Goal: Task Accomplishment & Management: Use online tool/utility

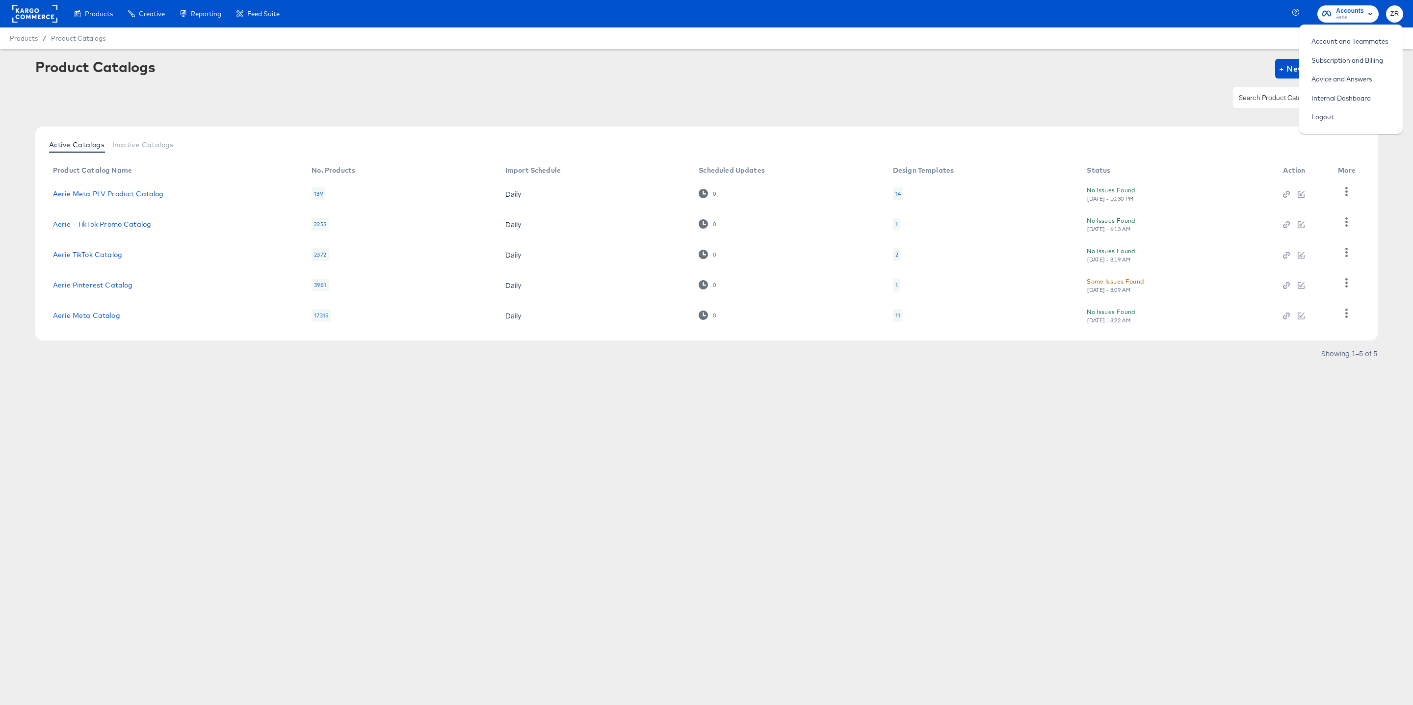
click at [1348, 17] on span "Aerie" at bounding box center [1350, 18] width 28 height 8
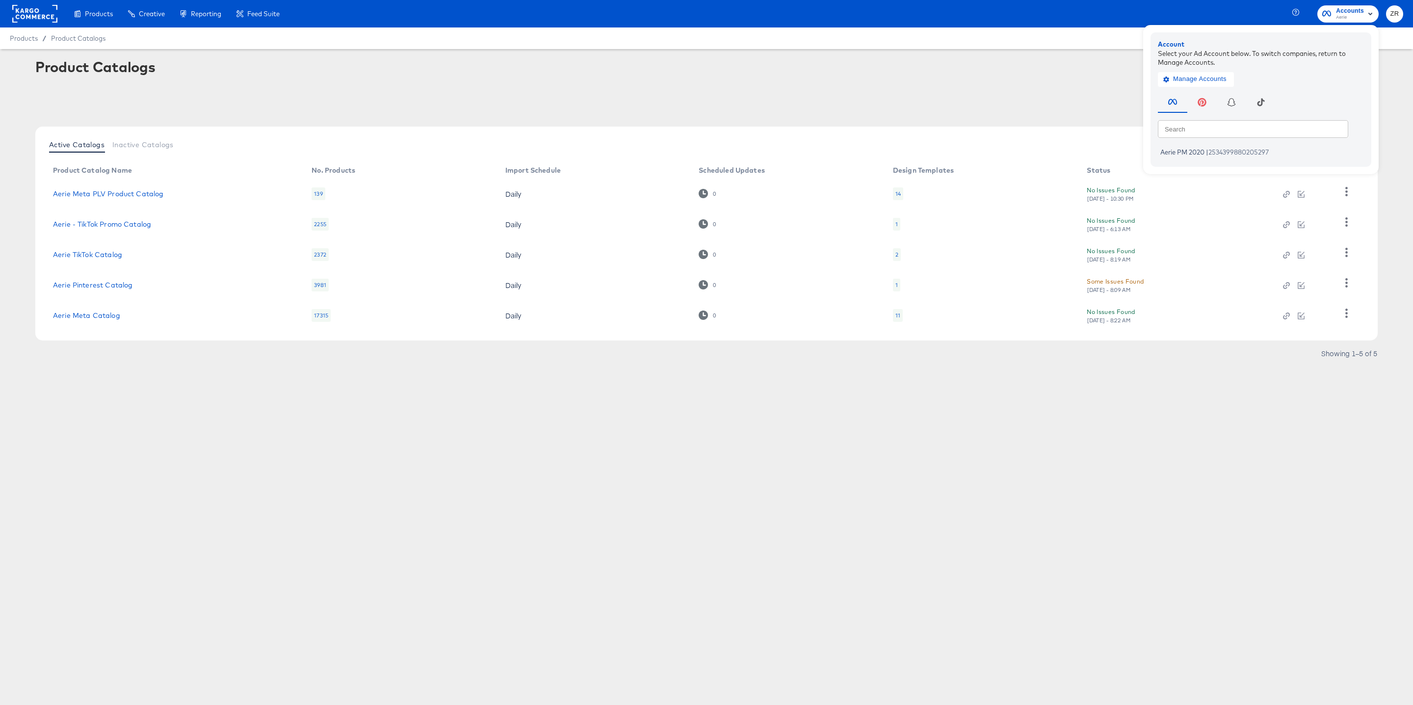
click at [1328, 19] on div "button" at bounding box center [1326, 15] width 9 height 12
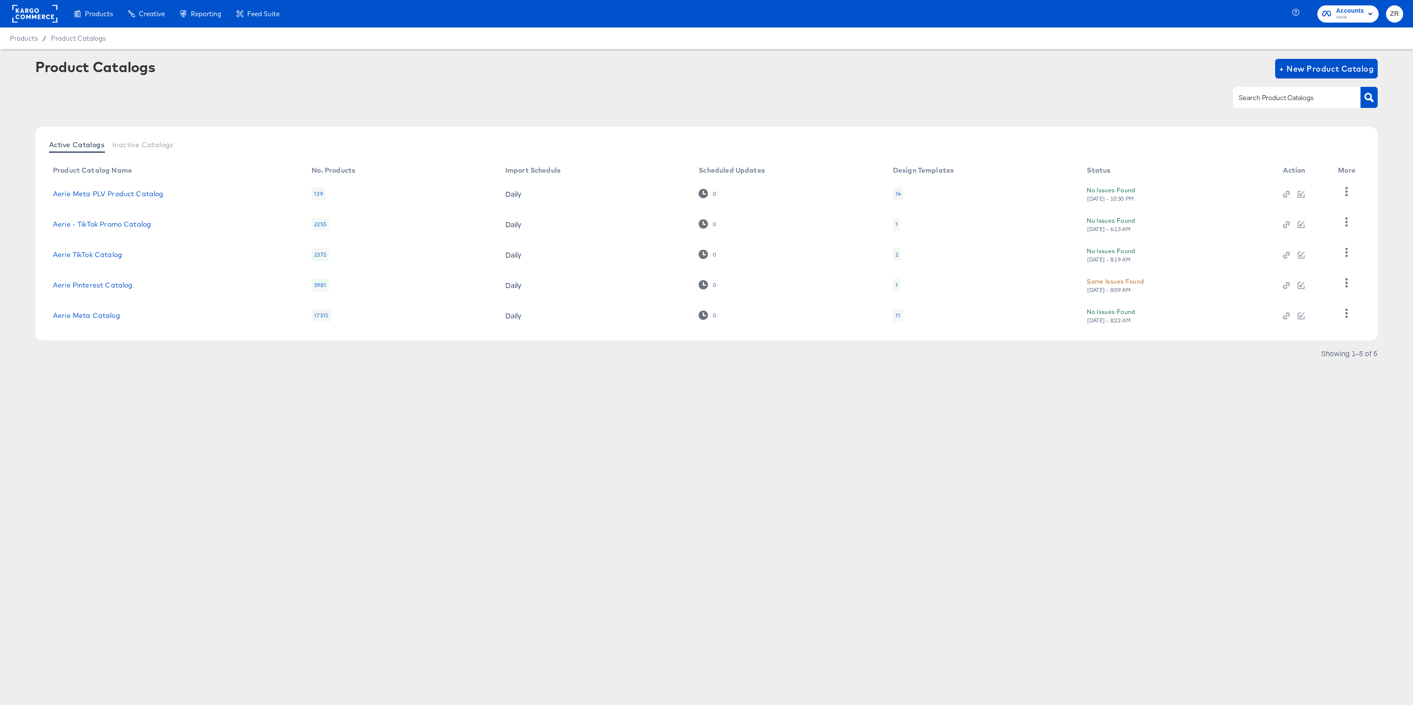
click at [14, 16] on rect at bounding box center [34, 14] width 45 height 18
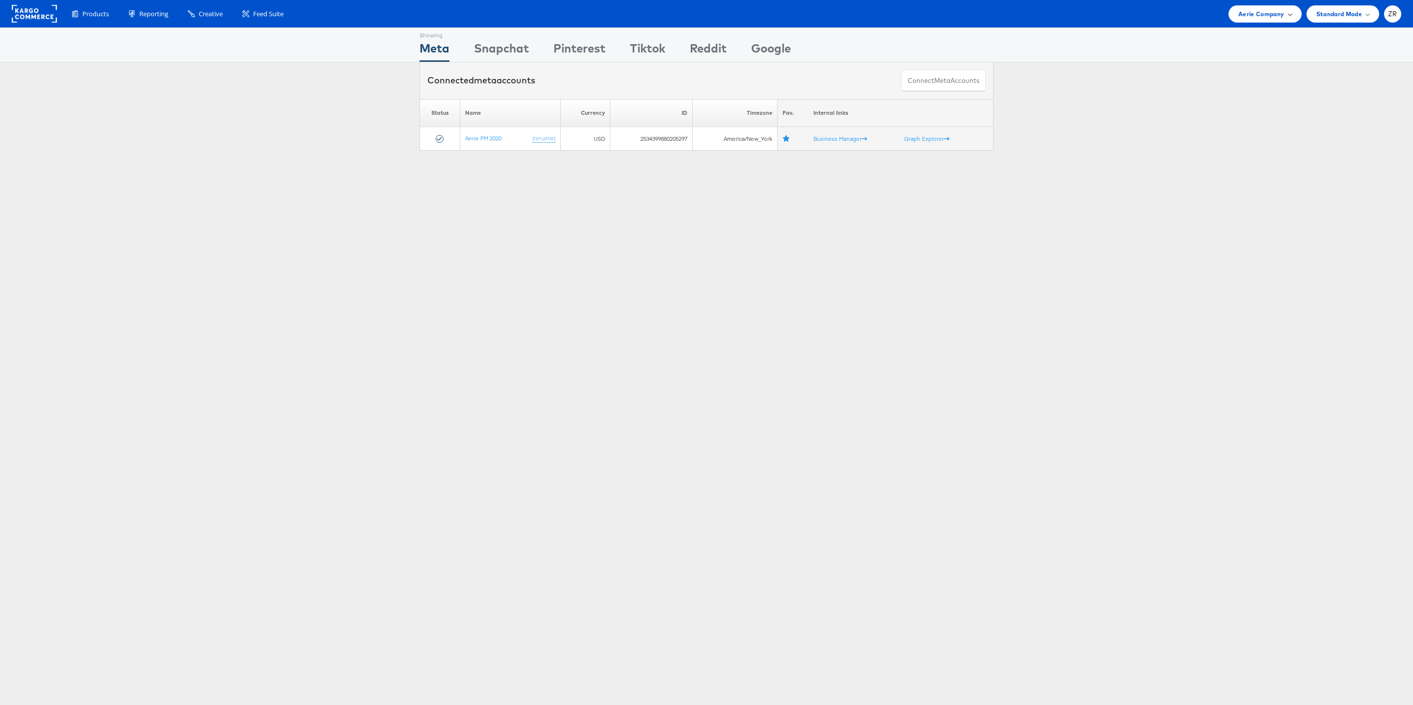
click at [1294, 18] on div "Aerie Company" at bounding box center [1264, 13] width 73 height 17
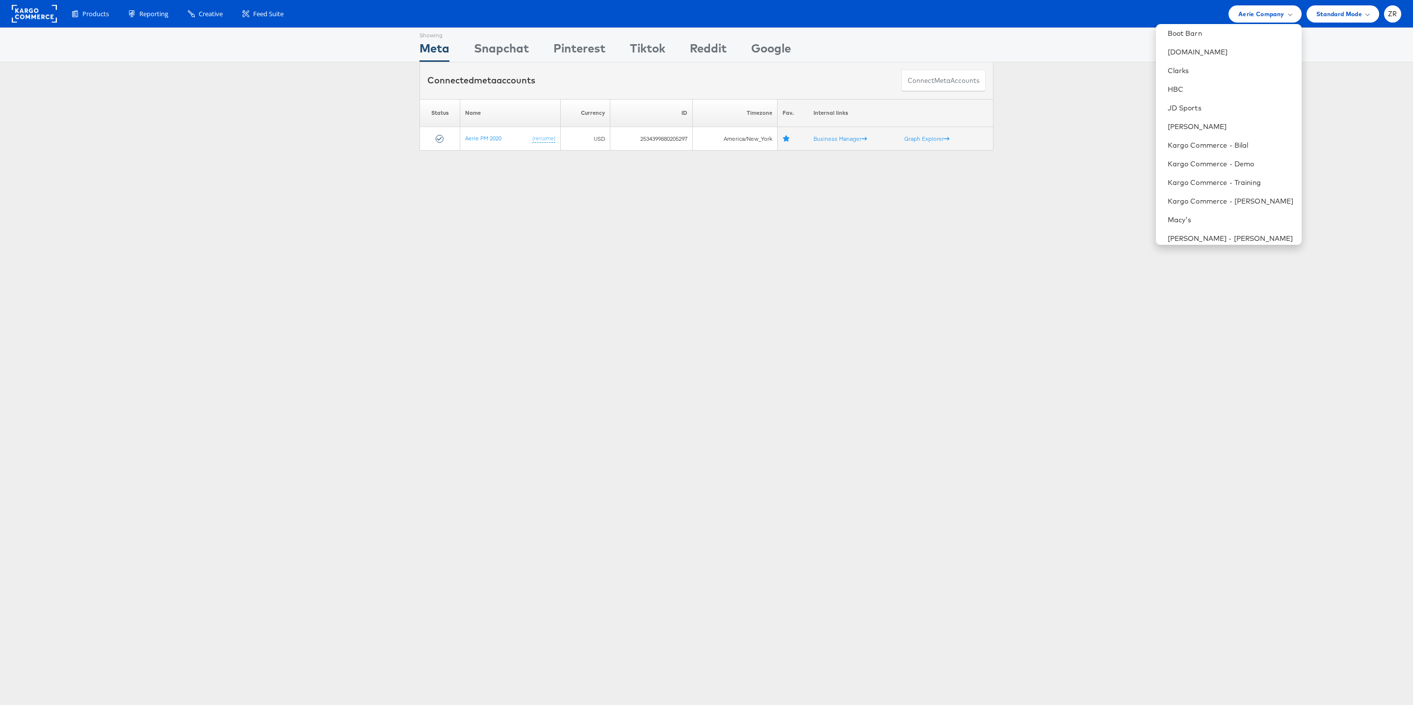
scroll to position [209, 0]
click at [1243, 192] on li "Kargo Commerce - [PERSON_NAME]" at bounding box center [1229, 200] width 146 height 19
click at [1217, 197] on link "Kargo Commerce - [PERSON_NAME]" at bounding box center [1230, 200] width 126 height 10
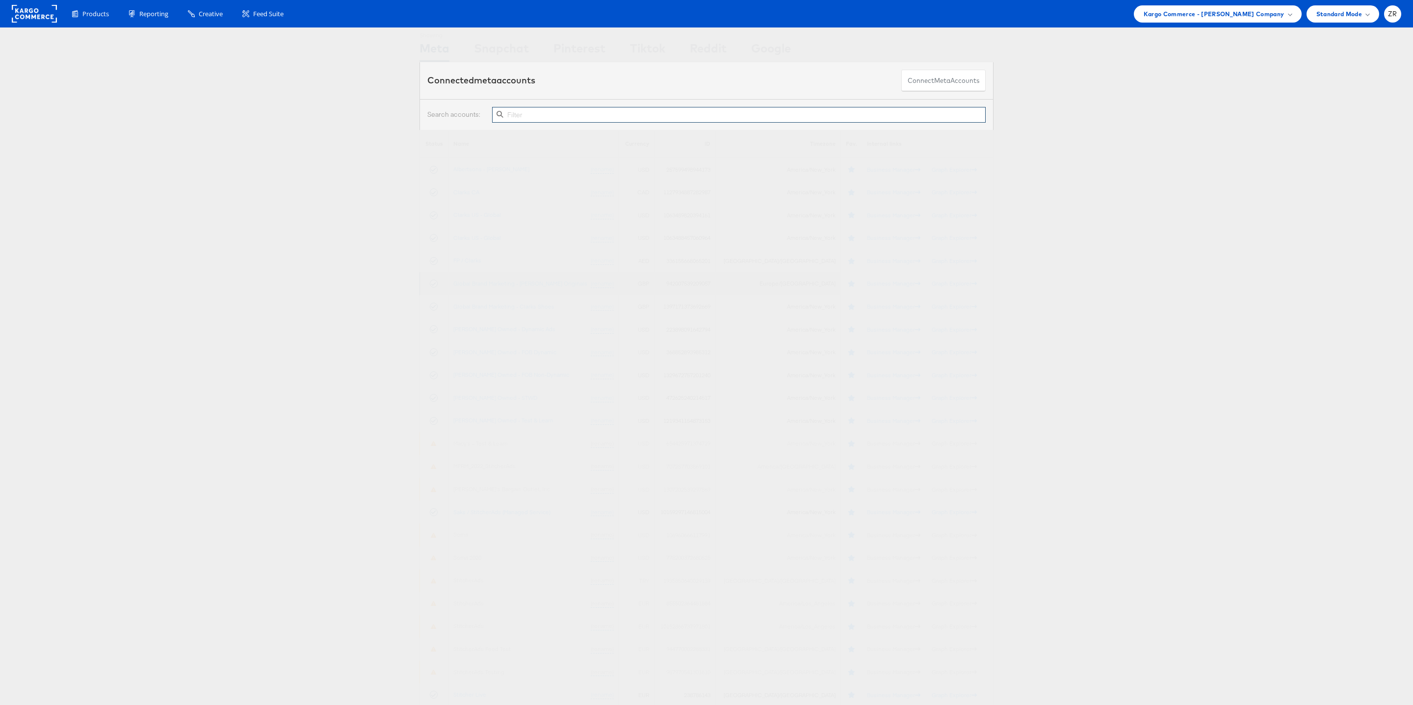
scroll to position [34, 0]
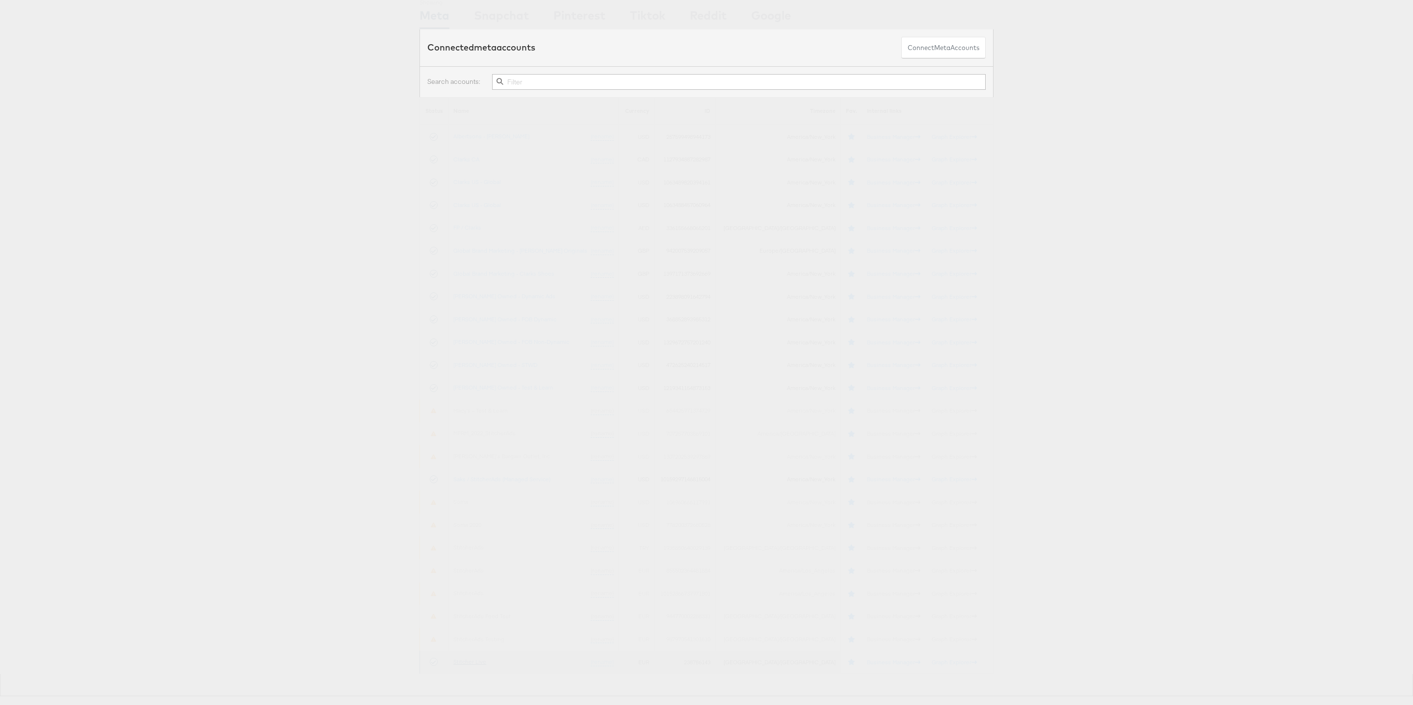
click at [484, 661] on link "Stitcher Live" at bounding box center [469, 661] width 33 height 7
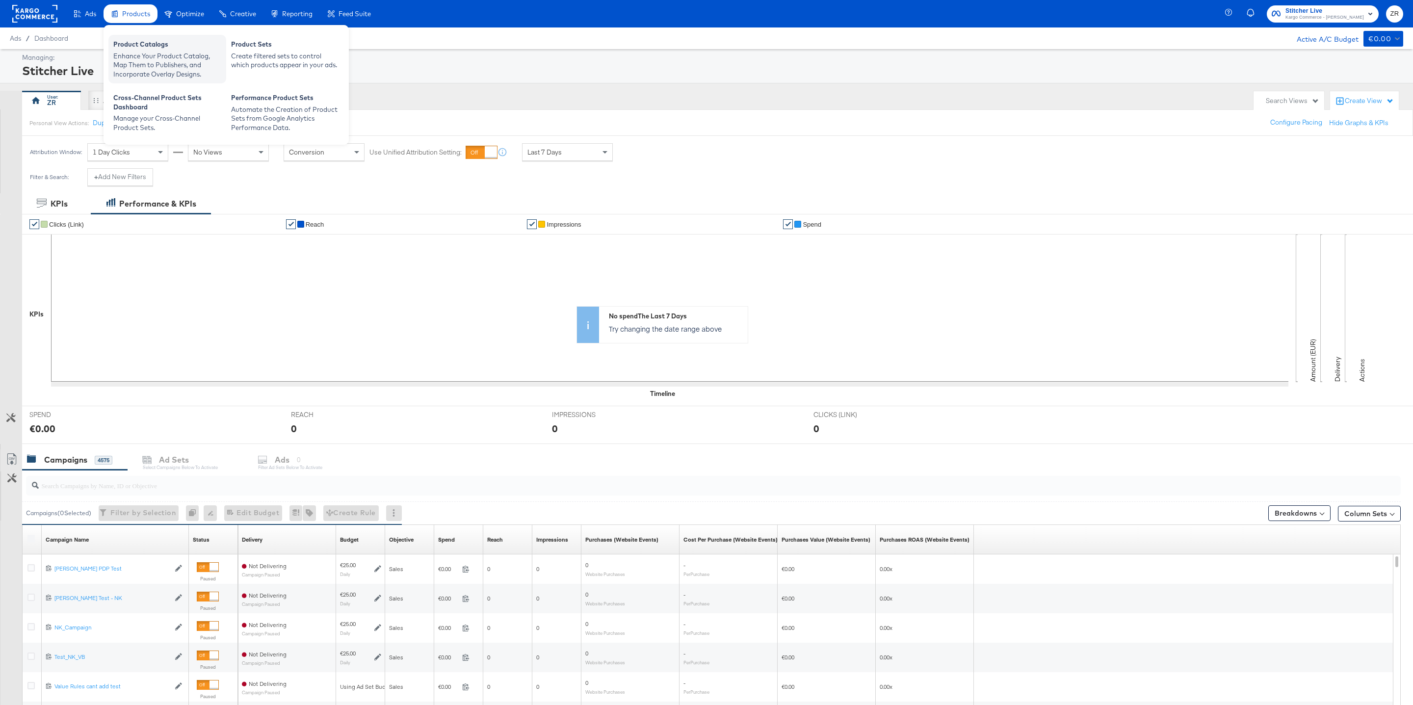
click at [139, 57] on div "Enhance Your Product Catalog, Map Them to Publishers, and Incorporate Overlay D…" at bounding box center [167, 65] width 108 height 27
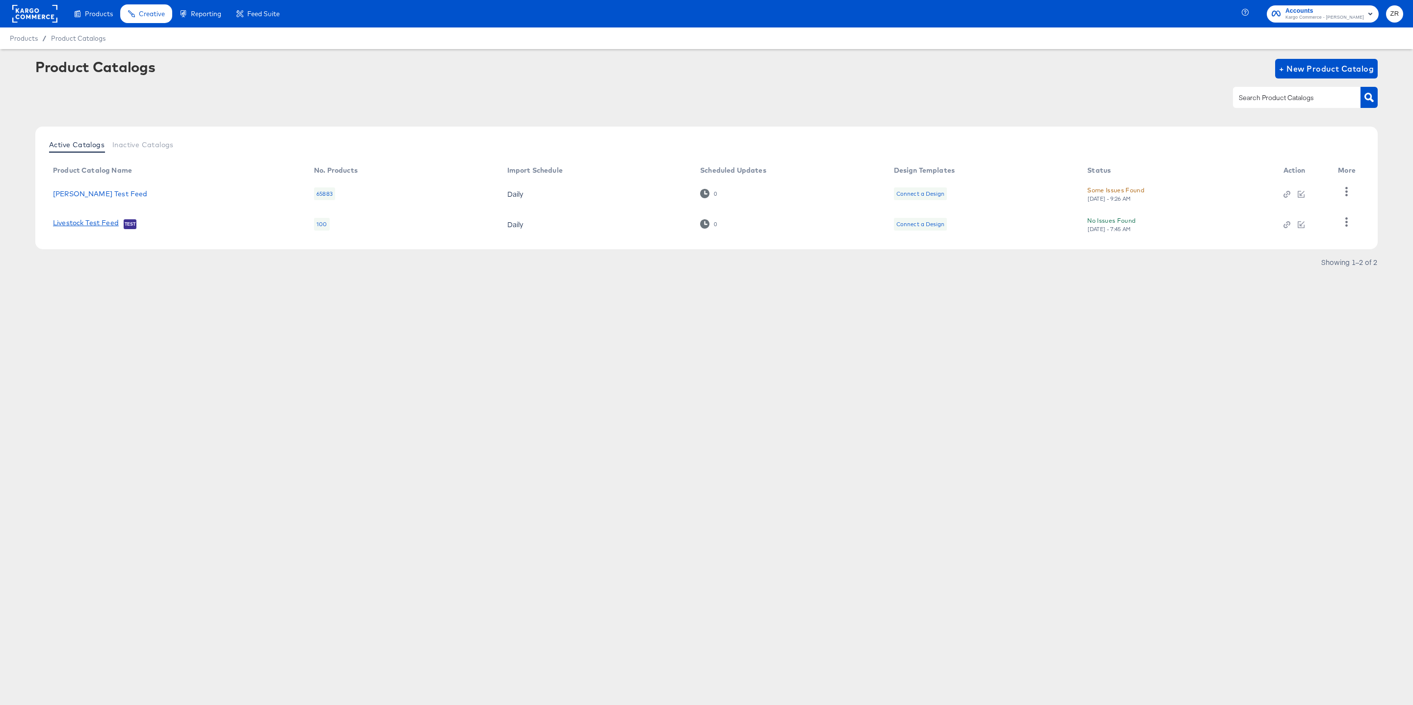
click at [90, 225] on link "Livestock Test Feed" at bounding box center [86, 224] width 66 height 10
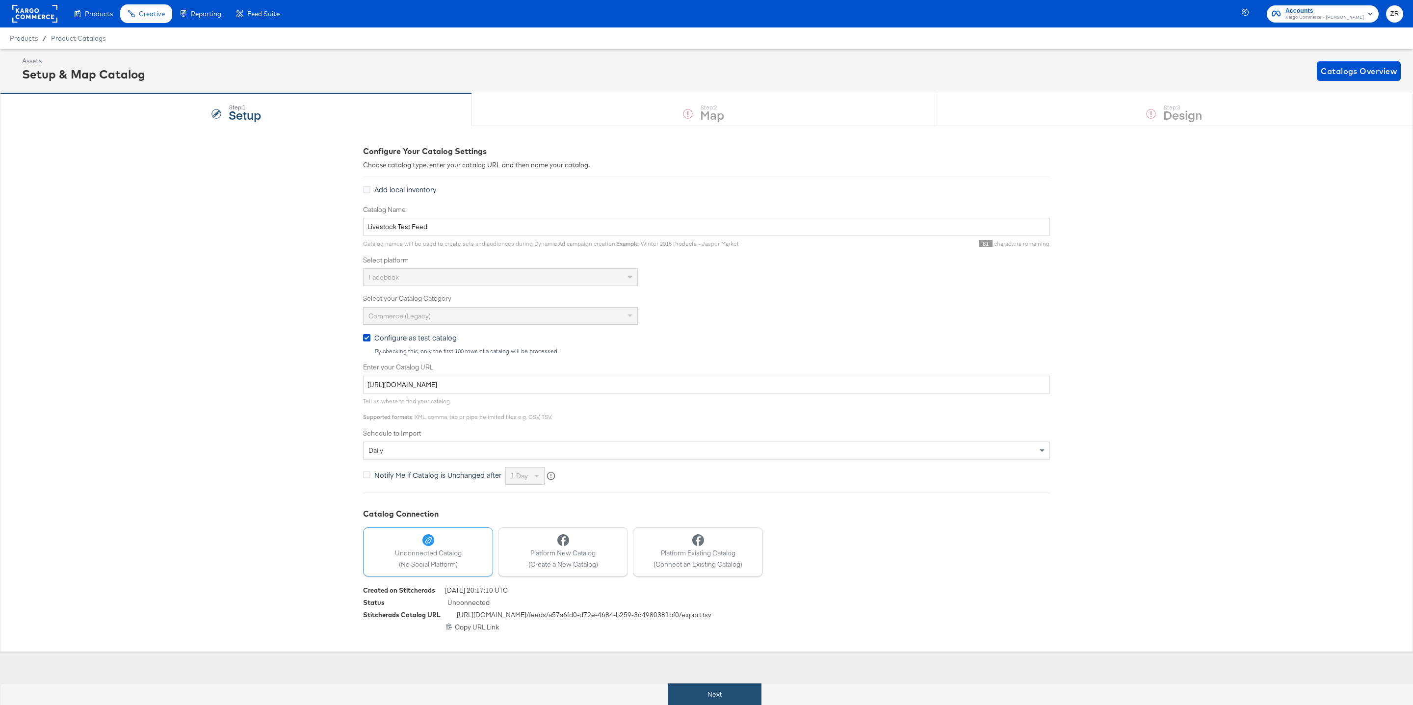
click at [713, 699] on button "Next" at bounding box center [715, 694] width 94 height 22
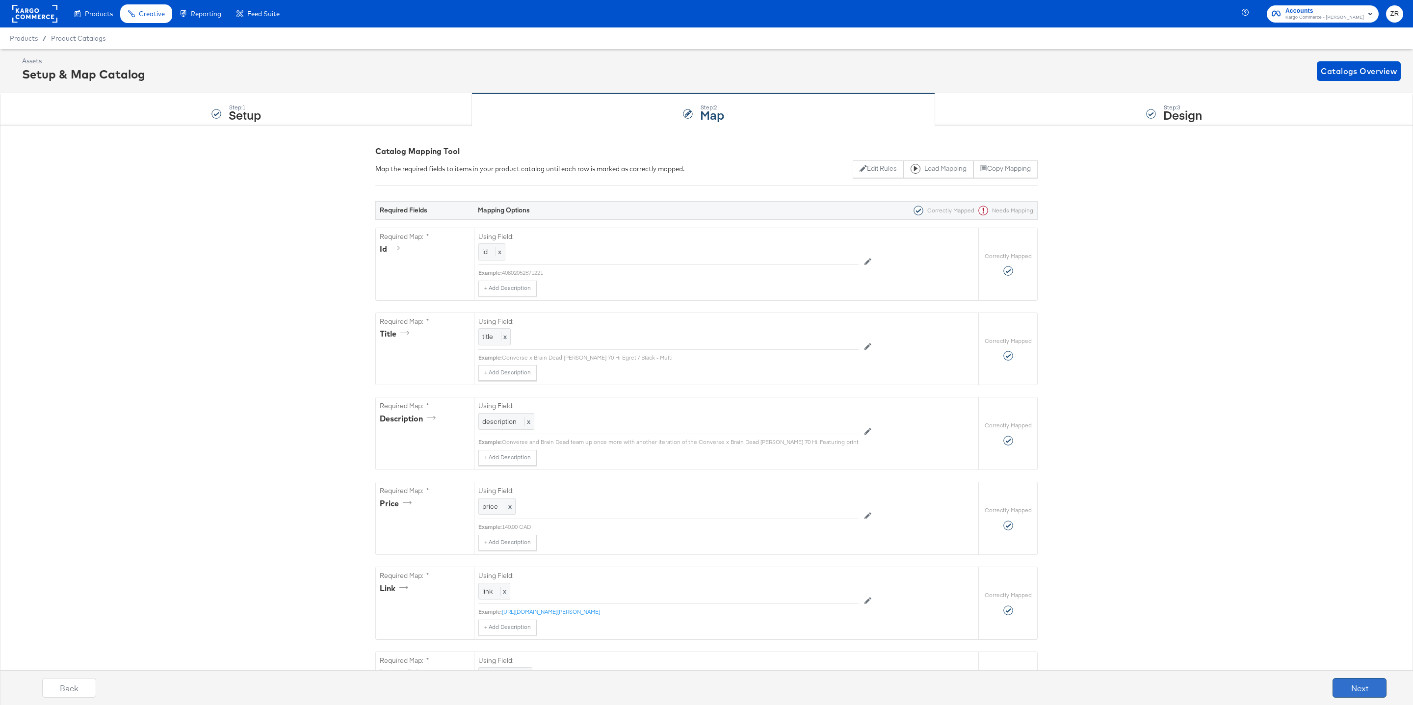
click at [1370, 692] on button "Next" at bounding box center [1359, 688] width 54 height 20
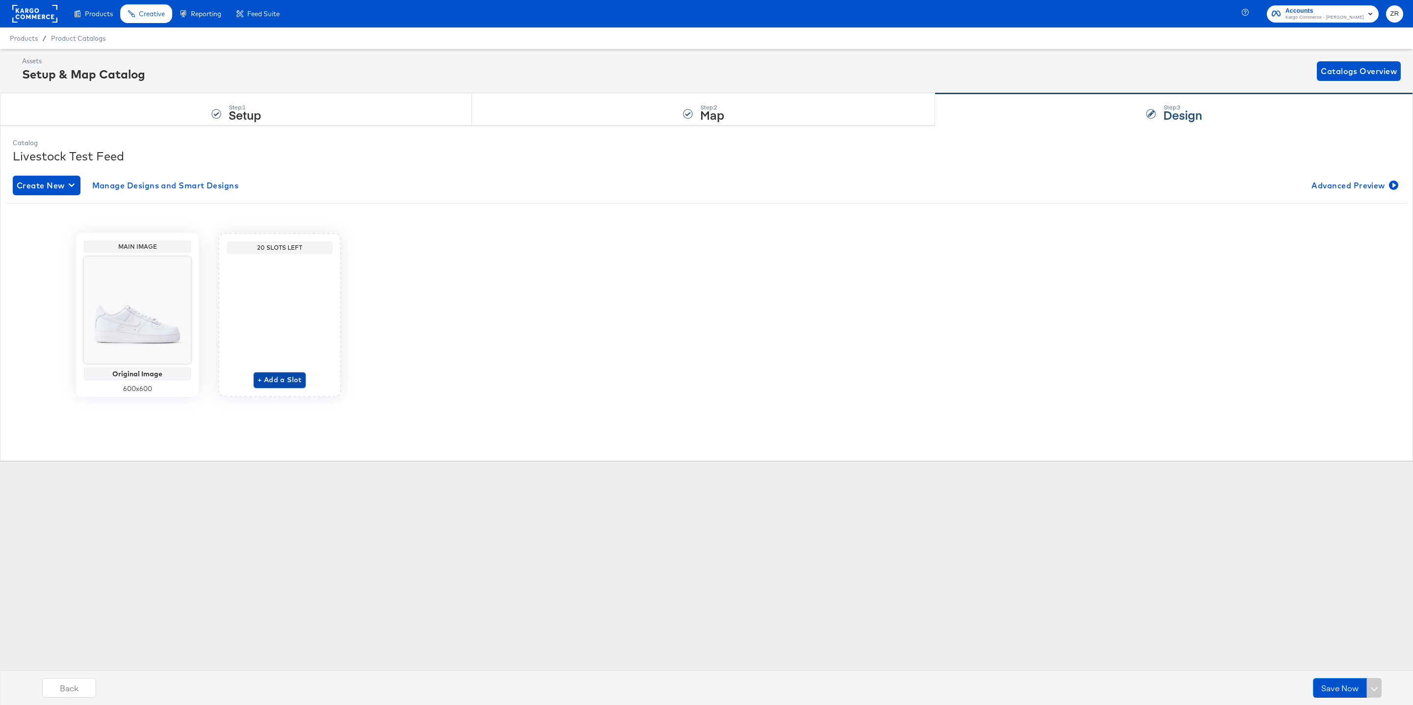
click at [279, 382] on span "+ Add a Slot" at bounding box center [280, 380] width 44 height 12
click at [290, 369] on span "Select Overlay Design" at bounding box center [279, 371] width 99 height 12
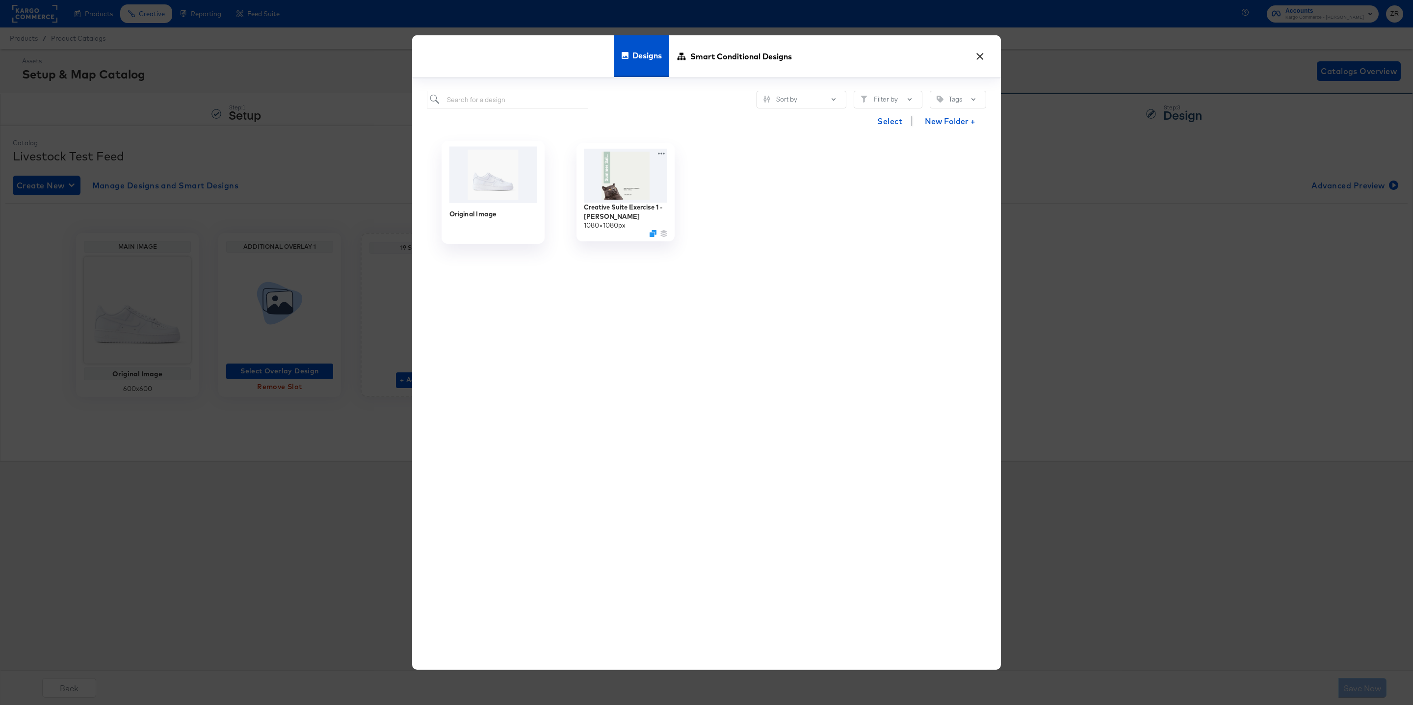
click at [481, 188] on img at bounding box center [493, 175] width 88 height 56
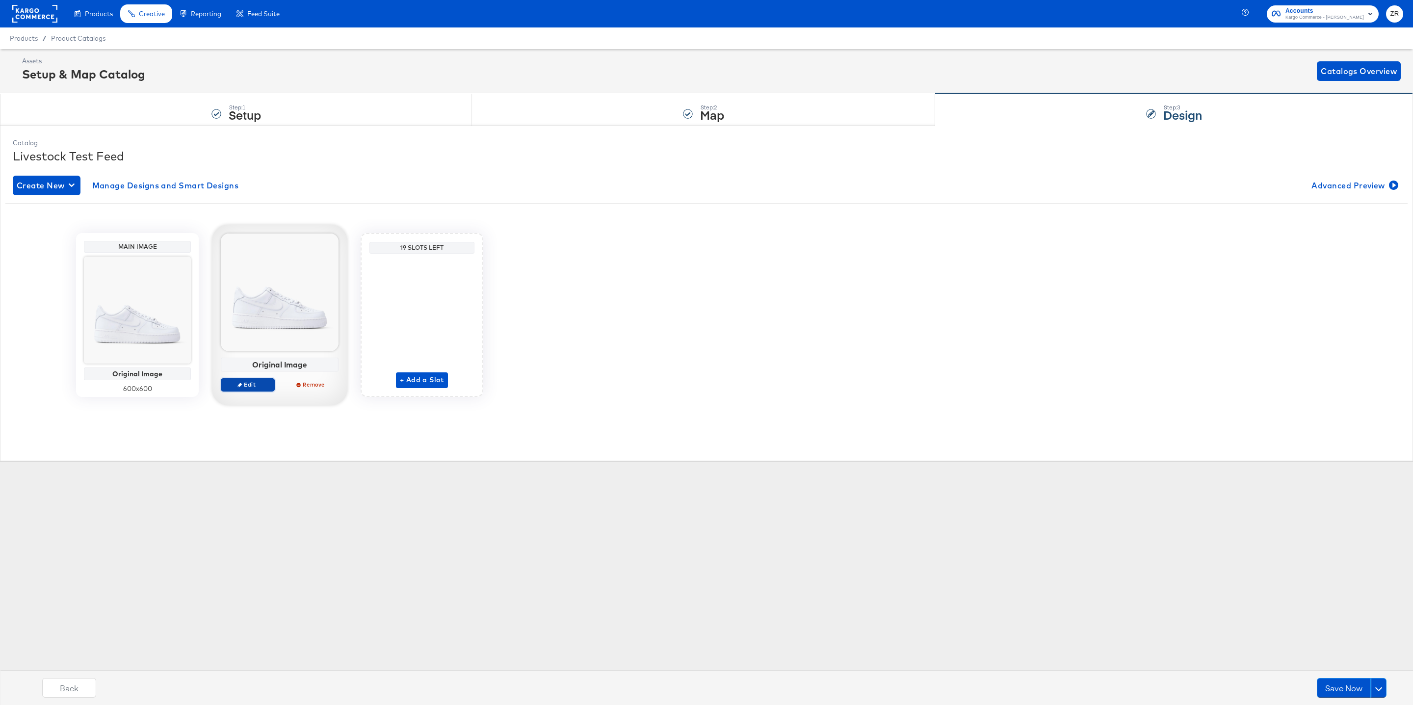
click at [255, 384] on span "Edit" at bounding box center [247, 384] width 45 height 7
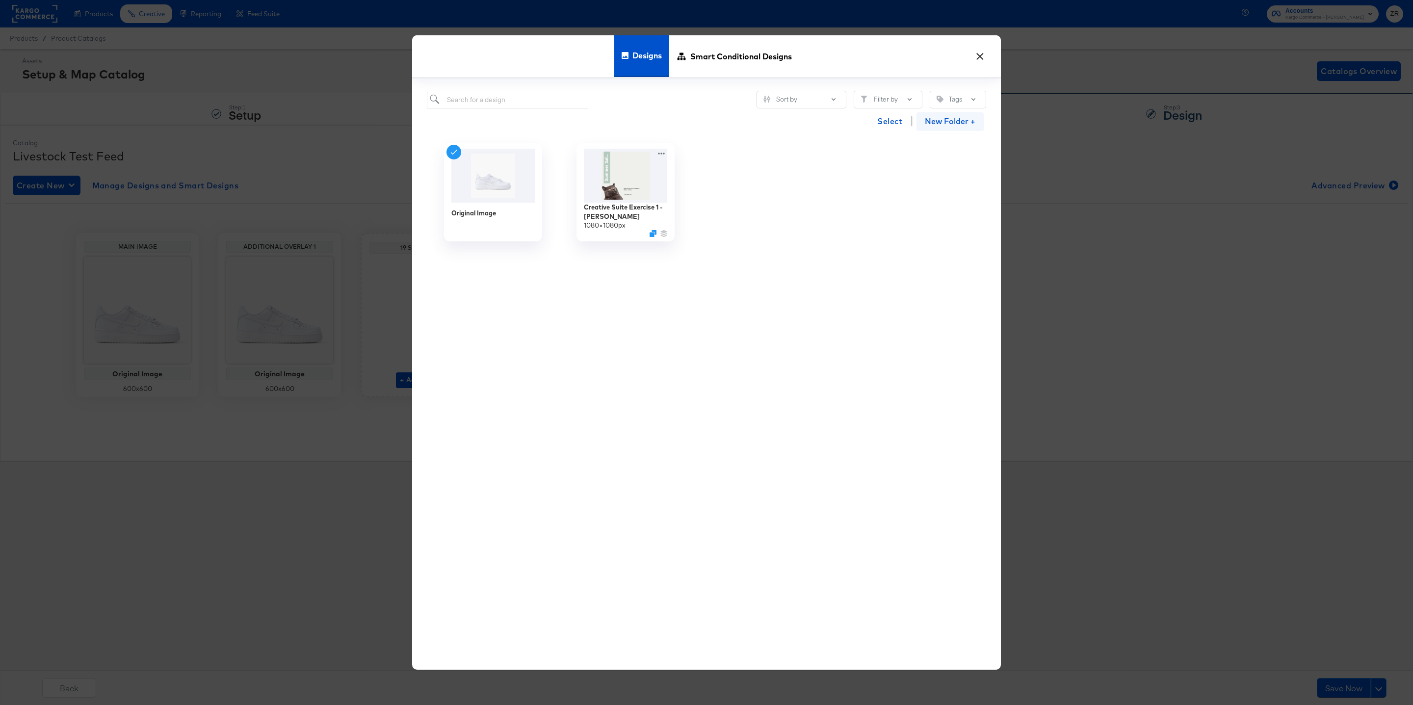
click at [934, 123] on button "New Folder +" at bounding box center [949, 121] width 67 height 19
click at [752, 176] on input "text" at bounding box center [839, 170] width 244 height 27
type input "Test"
click at [841, 200] on span "Create" at bounding box center [839, 202] width 28 height 14
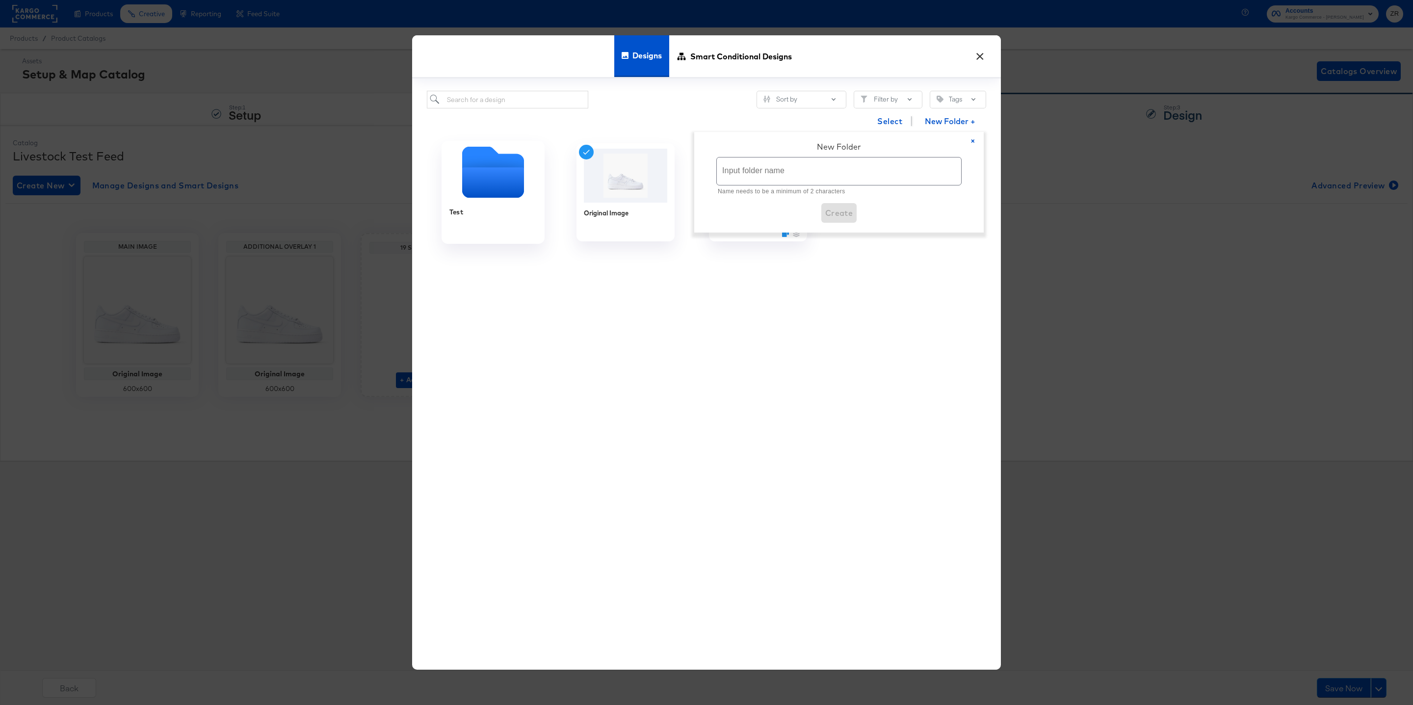
click at [486, 192] on icon "Empty folder" at bounding box center [493, 182] width 62 height 30
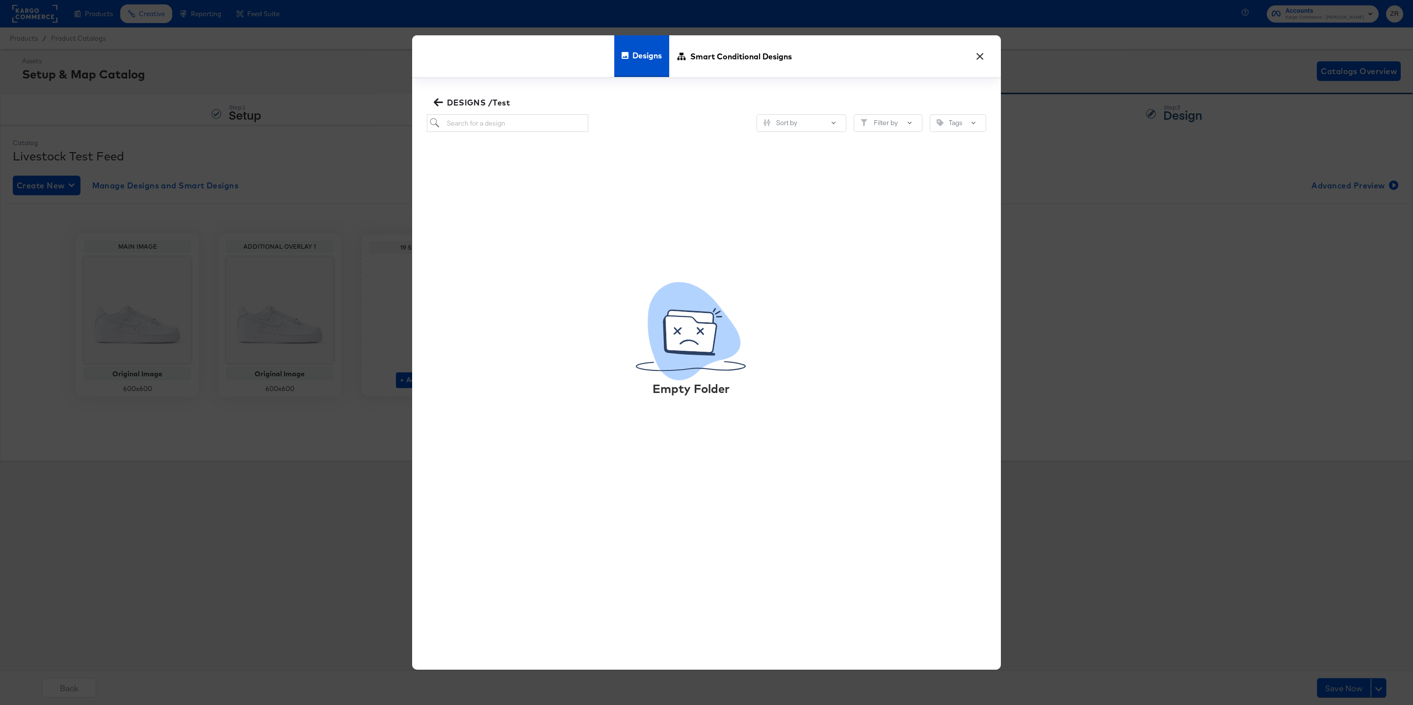
click at [632, 59] on span "Designs" at bounding box center [646, 55] width 29 height 43
click at [973, 57] on button "×" at bounding box center [980, 54] width 18 height 18
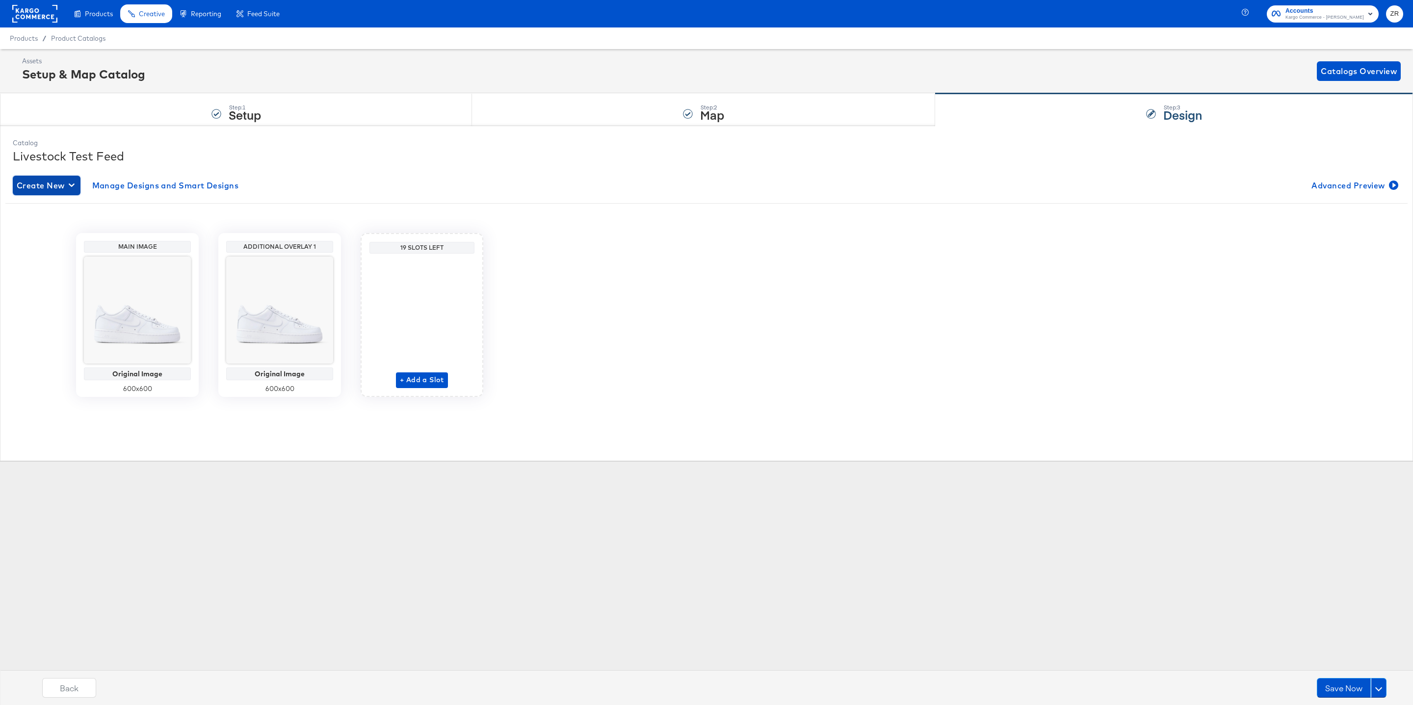
click at [66, 192] on span "Create New" at bounding box center [47, 186] width 60 height 14
click at [72, 212] on div "Create New Design" at bounding box center [54, 209] width 71 height 8
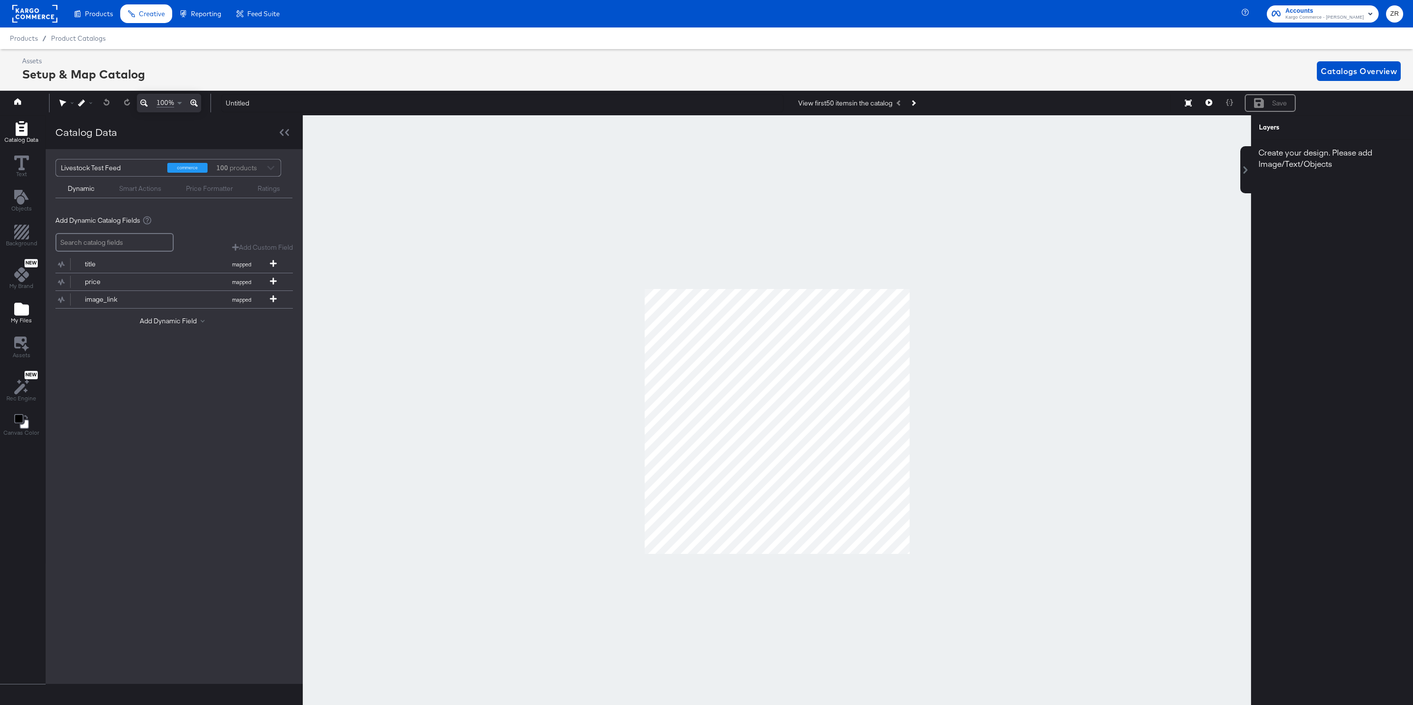
click at [18, 315] on icon "Add Files" at bounding box center [21, 309] width 15 height 13
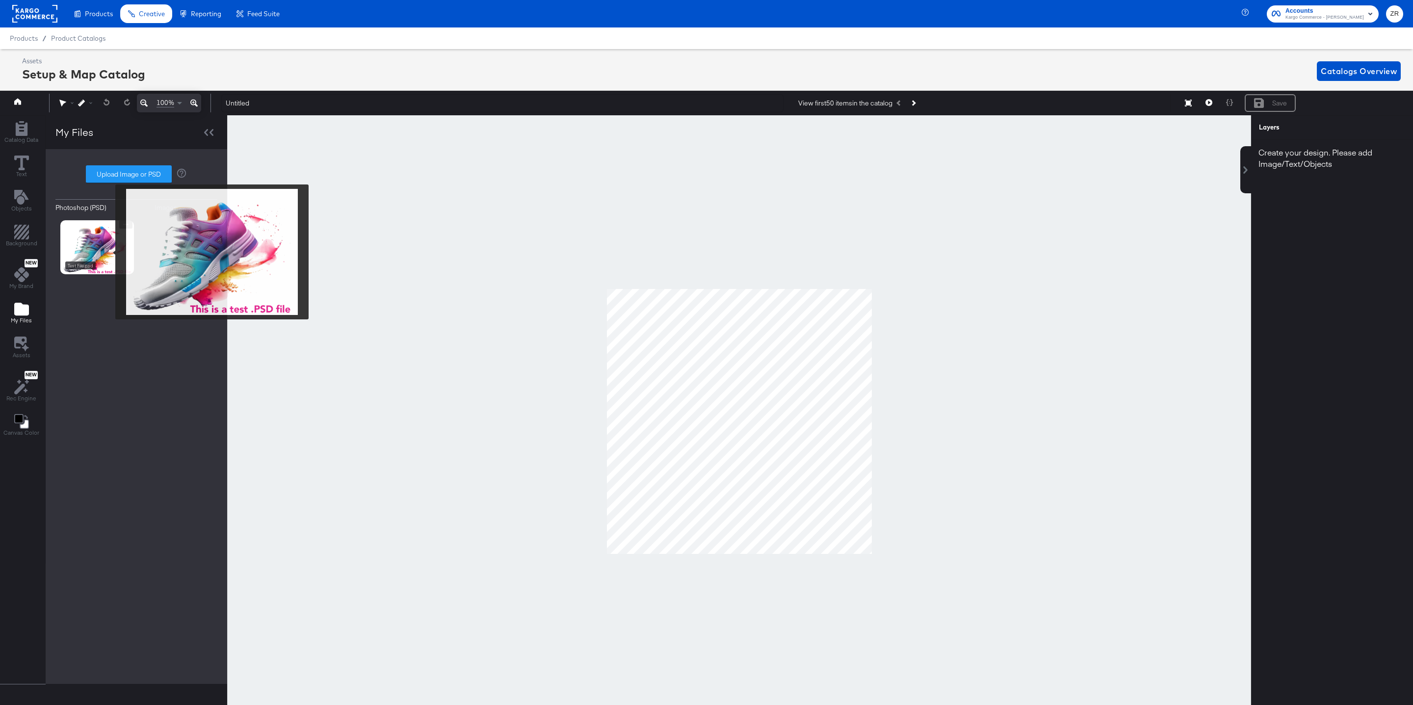
click at [109, 252] on img at bounding box center [97, 247] width 74 height 54
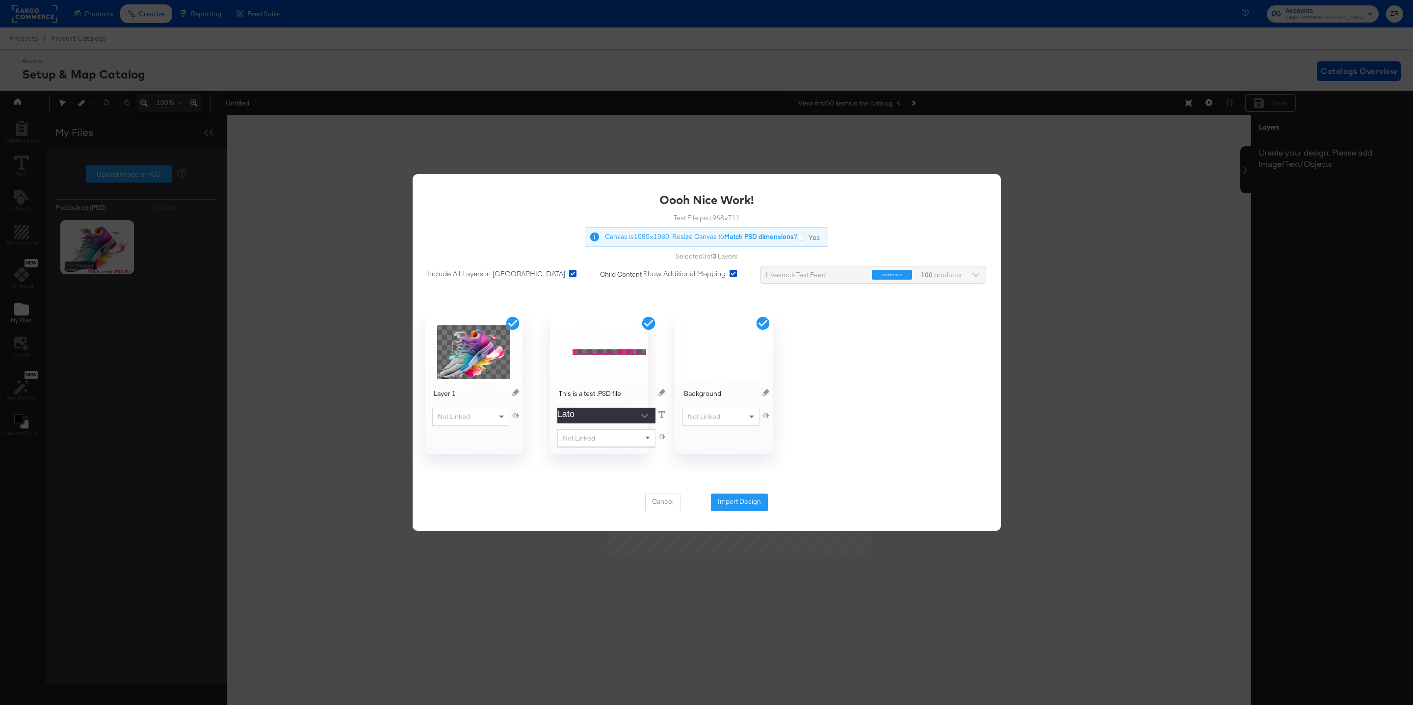
click at [506, 350] on img at bounding box center [473, 352] width 73 height 54
click at [748, 500] on button "Import Design" at bounding box center [739, 502] width 57 height 18
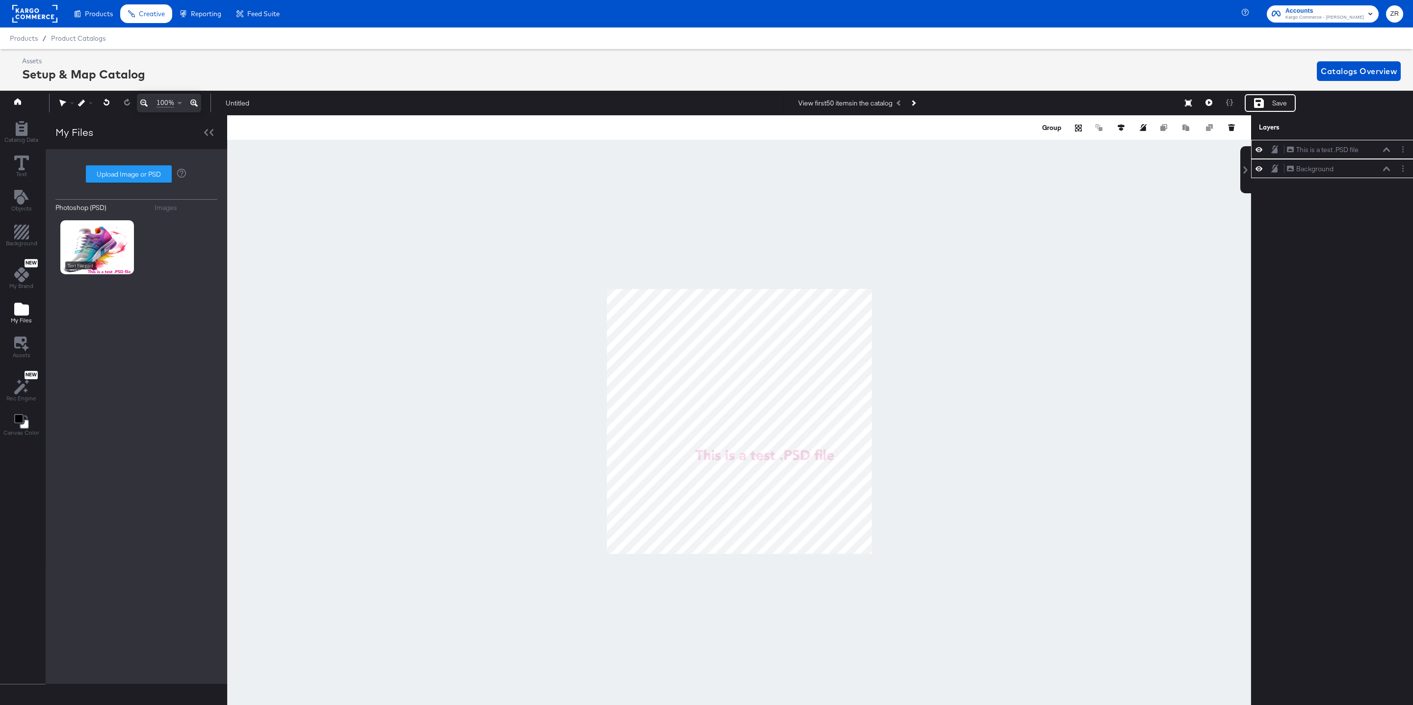
click at [1259, 171] on icon at bounding box center [1258, 168] width 7 height 5
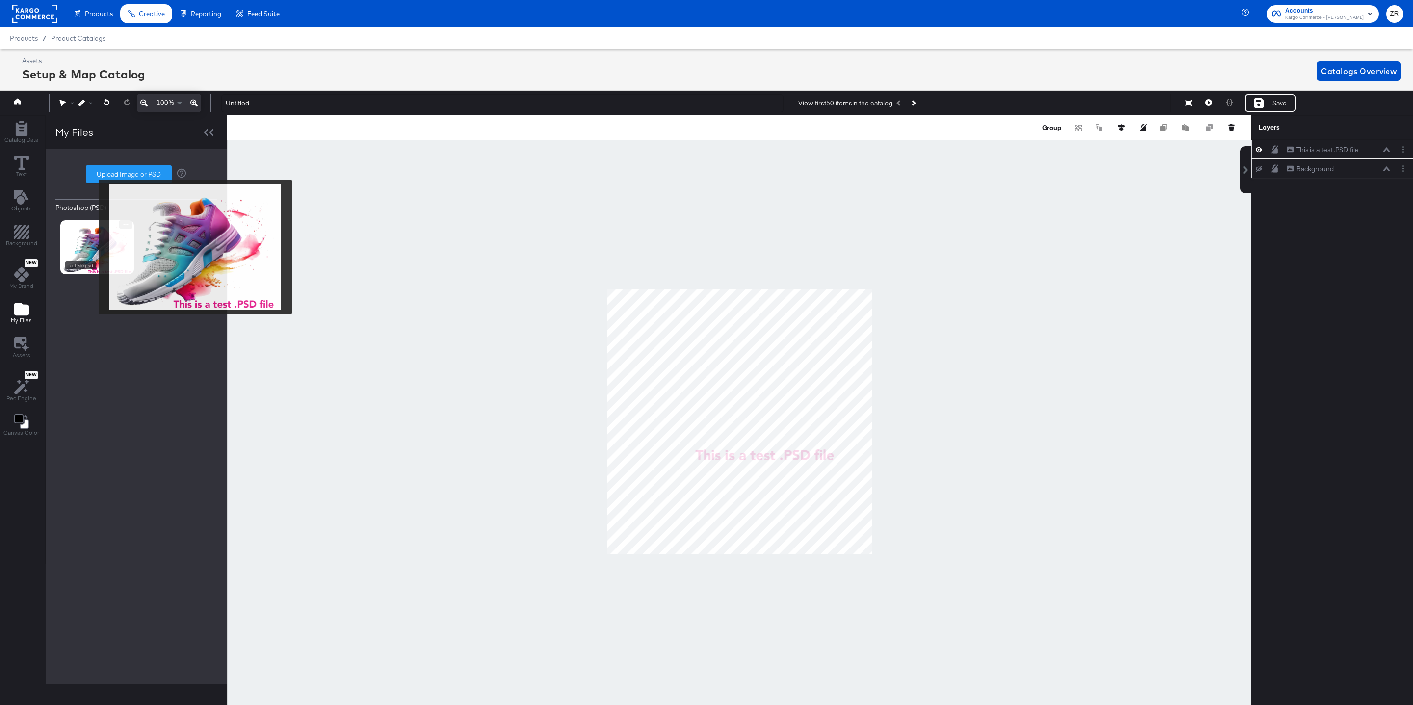
click at [92, 247] on img at bounding box center [97, 247] width 74 height 54
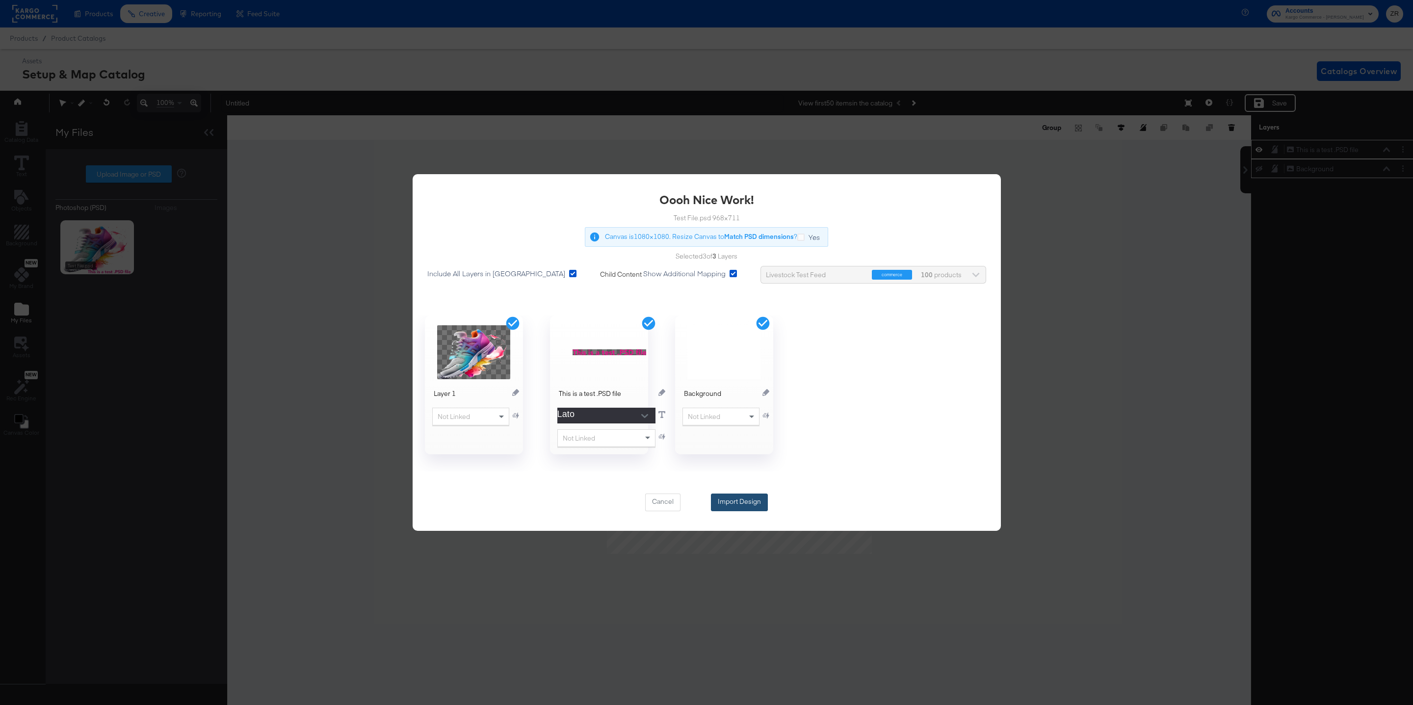
click at [746, 504] on button "Import Design" at bounding box center [739, 502] width 57 height 18
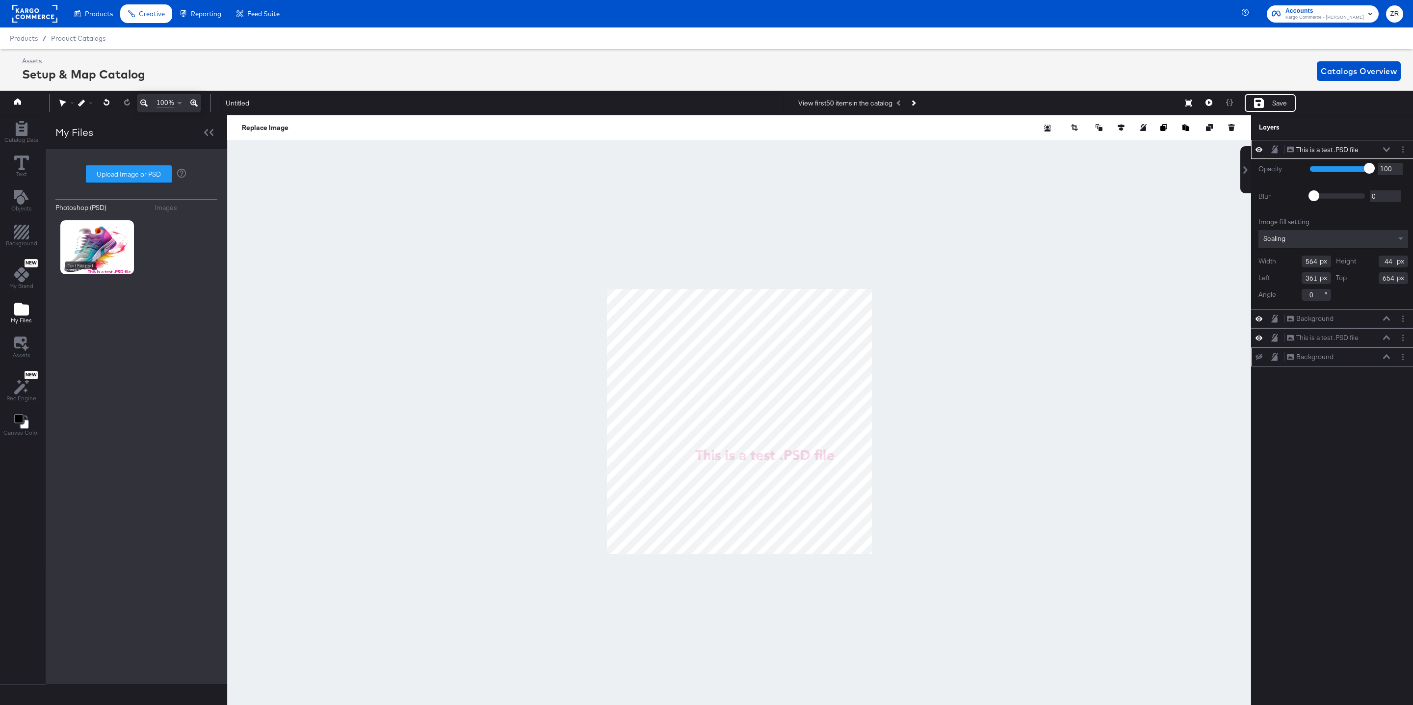
scroll to position [0, 2]
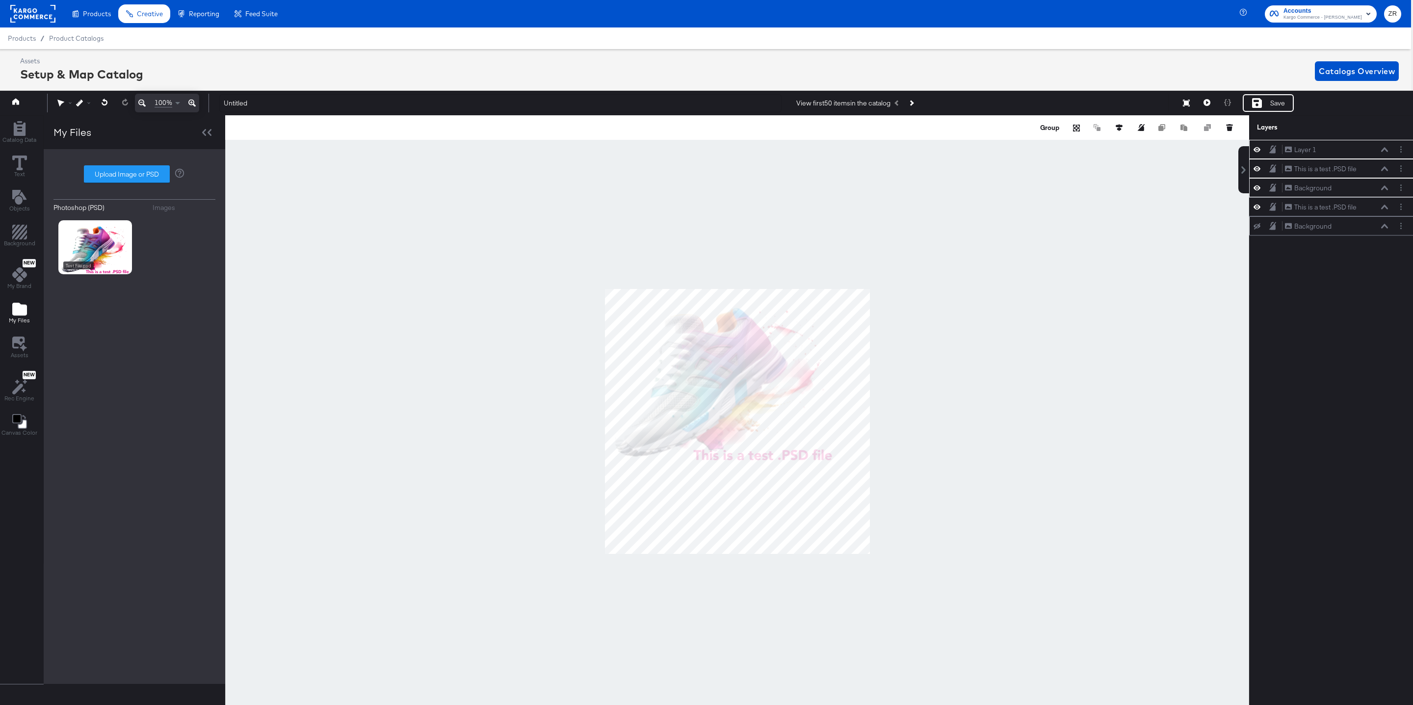
click at [1065, 423] on div at bounding box center [737, 421] width 1024 height 612
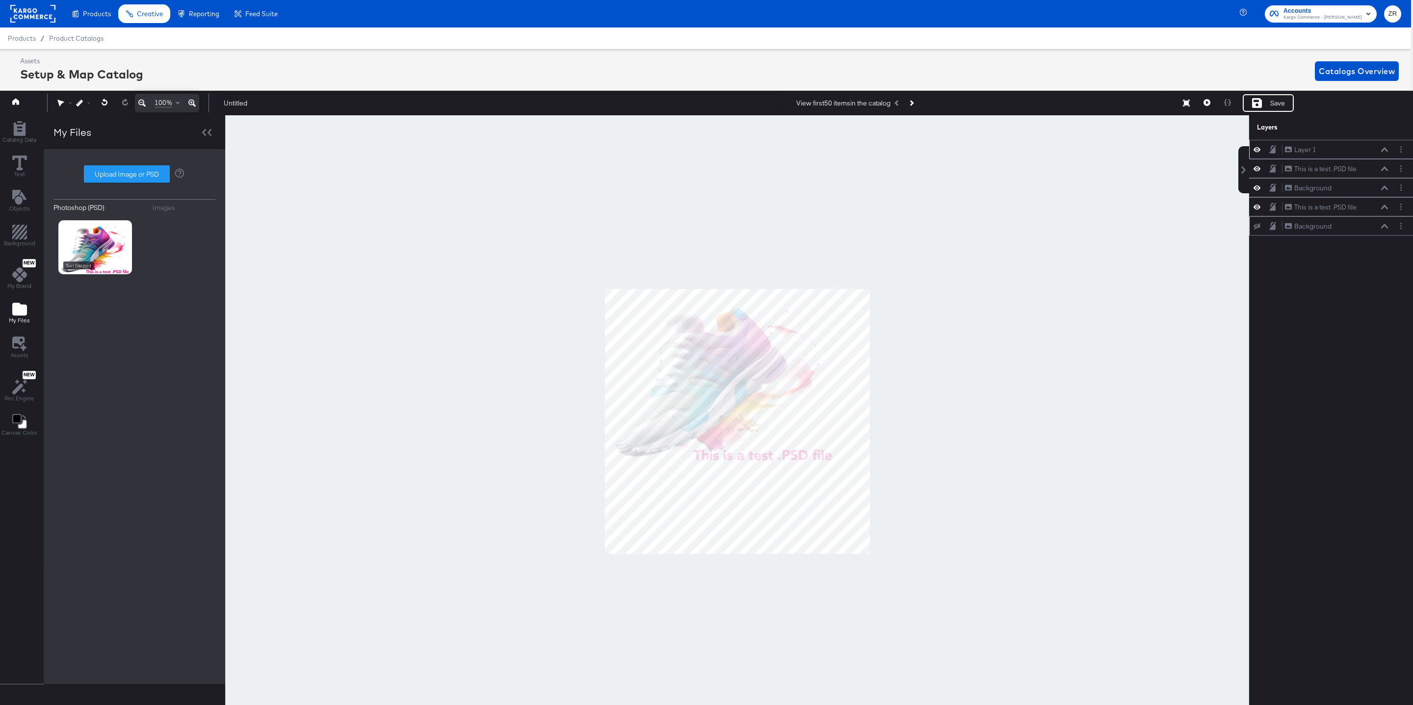
click at [1260, 156] on div "Layer 1 Layer 1" at bounding box center [1331, 149] width 164 height 19
click at [1257, 152] on icon at bounding box center [1256, 149] width 7 height 5
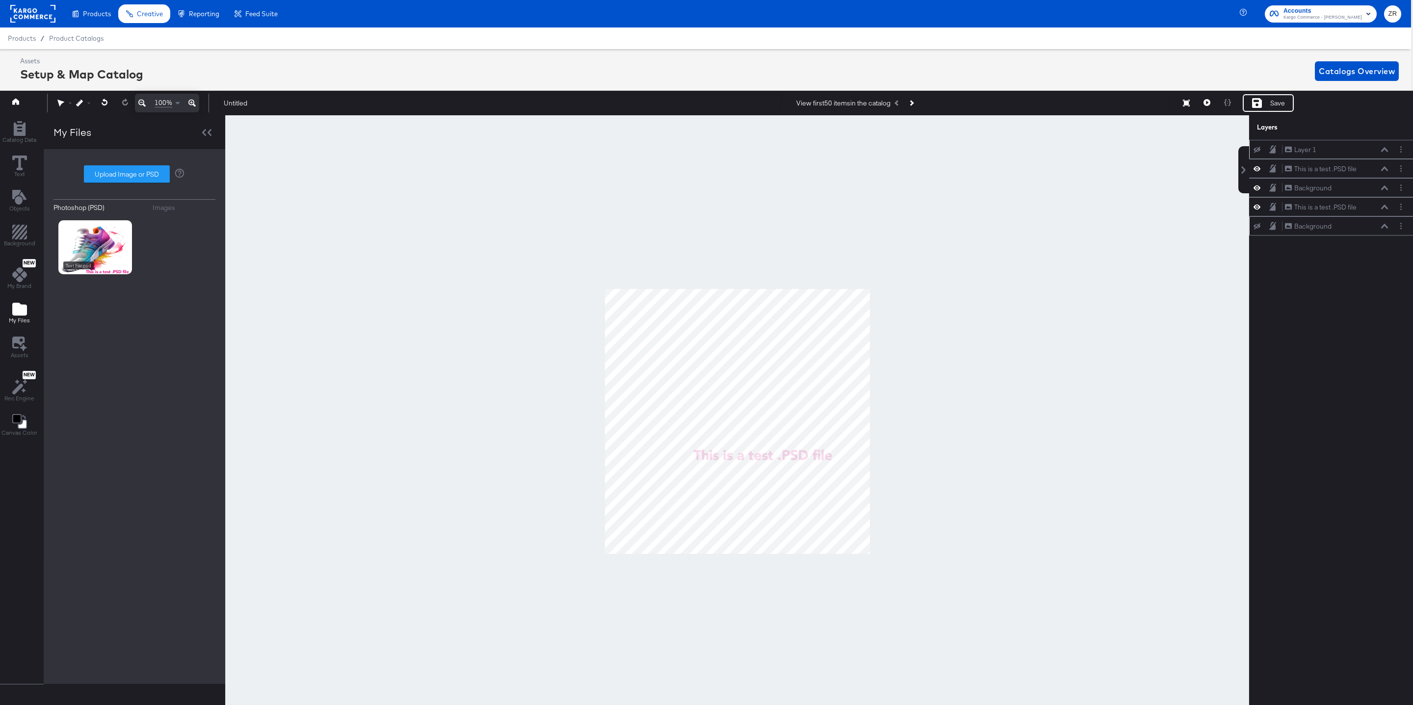
click at [1257, 153] on icon at bounding box center [1256, 150] width 7 height 6
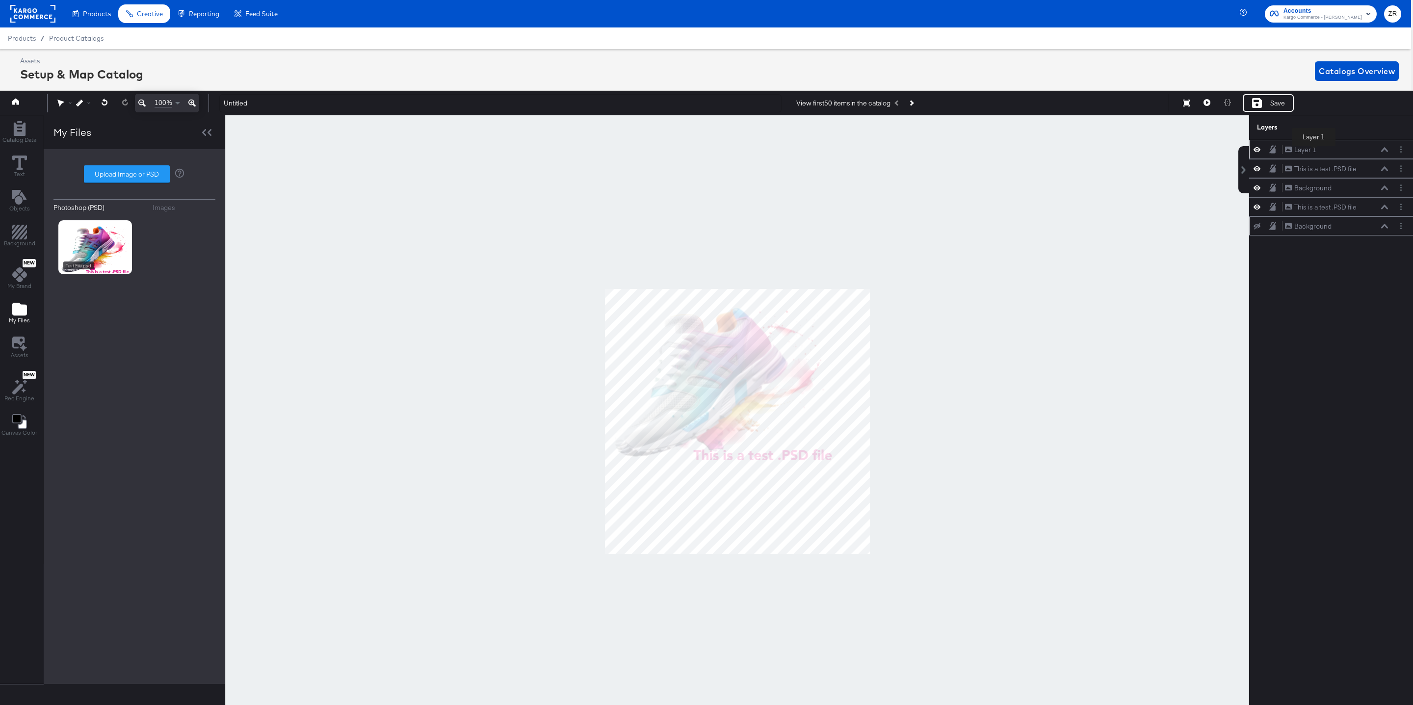
click at [1316, 155] on div "Layer 1 Layer 1" at bounding box center [1336, 150] width 104 height 10
click at [1326, 155] on div "Layer 1 Layer 1" at bounding box center [1336, 150] width 104 height 10
click at [1256, 171] on icon at bounding box center [1256, 168] width 7 height 5
click at [1256, 188] on icon at bounding box center [1256, 187] width 7 height 8
click at [1256, 208] on icon at bounding box center [1256, 207] width 7 height 8
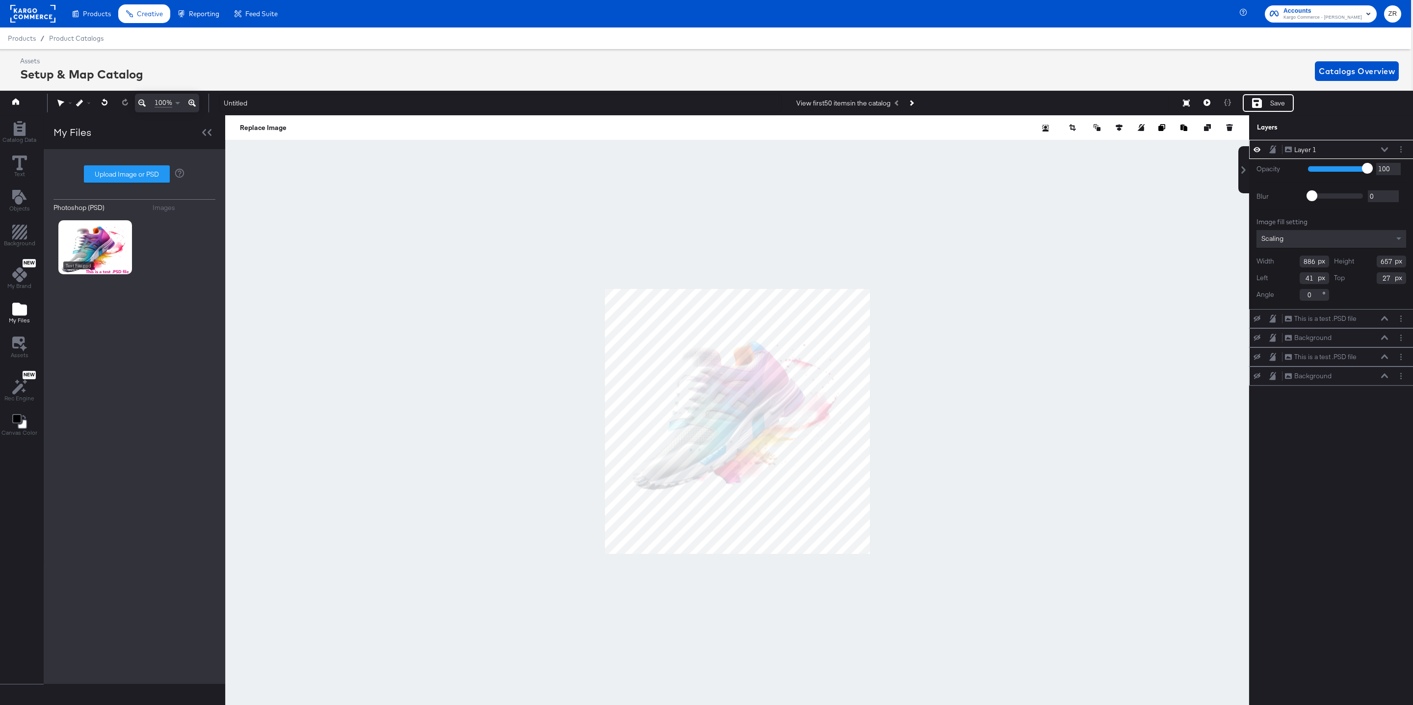
type input "112"
type input "163"
click at [1254, 320] on icon at bounding box center [1256, 318] width 7 height 6
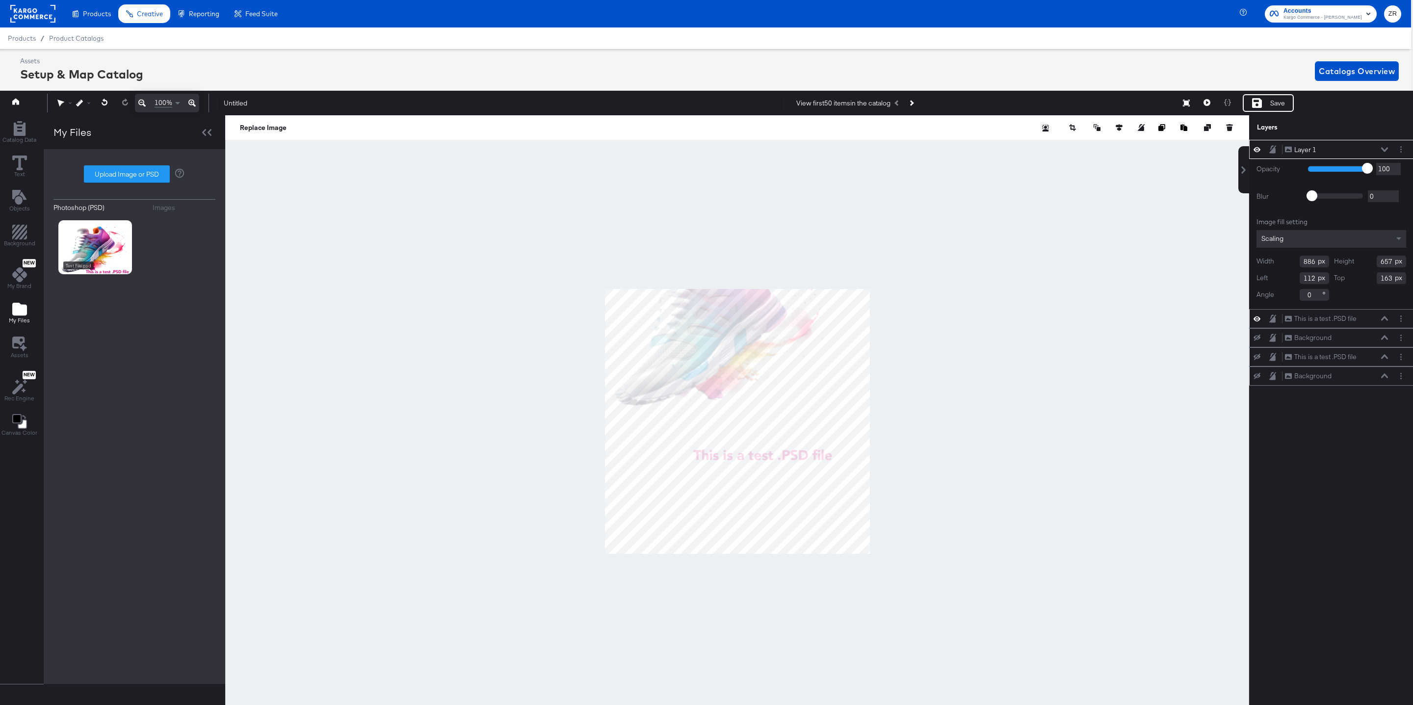
type input "39"
type input "-181"
type input "273"
type input "992"
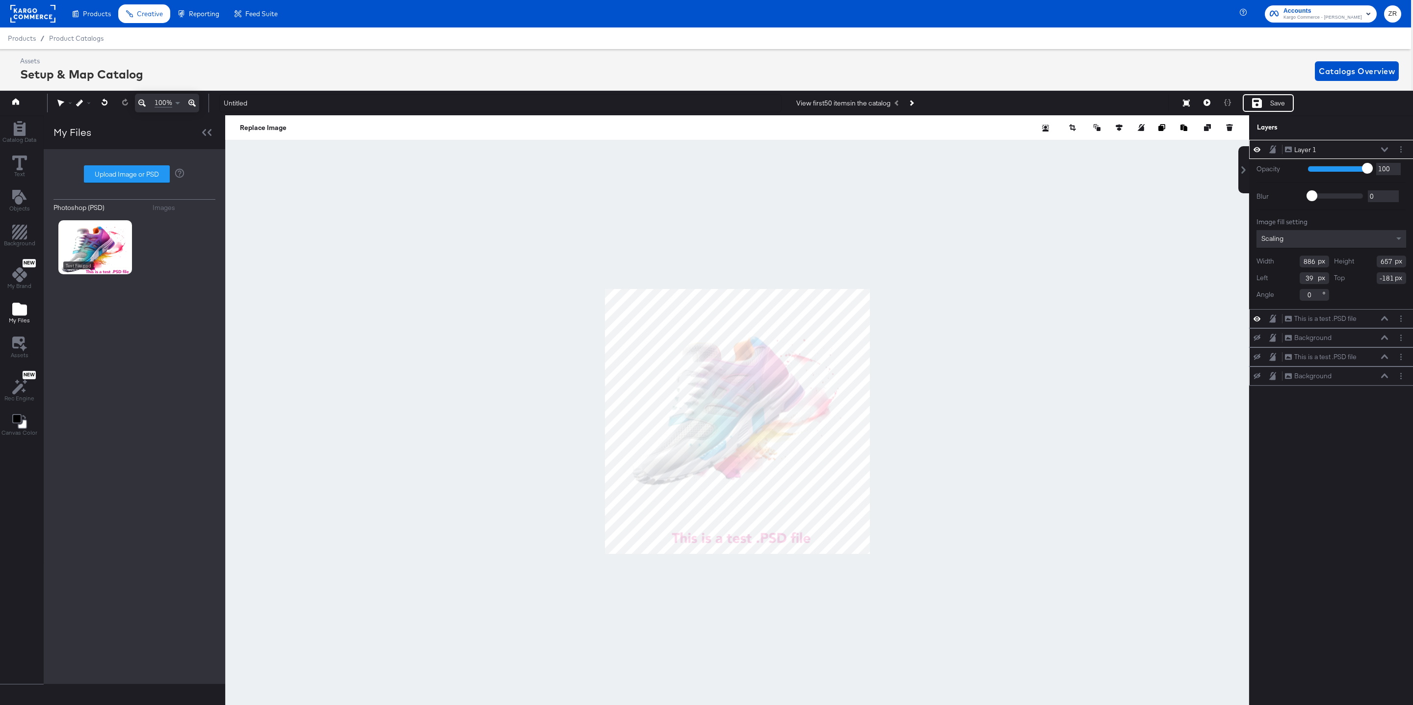
type input "112"
type input "143"
click at [1272, 104] on div "Save" at bounding box center [1277, 103] width 15 height 9
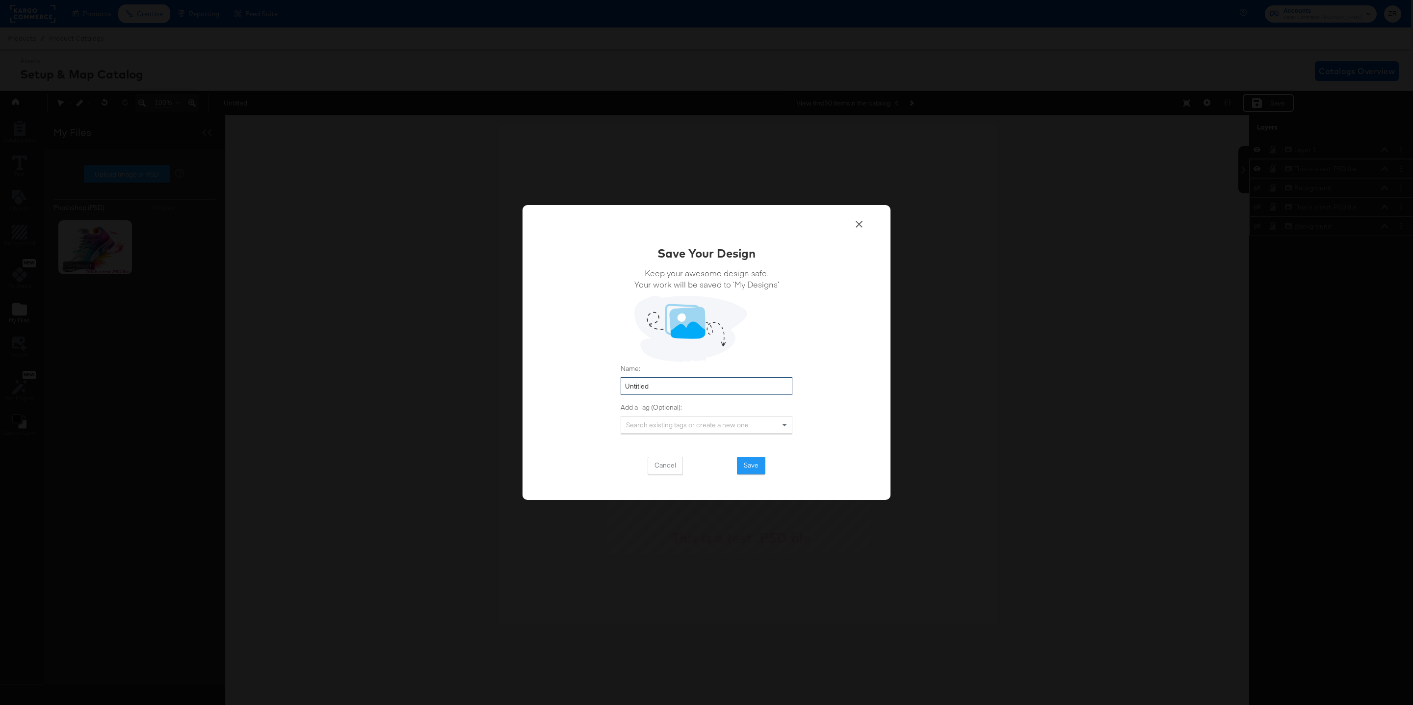
click at [636, 377] on input "Untitled" at bounding box center [707, 386] width 172 height 18
type input "Test 1"
click at [747, 466] on button "Save" at bounding box center [751, 466] width 28 height 18
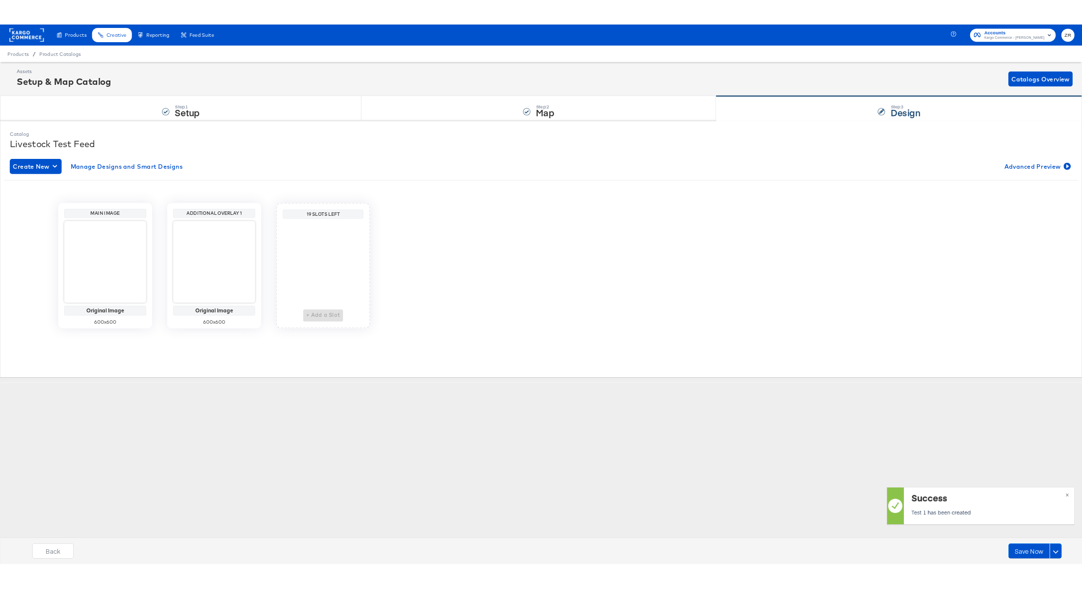
scroll to position [0, 0]
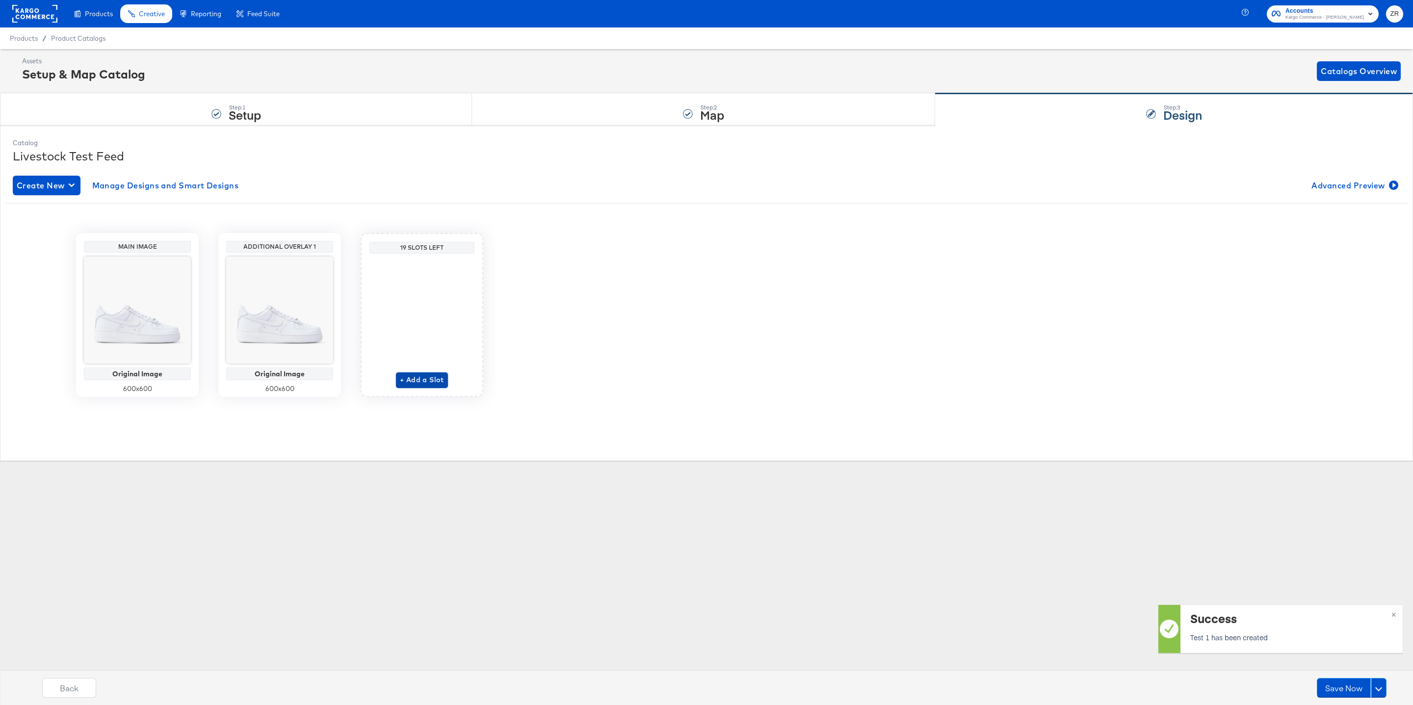
click at [419, 385] on span "+ Add a Slot" at bounding box center [422, 380] width 44 height 12
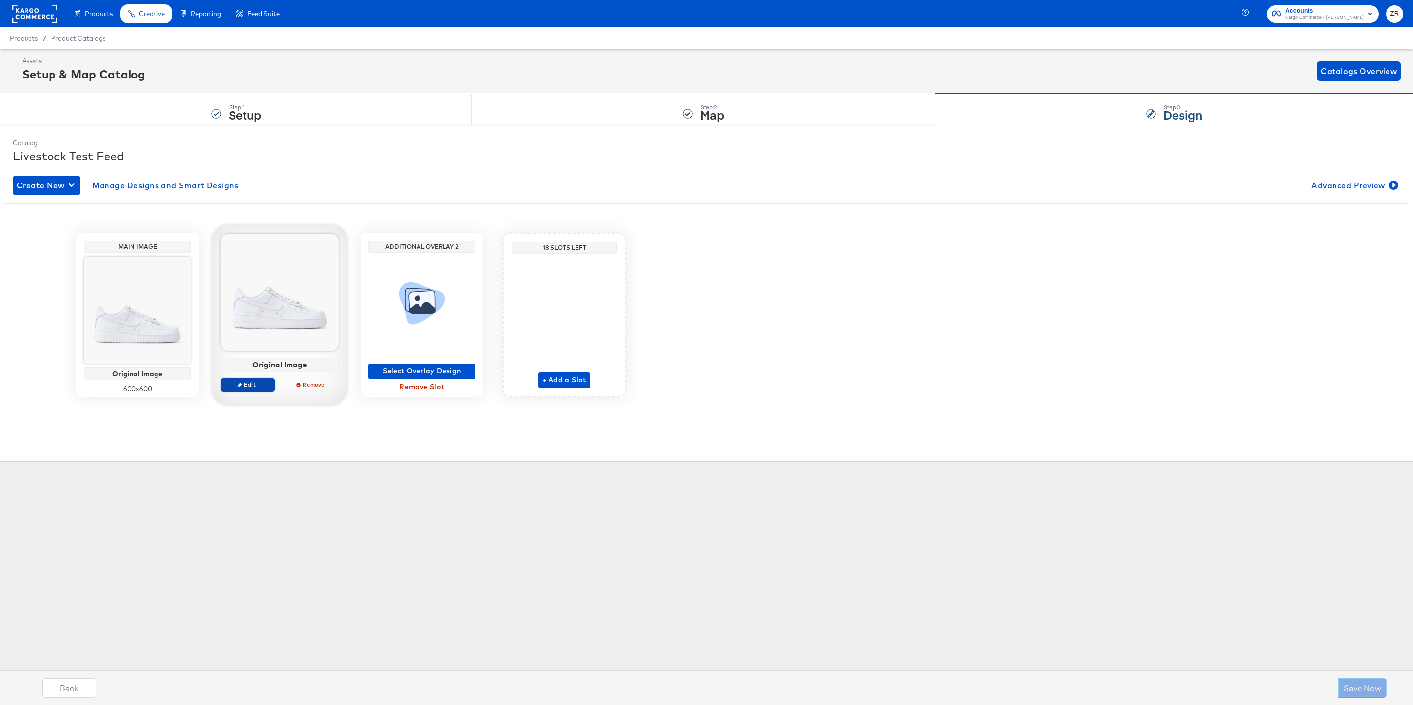
click at [252, 390] on button "Edit" at bounding box center [248, 385] width 54 height 14
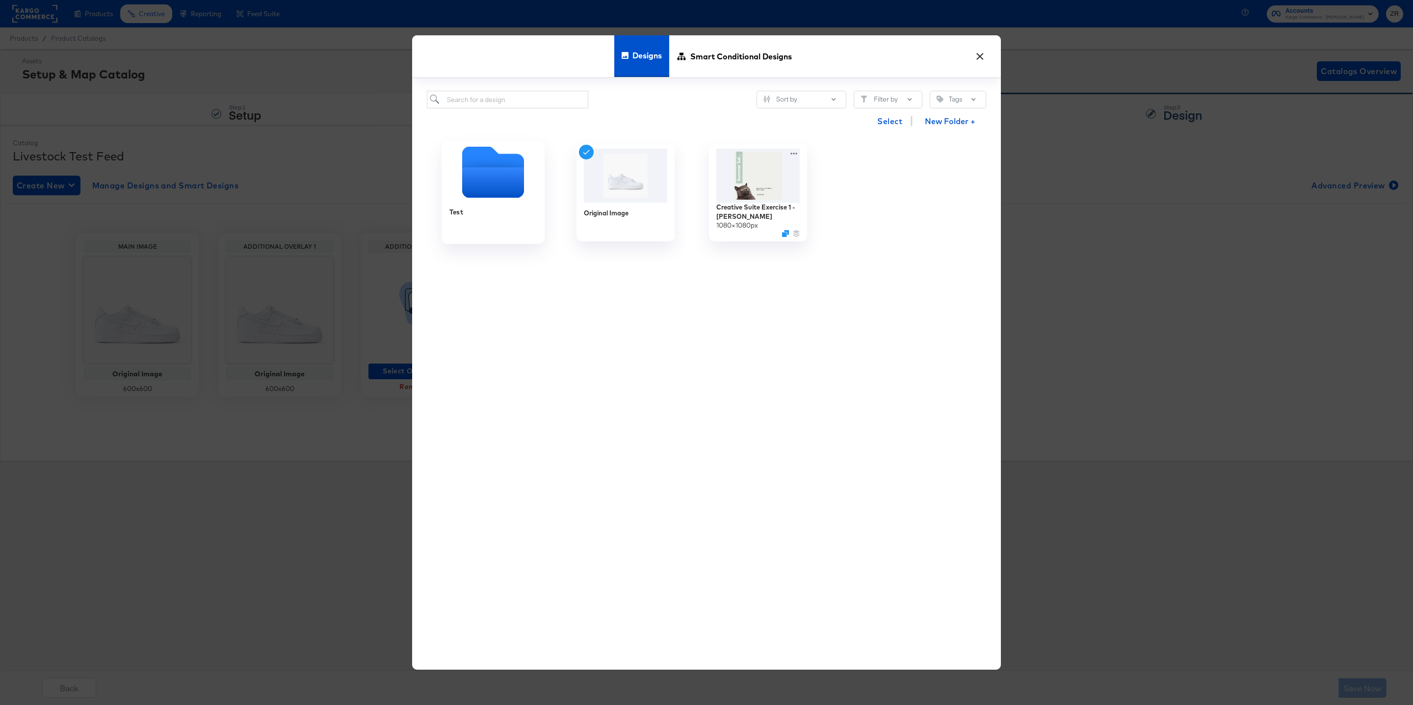
click at [502, 186] on icon "Empty folder" at bounding box center [493, 182] width 62 height 30
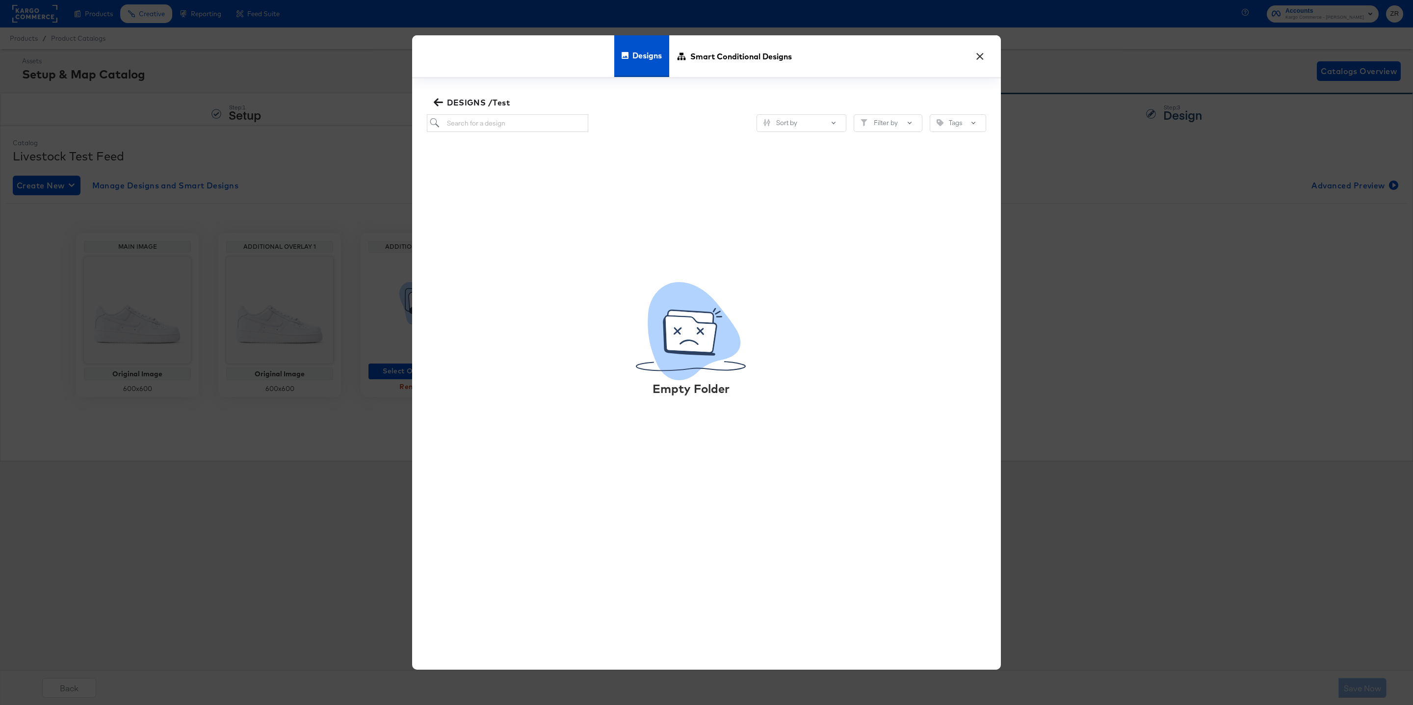
click at [441, 102] on icon "button" at bounding box center [438, 103] width 9 height 8
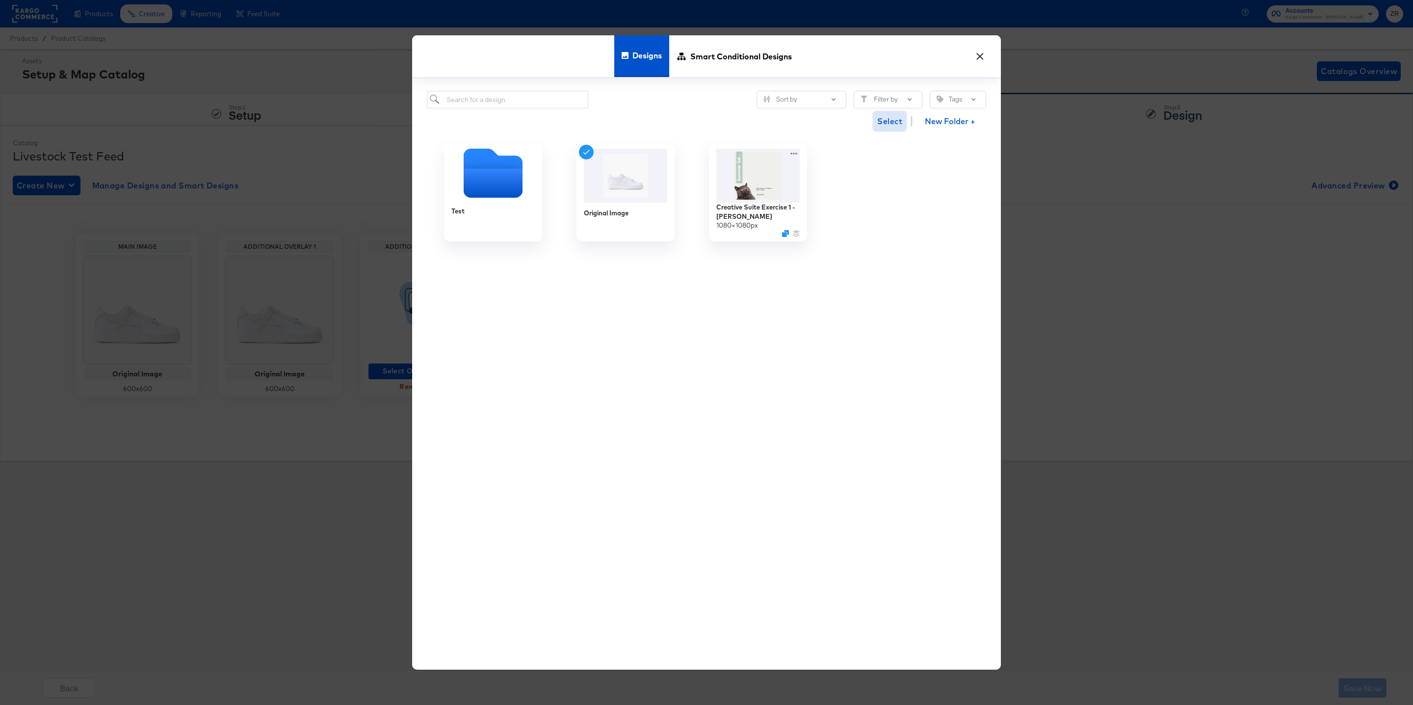
click at [884, 124] on span "Select" at bounding box center [889, 121] width 25 height 14
click at [504, 100] on input "search" at bounding box center [507, 100] width 161 height 18
type input "Test"
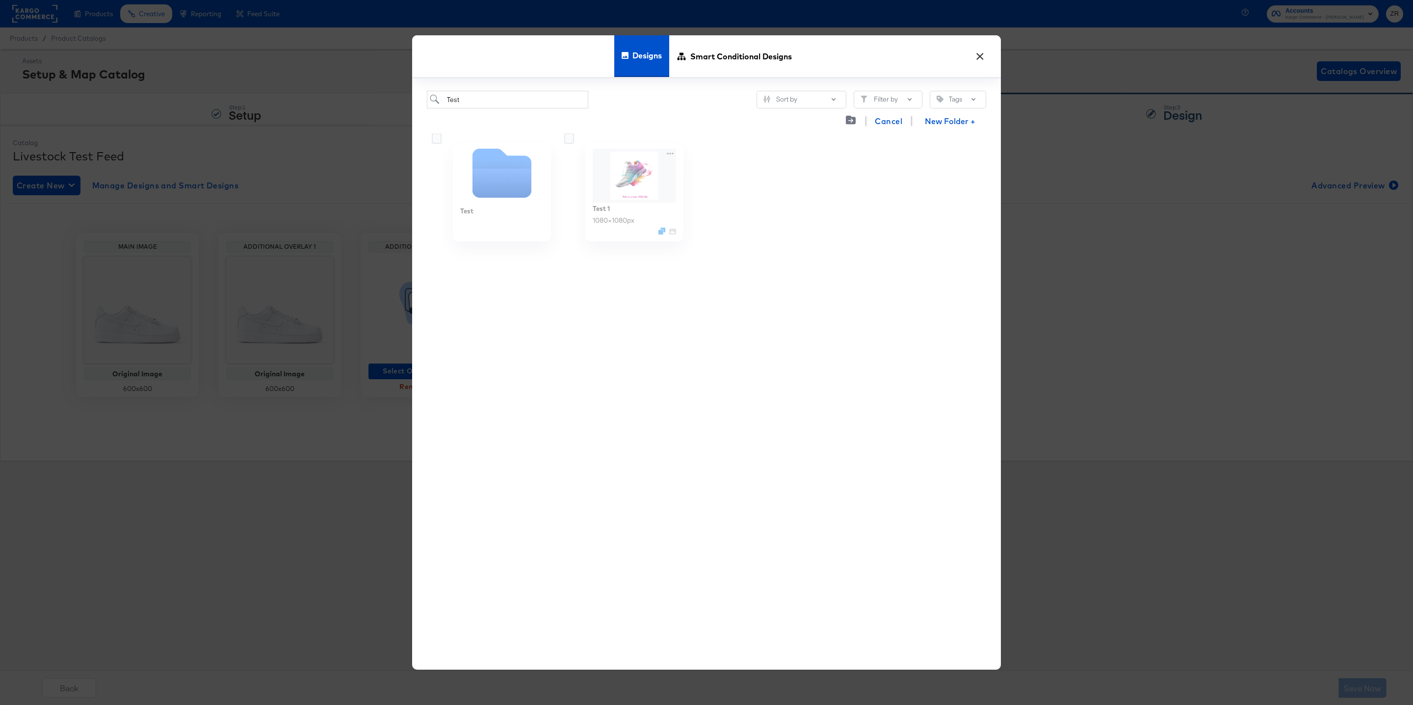
click at [643, 178] on div "Test 1 1080 × 1080 px" at bounding box center [625, 192] width 132 height 118
click at [722, 64] on span "Smart Conditional Designs" at bounding box center [741, 55] width 102 height 43
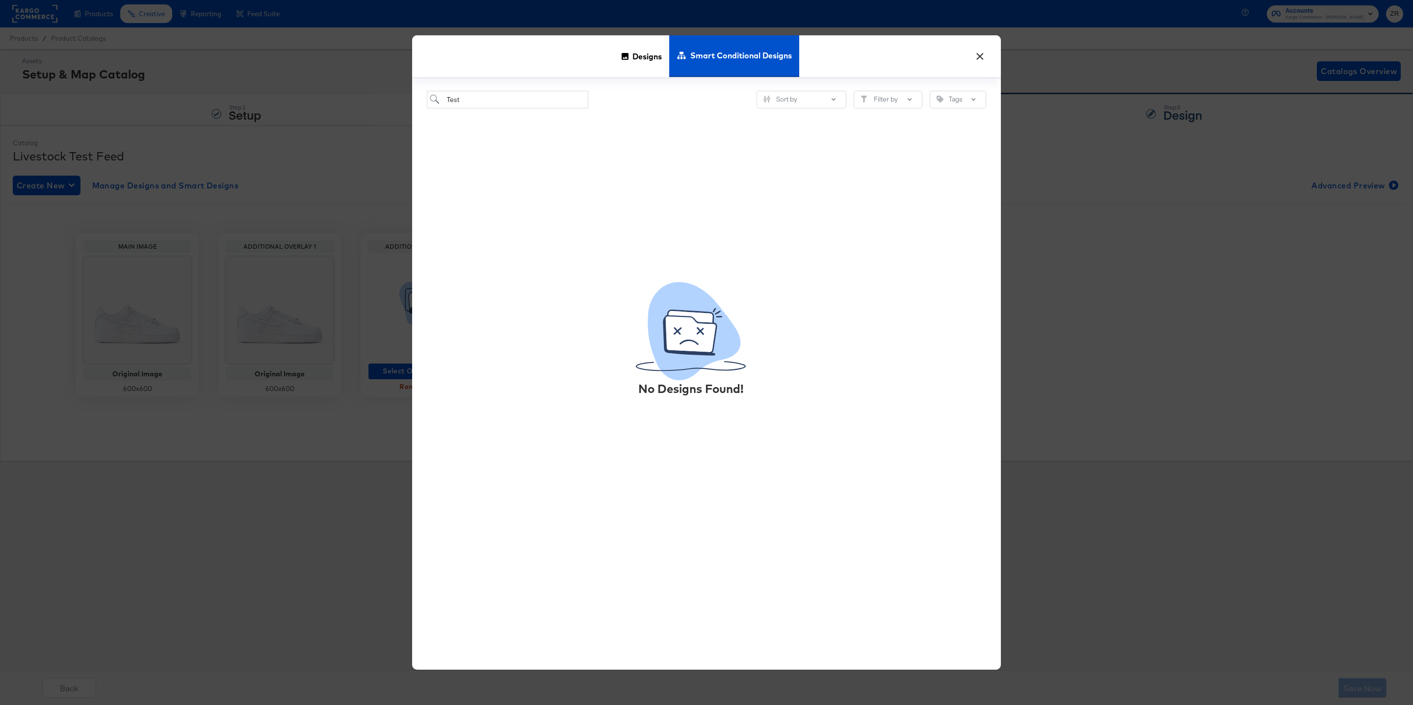
click at [984, 55] on button "×" at bounding box center [980, 54] width 18 height 18
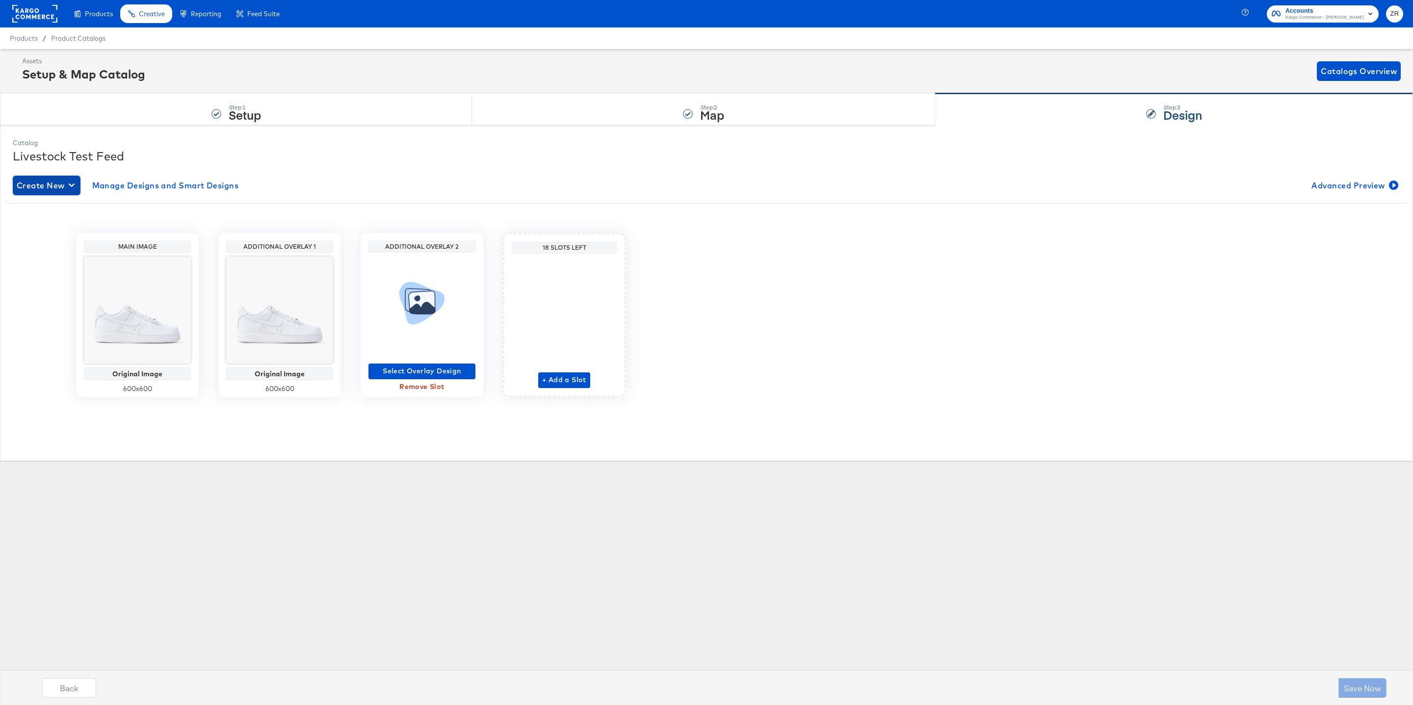
click at [45, 186] on span "Create New" at bounding box center [47, 186] width 60 height 14
click at [53, 225] on div "Create New Smart Design" at bounding box center [65, 226] width 93 height 8
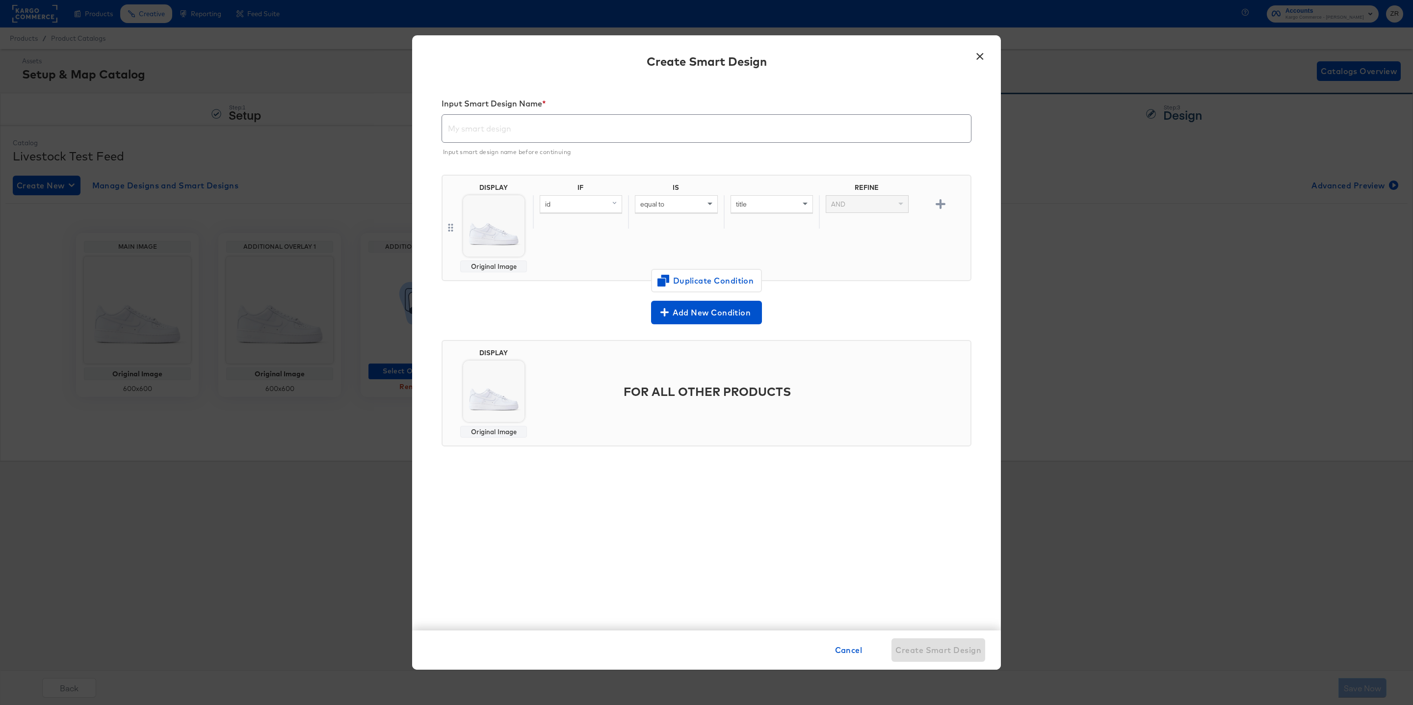
click at [982, 59] on button "×" at bounding box center [980, 54] width 18 height 18
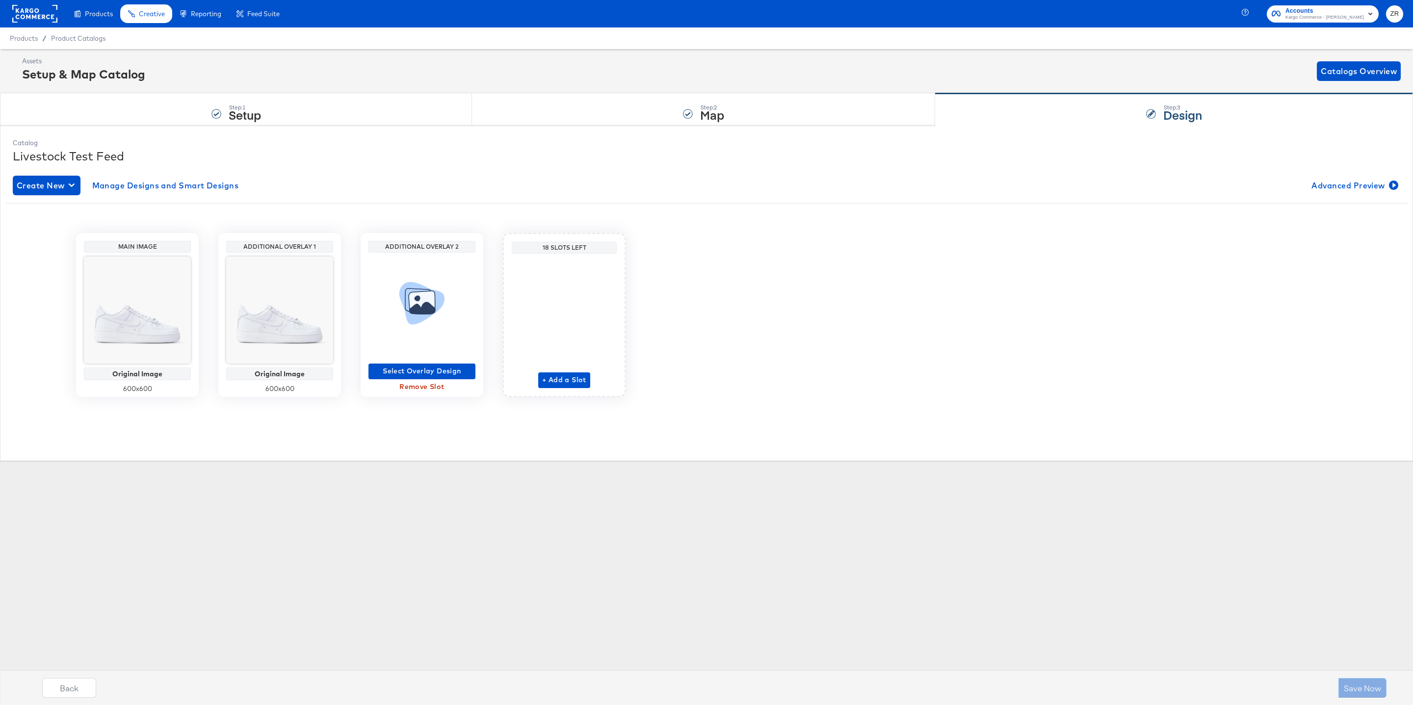
click at [309, 249] on div "Additional Overlay 1" at bounding box center [280, 247] width 102 height 8
click at [309, 248] on div "Additional Overlay 1" at bounding box center [280, 247] width 102 height 8
click at [280, 242] on div "Additional Overlay 1" at bounding box center [279, 247] width 107 height 12
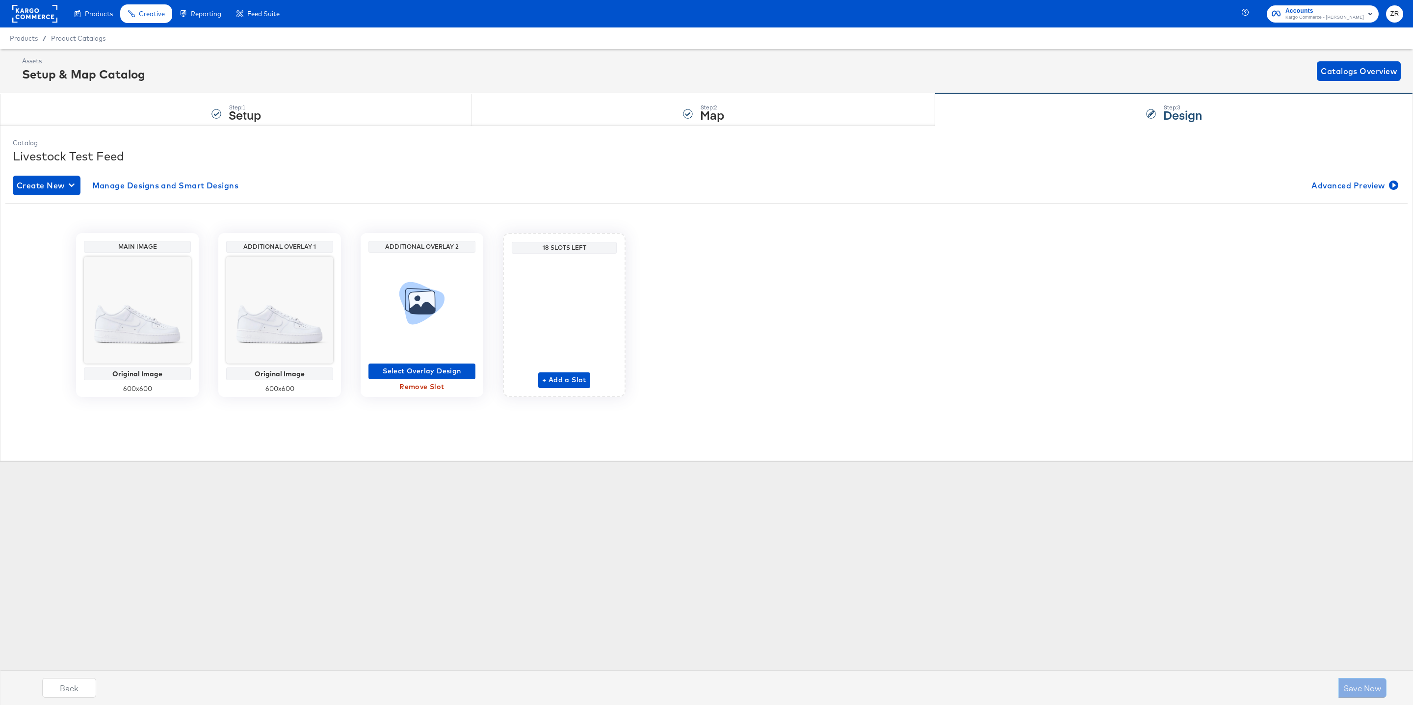
click at [281, 247] on div "Additional Overlay 1" at bounding box center [280, 247] width 102 height 8
click at [254, 386] on span "Edit" at bounding box center [247, 384] width 45 height 7
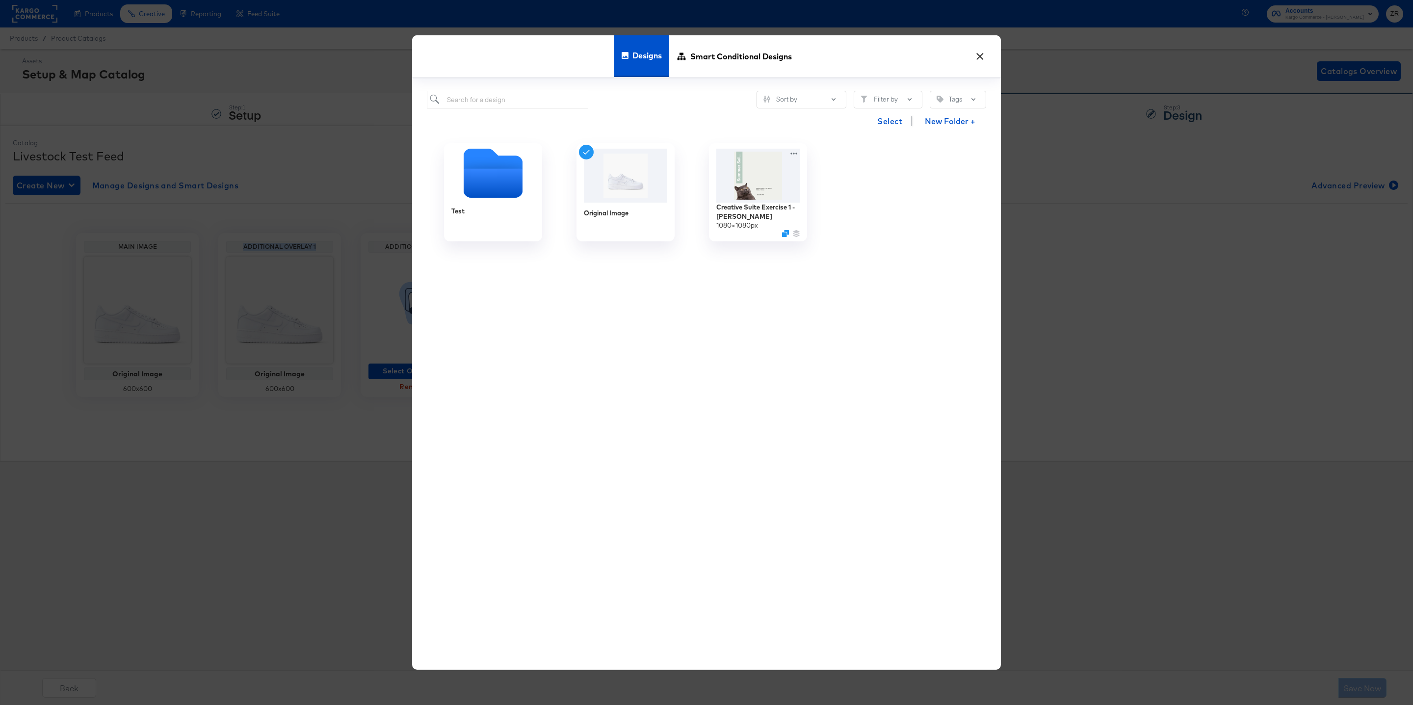
click at [983, 59] on button "×" at bounding box center [980, 54] width 18 height 18
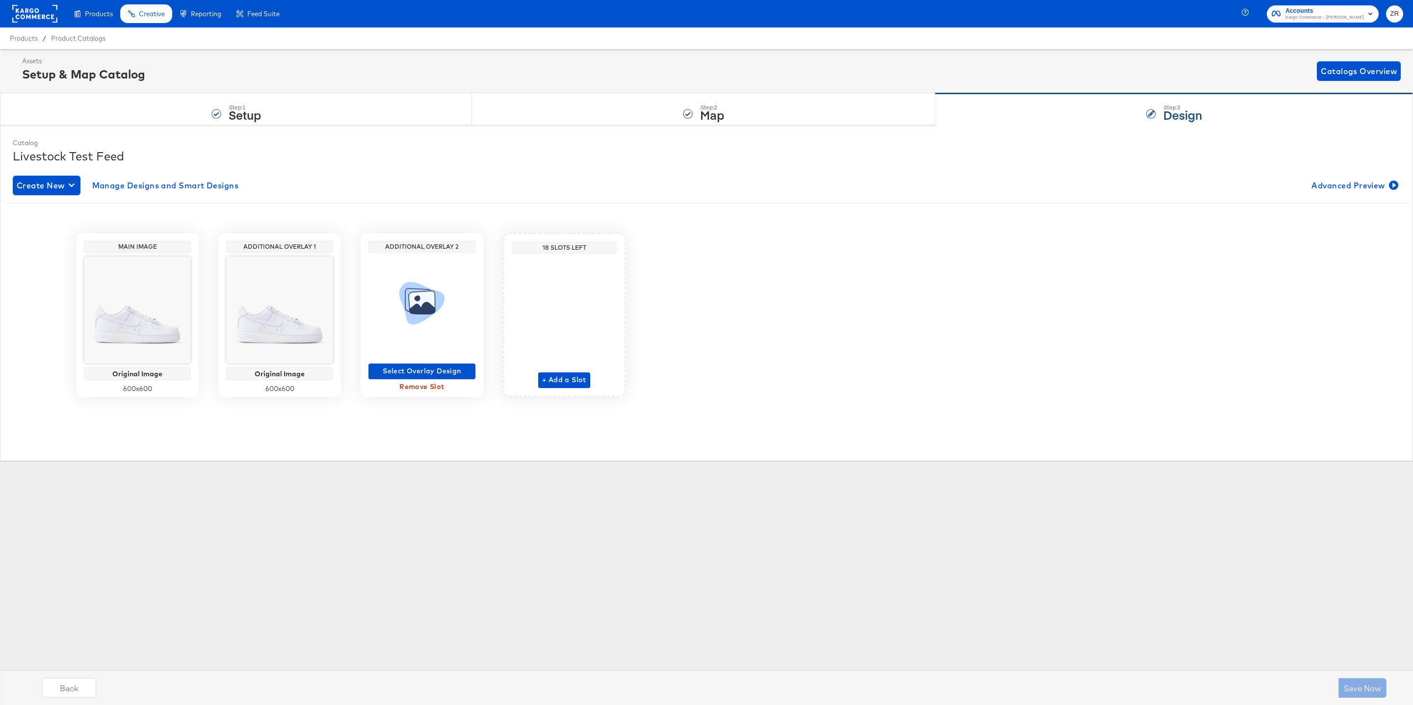
click at [447, 245] on div "Additional Overlay 2" at bounding box center [422, 247] width 102 height 8
click at [399, 373] on span "Select Overlay Design" at bounding box center [421, 371] width 99 height 12
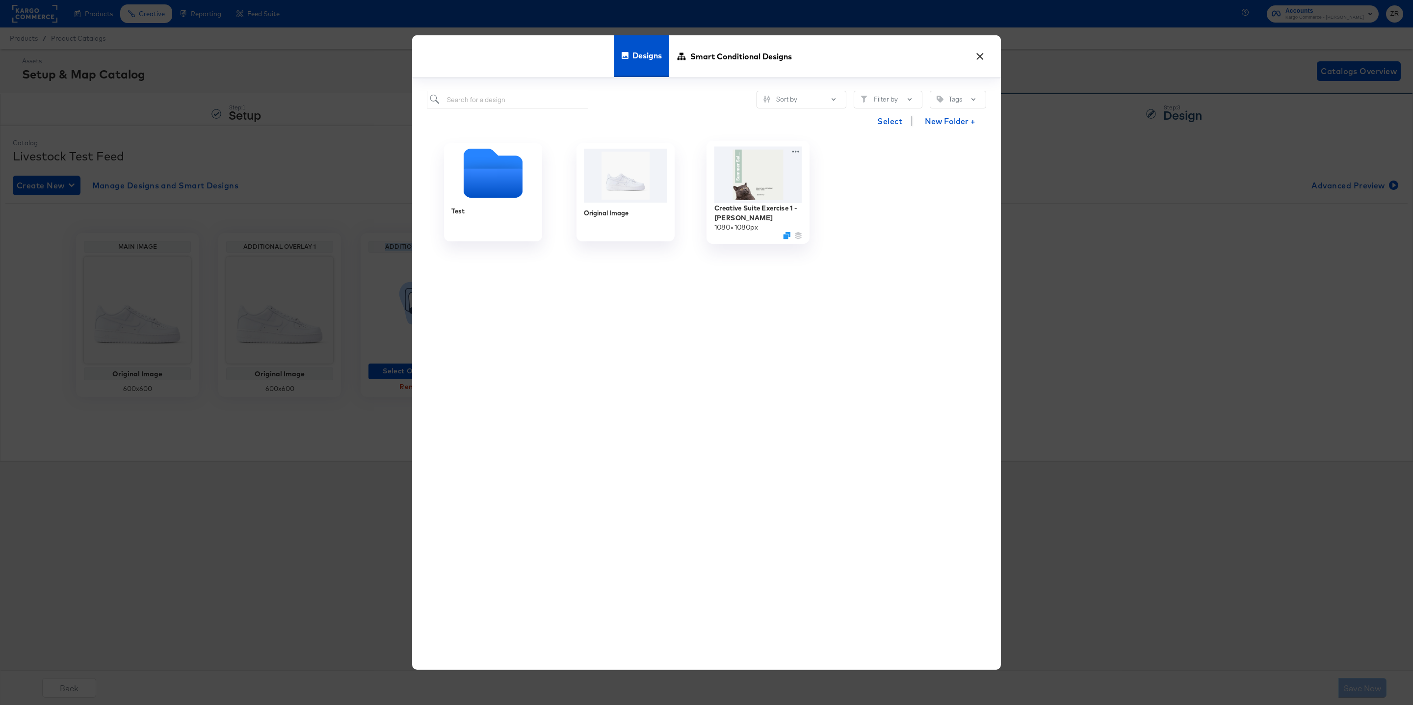
click at [747, 202] on img at bounding box center [758, 175] width 88 height 56
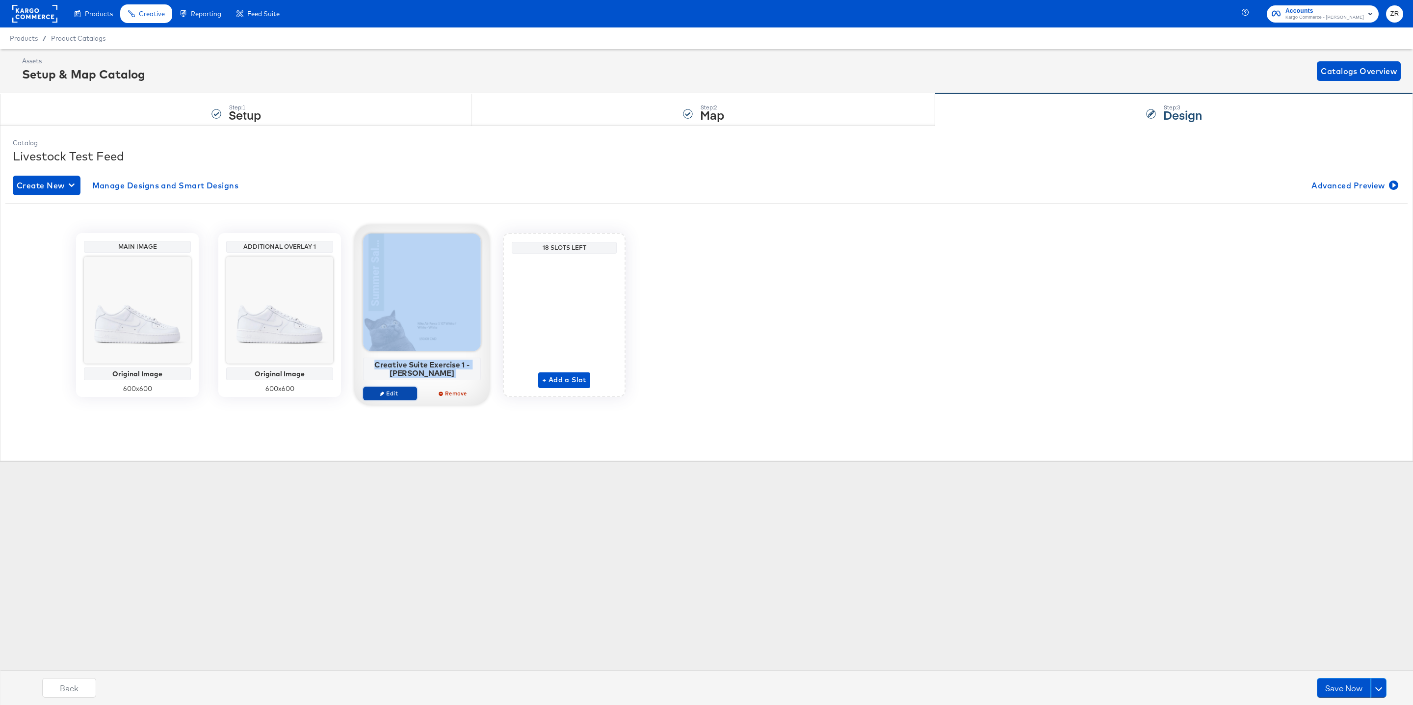
click at [394, 397] on span "Edit" at bounding box center [389, 392] width 45 height 7
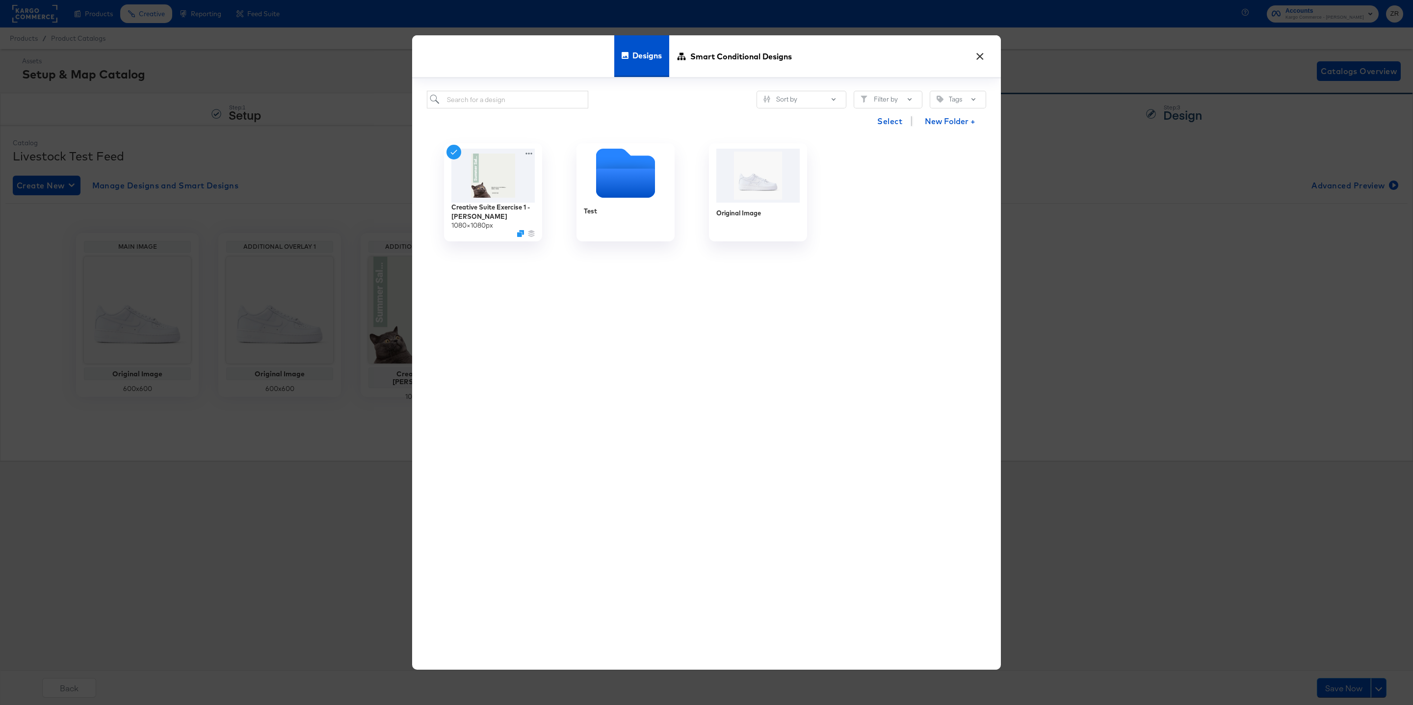
click at [365, 468] on div "× Designs Smart Conditional Designs Sort by Filter by Tags Select New Folder + …" at bounding box center [706, 352] width 1413 height 705
click at [977, 53] on button "×" at bounding box center [980, 54] width 18 height 18
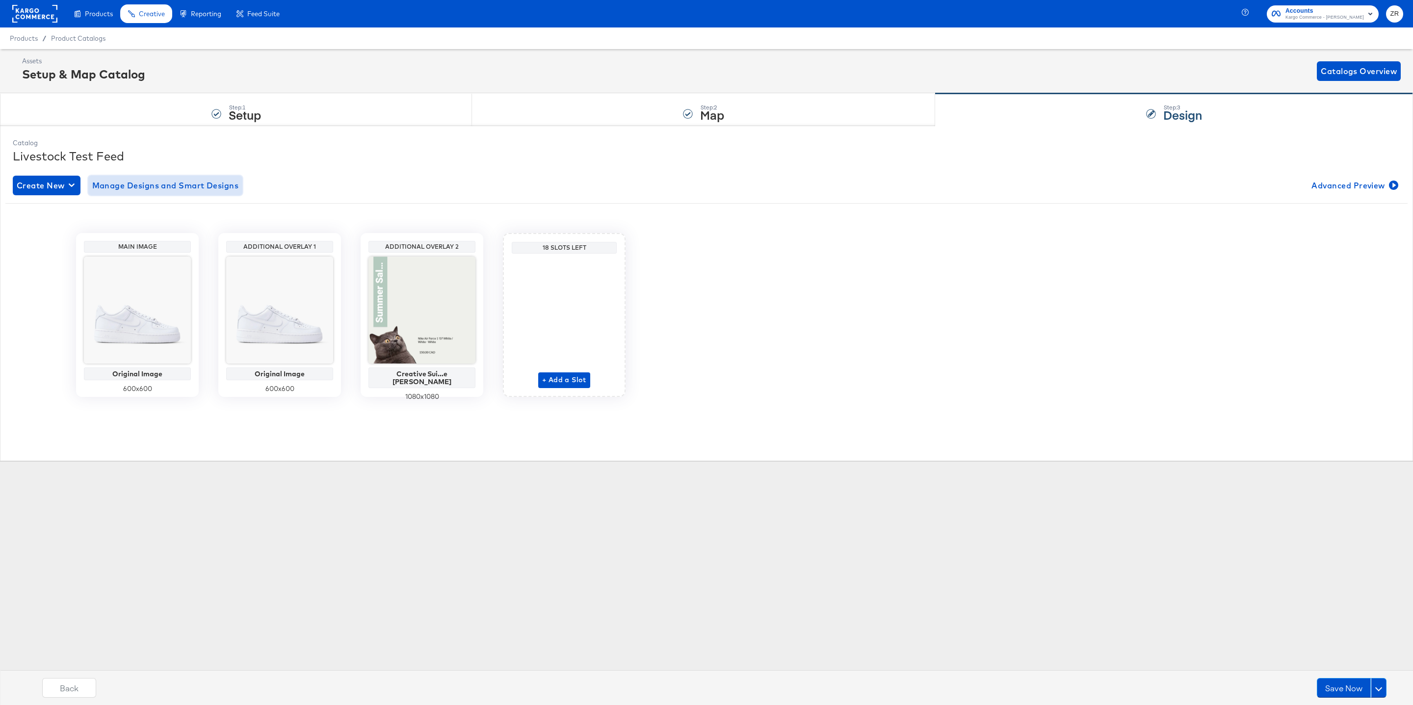
click at [175, 179] on span "Manage Designs and Smart Designs" at bounding box center [165, 186] width 147 height 14
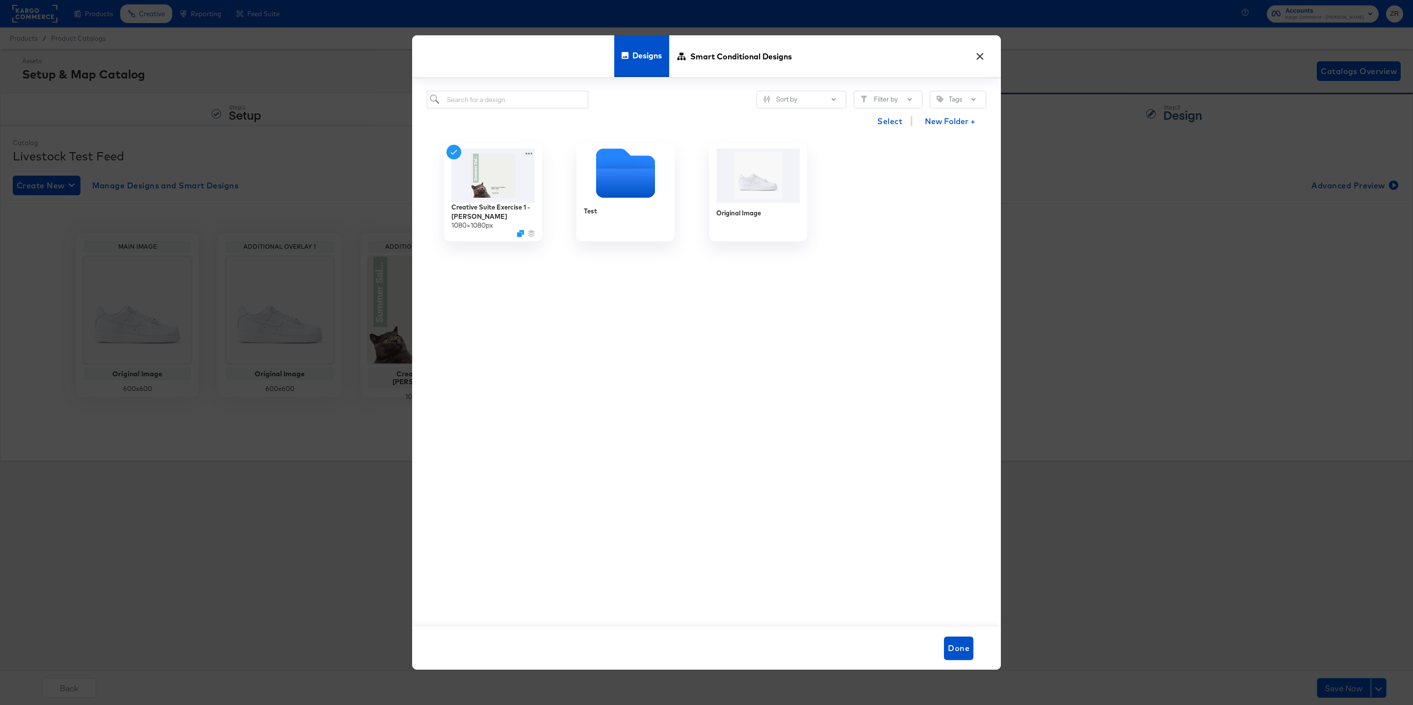
click at [983, 56] on button "×" at bounding box center [980, 54] width 18 height 18
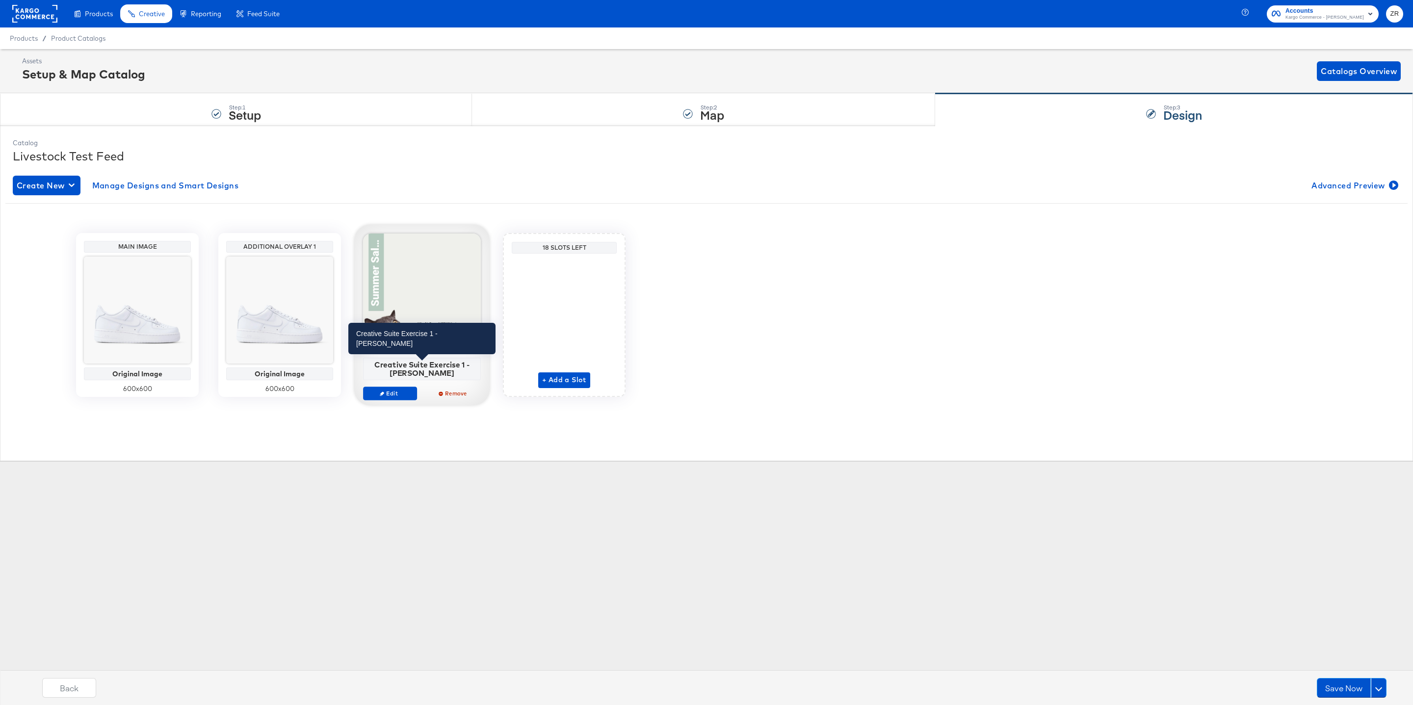
click at [443, 372] on div "Creative Suite Exercise 1 - [PERSON_NAME]" at bounding box center [422, 368] width 112 height 17
click at [451, 372] on div "Creative Suite Exercise 1 - [PERSON_NAME]" at bounding box center [422, 368] width 112 height 17
click at [393, 395] on span "Edit" at bounding box center [389, 392] width 45 height 7
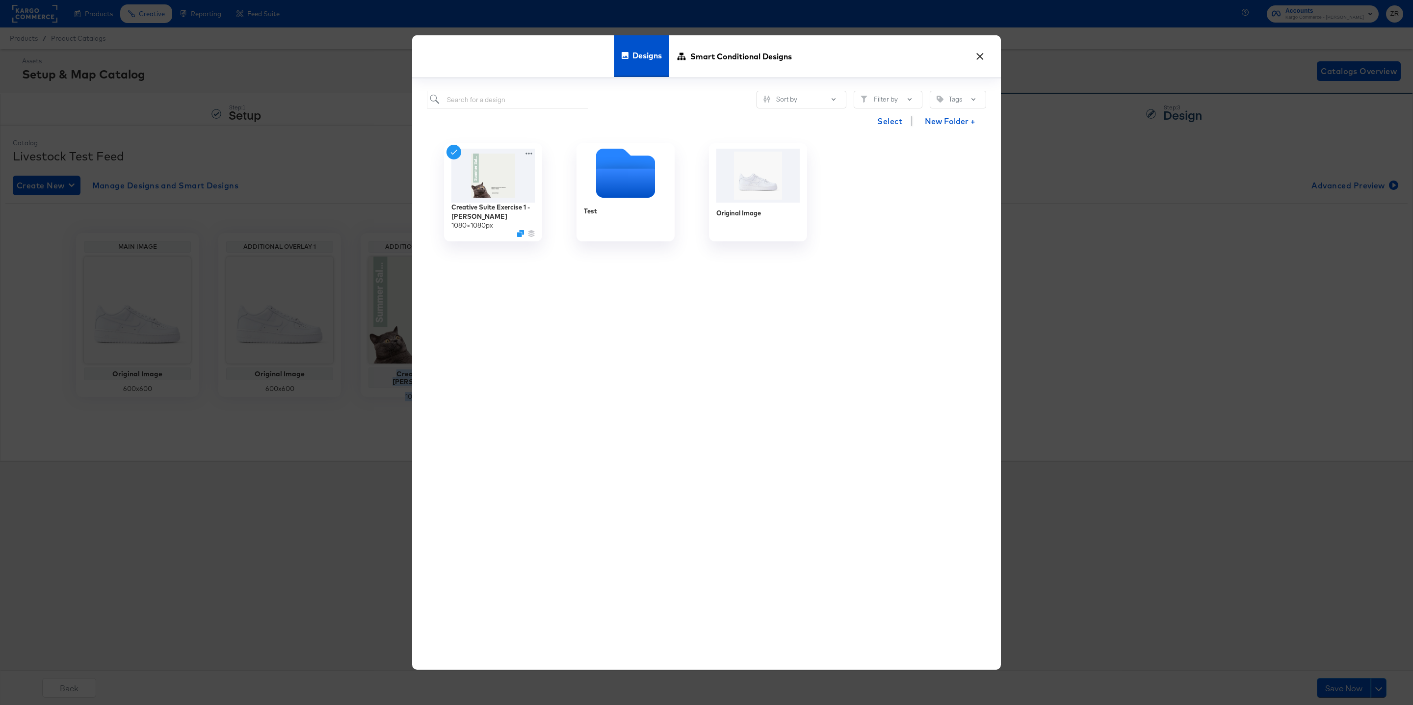
click at [978, 62] on button "×" at bounding box center [980, 54] width 18 height 18
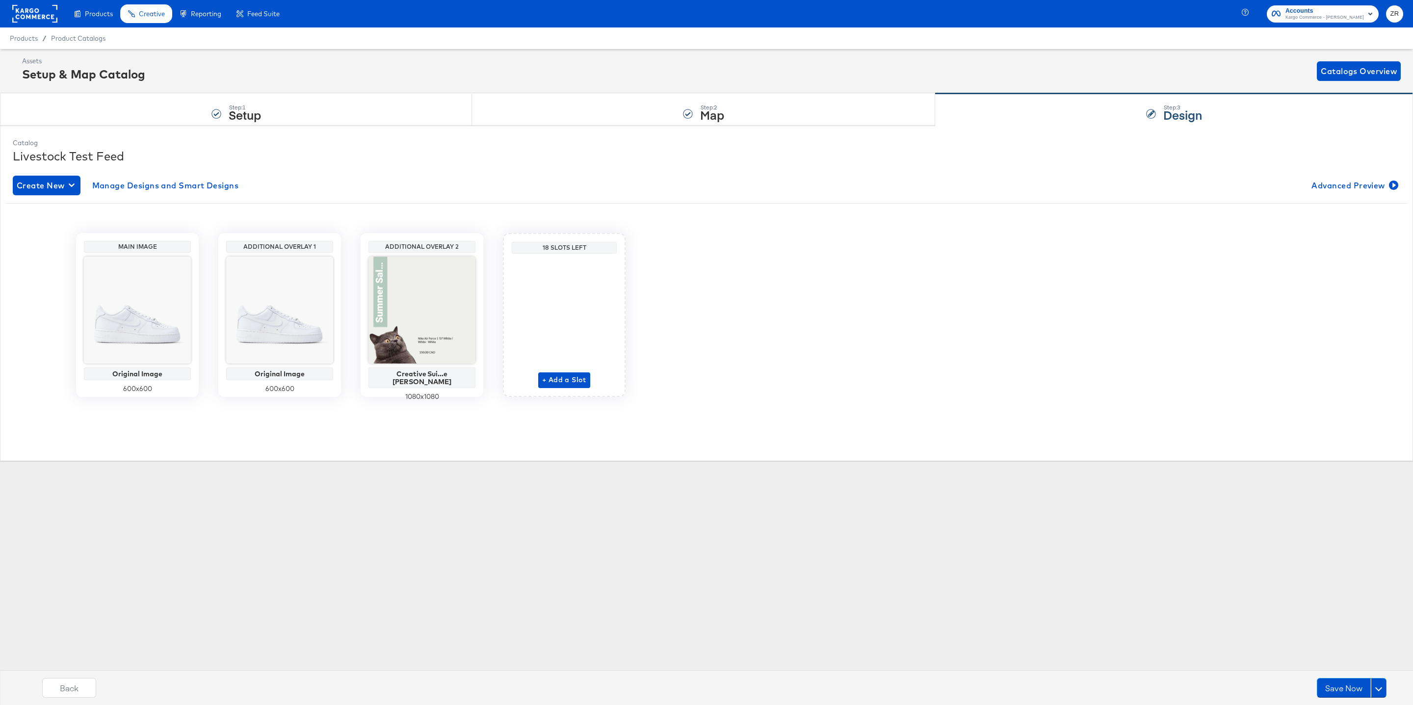
click at [426, 244] on div "Additional Overlay 2" at bounding box center [422, 247] width 102 height 8
click at [364, 173] on div "Create New Manage Designs and Smart Designs Advanced Preview Main Image Origina…" at bounding box center [706, 293] width 1387 height 251
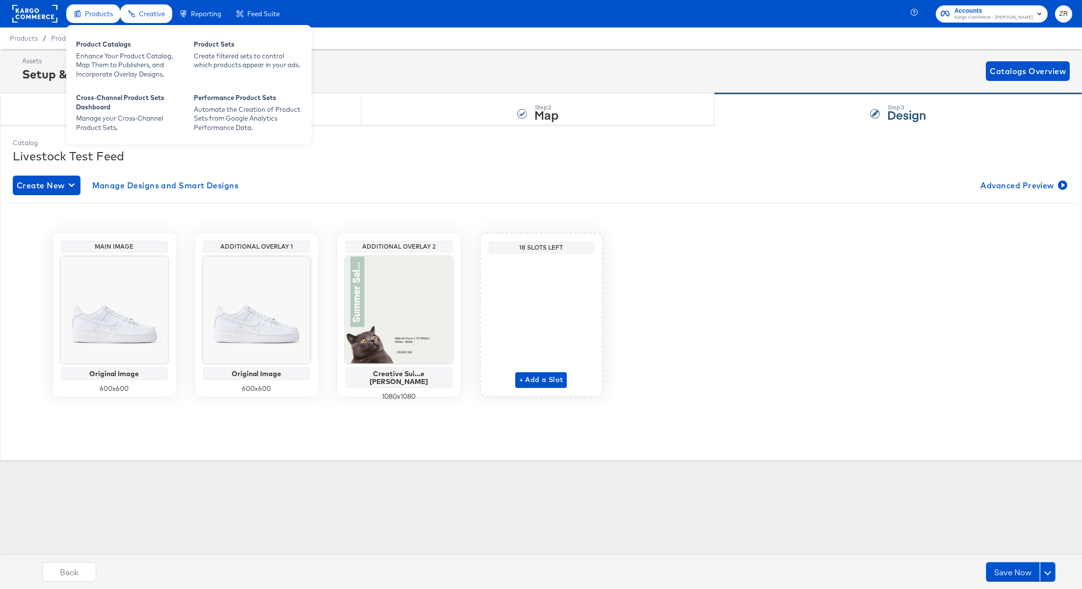
click at [89, 19] on div "Products" at bounding box center [93, 13] width 54 height 19
click at [99, 47] on div "Product Catalogs" at bounding box center [130, 46] width 108 height 12
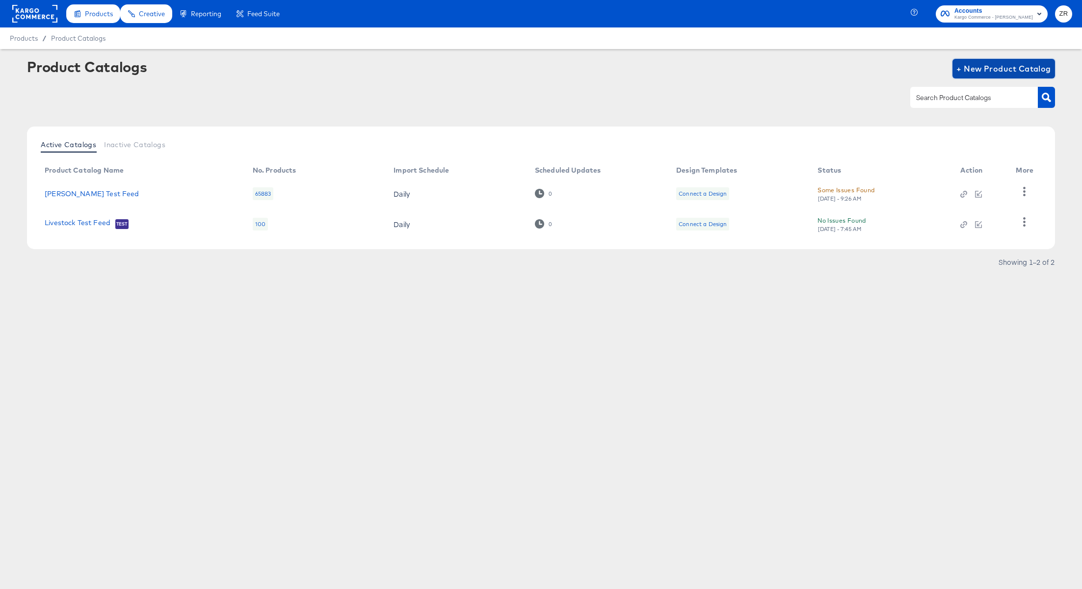
click at [980, 60] on button "+ New Product Catalog" at bounding box center [1003, 69] width 103 height 20
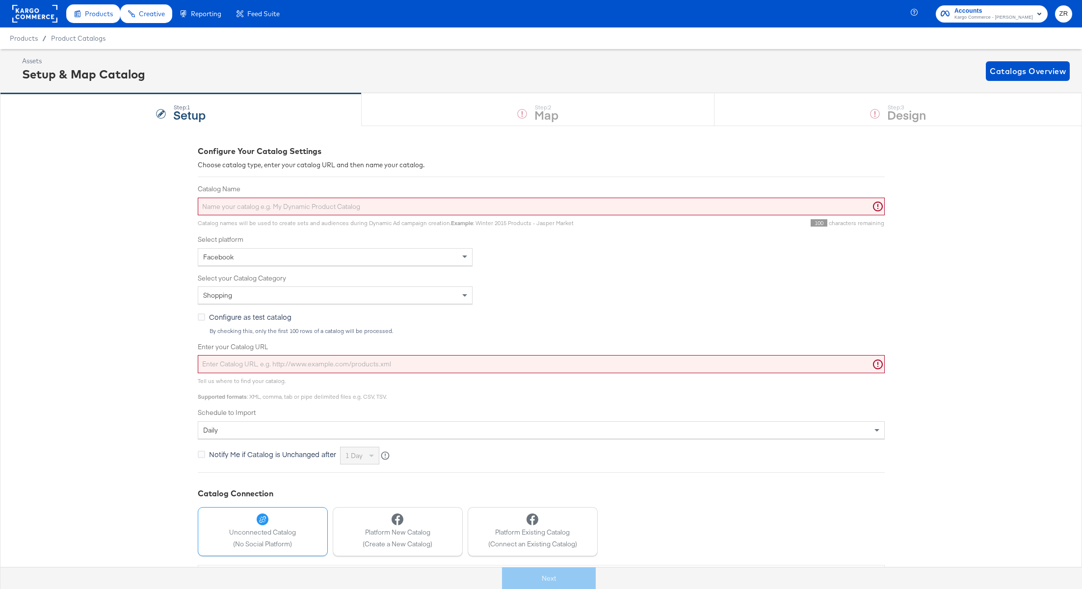
click at [266, 209] on input "Catalog Name" at bounding box center [541, 207] width 687 height 18
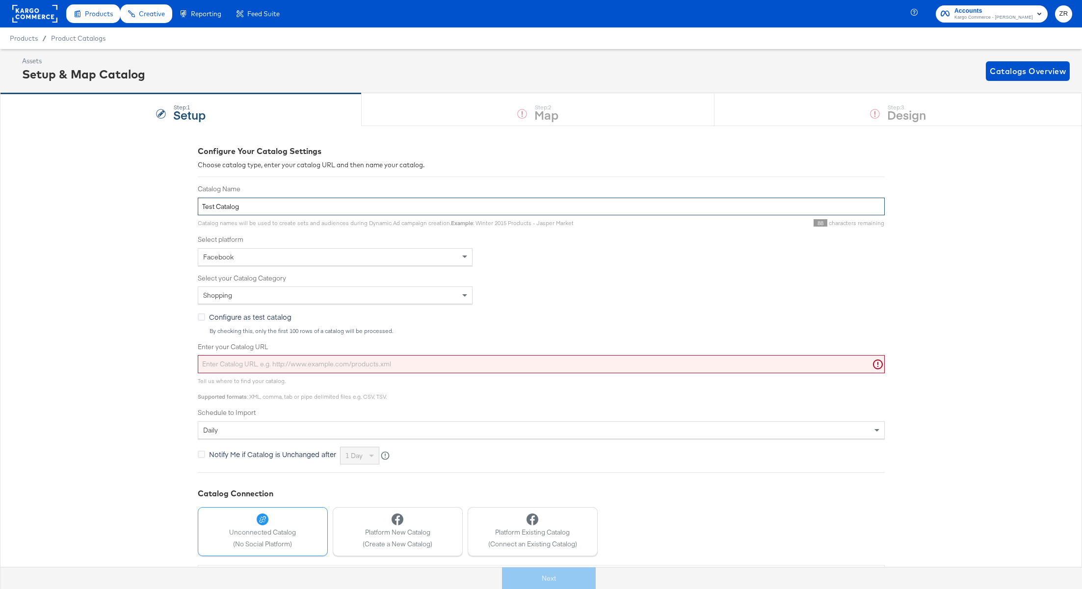
scroll to position [56, 0]
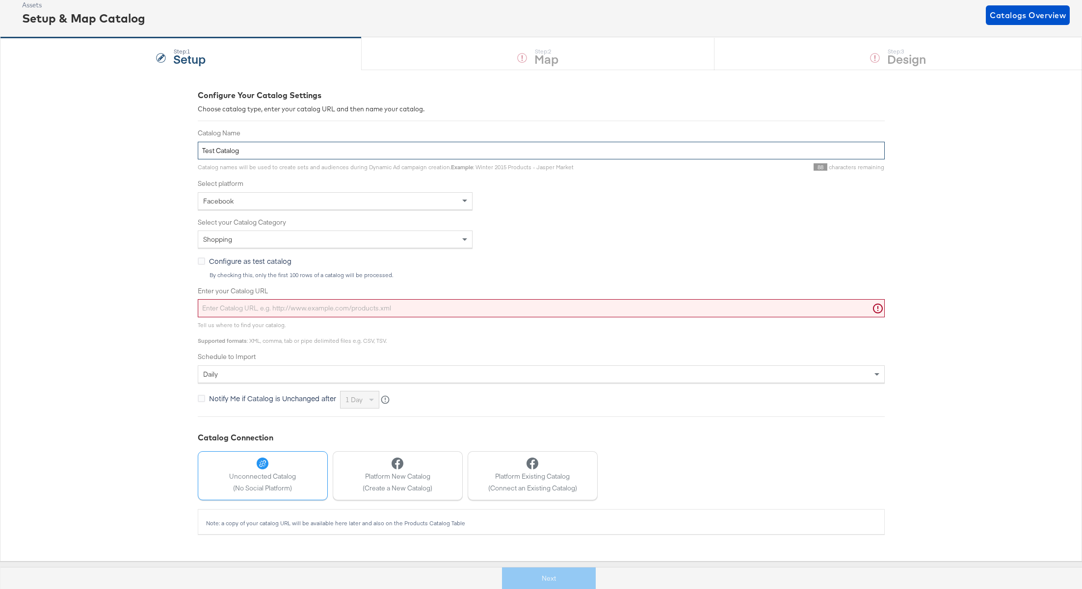
type input "Test Catalog"
click at [276, 307] on input "Enter your Catalog URL" at bounding box center [541, 308] width 687 height 18
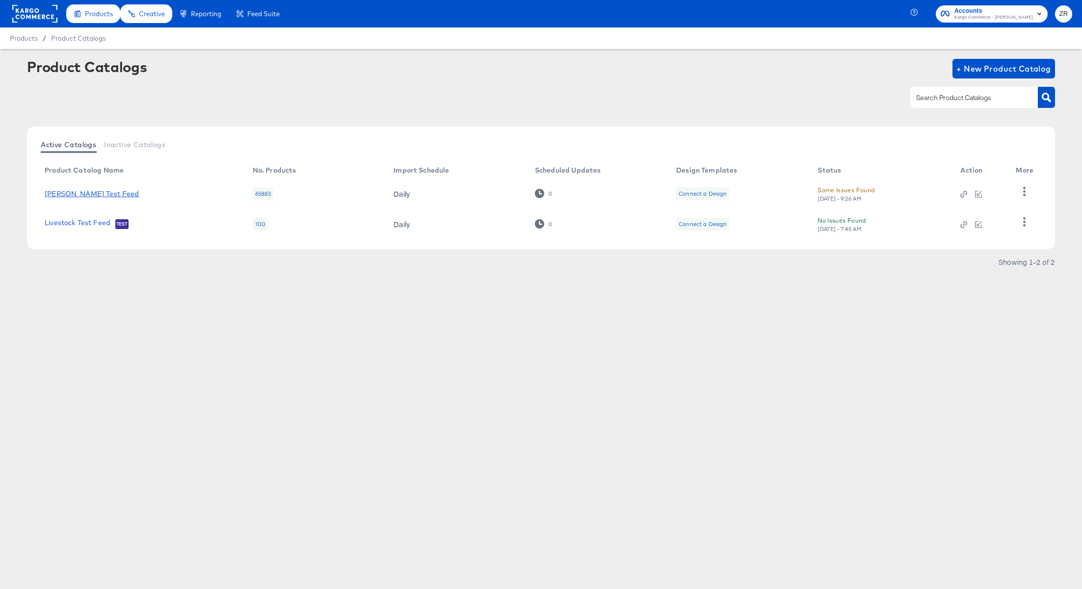
click at [67, 194] on link "Tilly's Test Feed" at bounding box center [92, 194] width 94 height 8
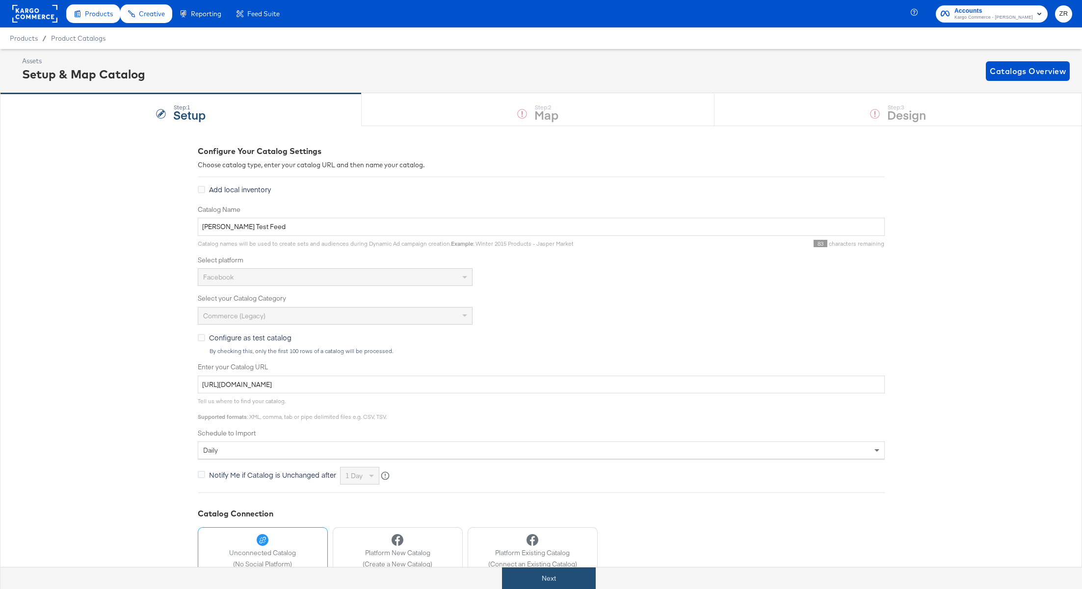
click at [558, 579] on button "Next" at bounding box center [549, 579] width 94 height 22
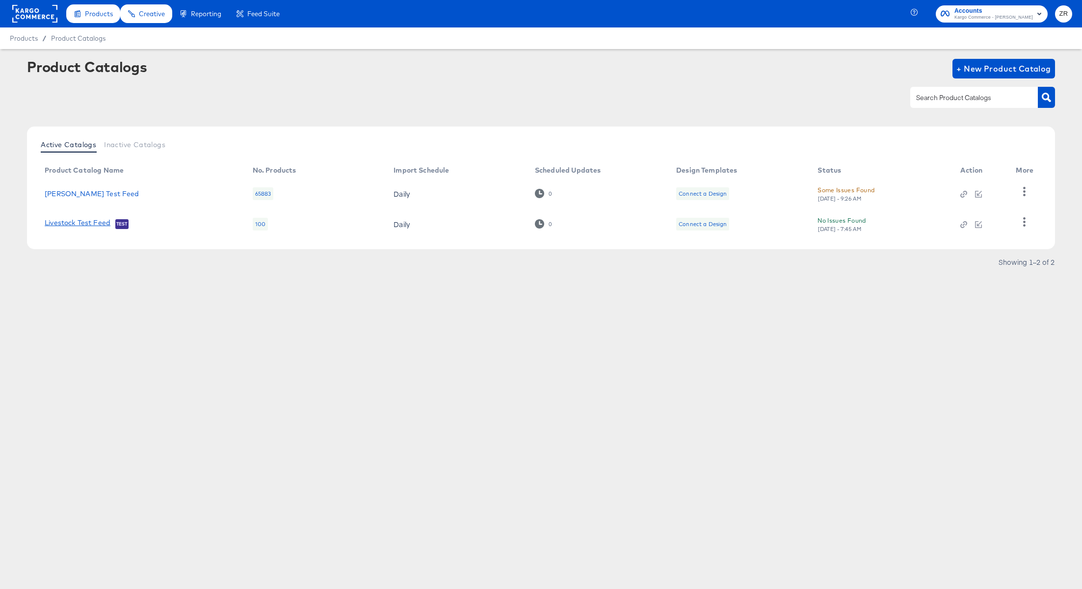
click at [82, 221] on link "Livestock Test Feed" at bounding box center [78, 224] width 66 height 10
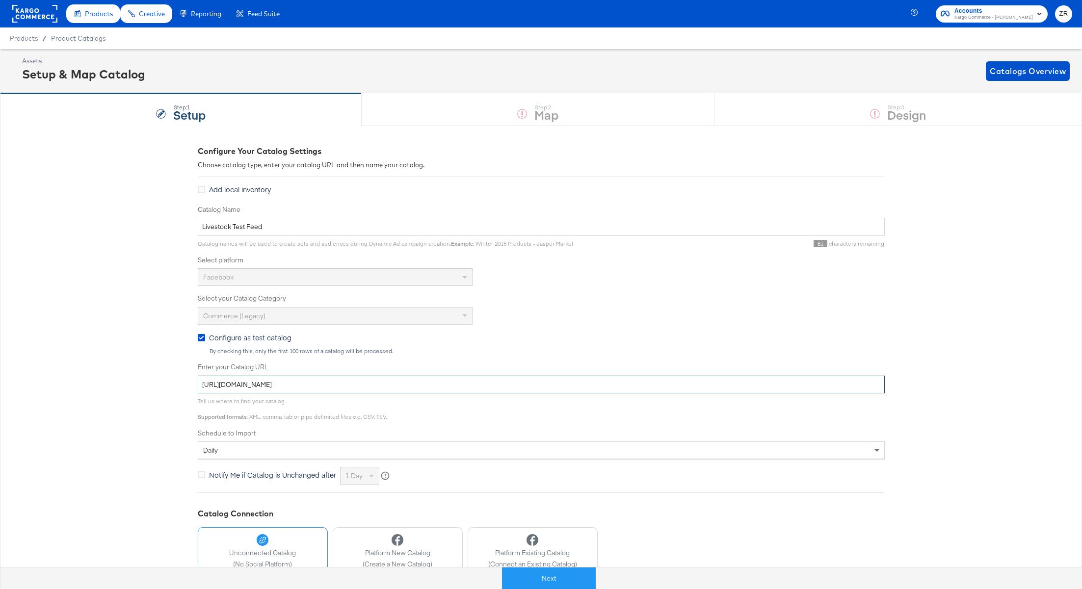
click at [344, 383] on input "https://deadstock-ca.myshopify.com/a/feed/superfeed.xml" at bounding box center [541, 385] width 687 height 18
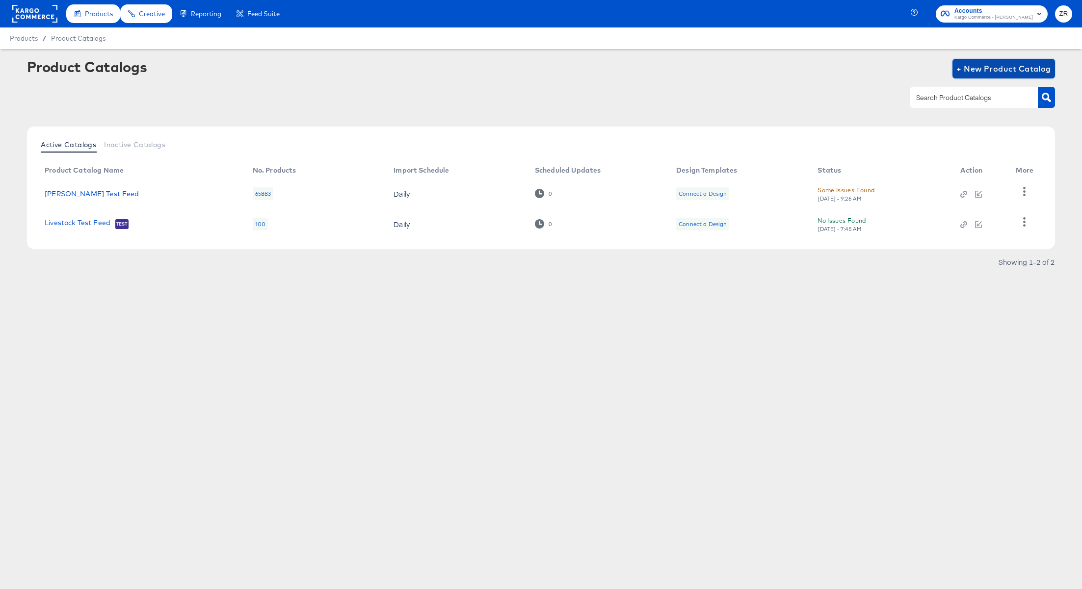
click at [1004, 65] on span "+ New Product Catalog" at bounding box center [1003, 69] width 95 height 14
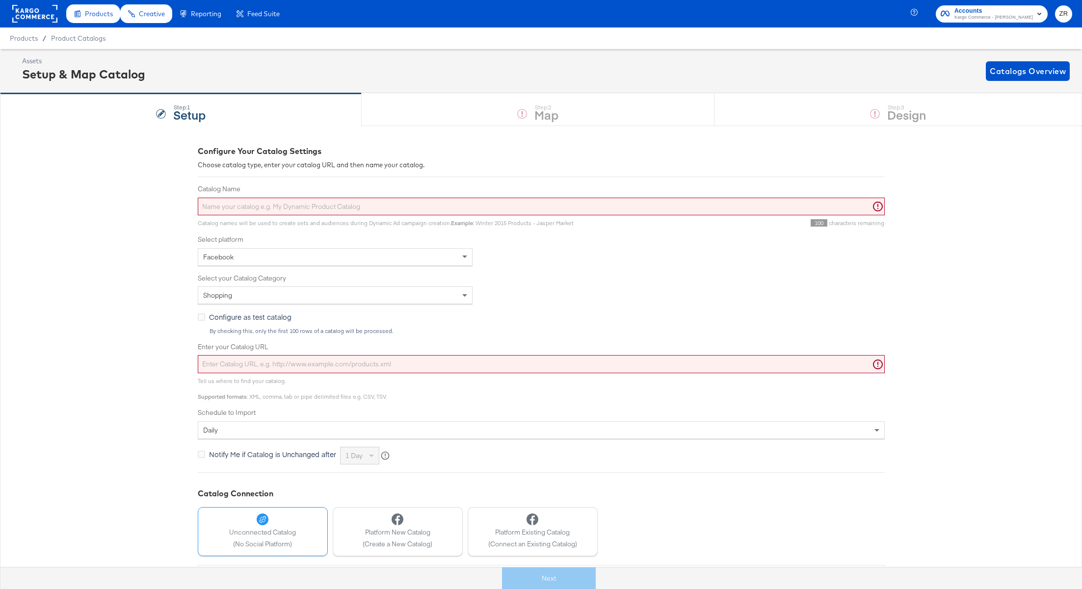
click at [246, 361] on input "Enter your Catalog URL" at bounding box center [541, 364] width 687 height 18
paste input "https://deadstock-ca.myshopify.com/a/feed/superfeed.xml"
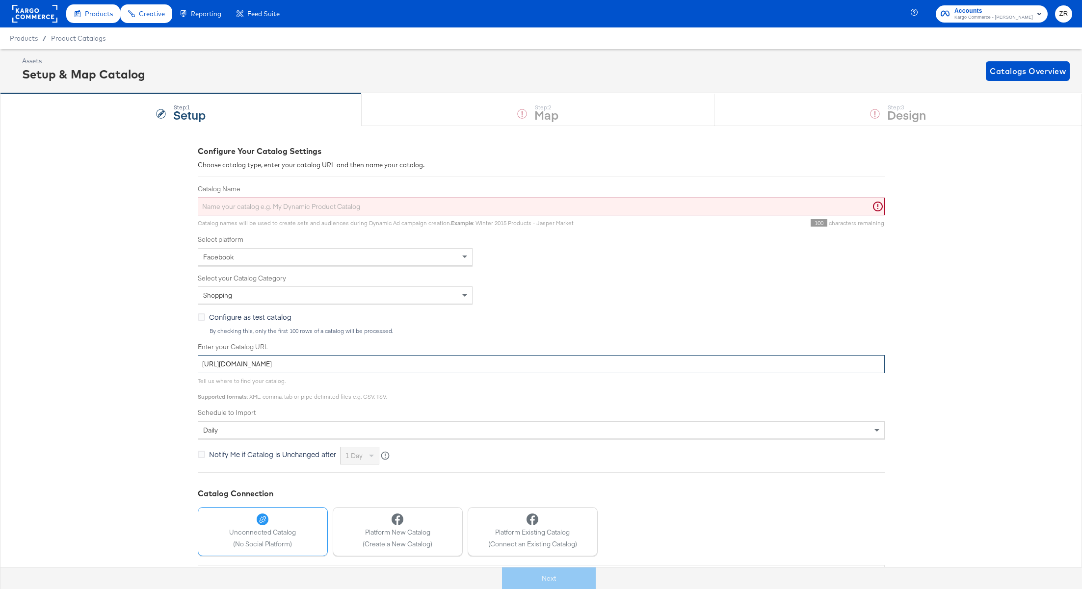
type input "https://deadstock-ca.myshopify.com/a/feed/superfeed.xml"
click at [257, 202] on input "Catalog Name" at bounding box center [541, 207] width 687 height 18
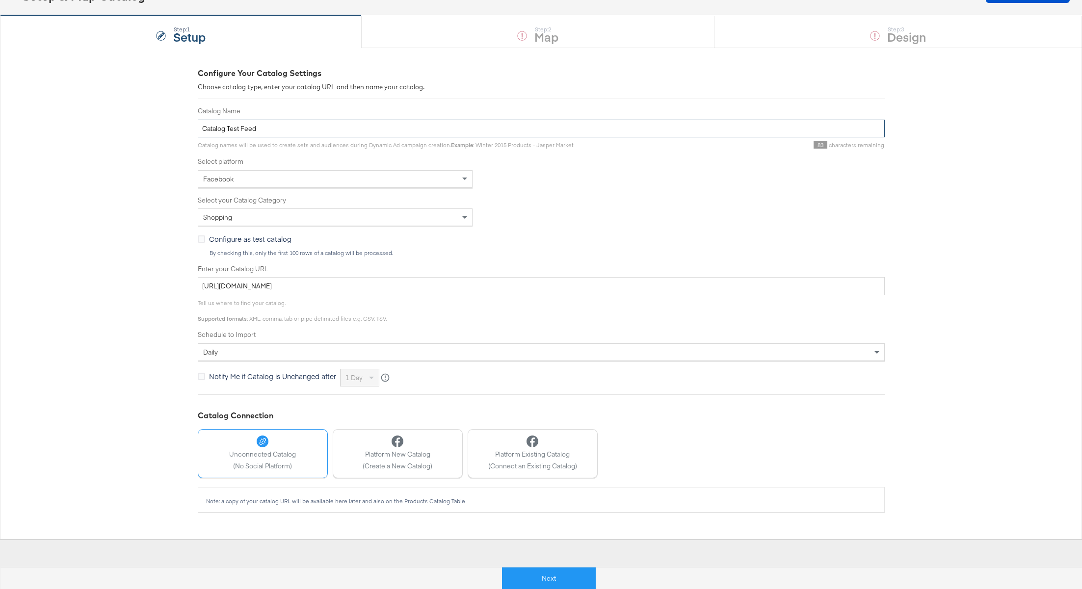
scroll to position [91, 0]
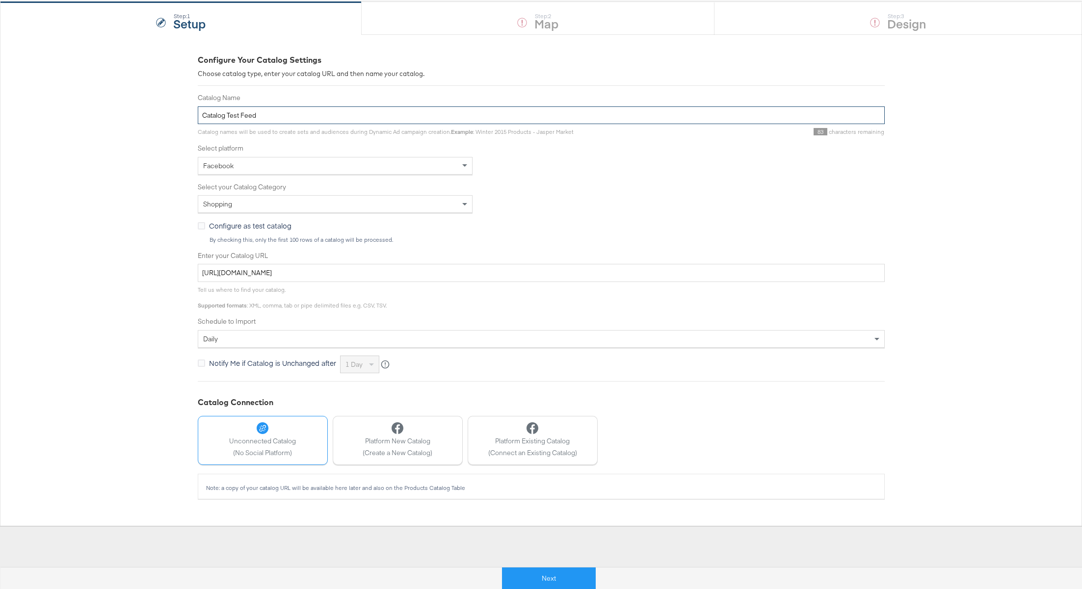
type input "Catalog Test Feed"
click at [547, 589] on div "Next" at bounding box center [549, 574] width 1082 height 29
click at [548, 573] on button "Next" at bounding box center [549, 579] width 94 height 22
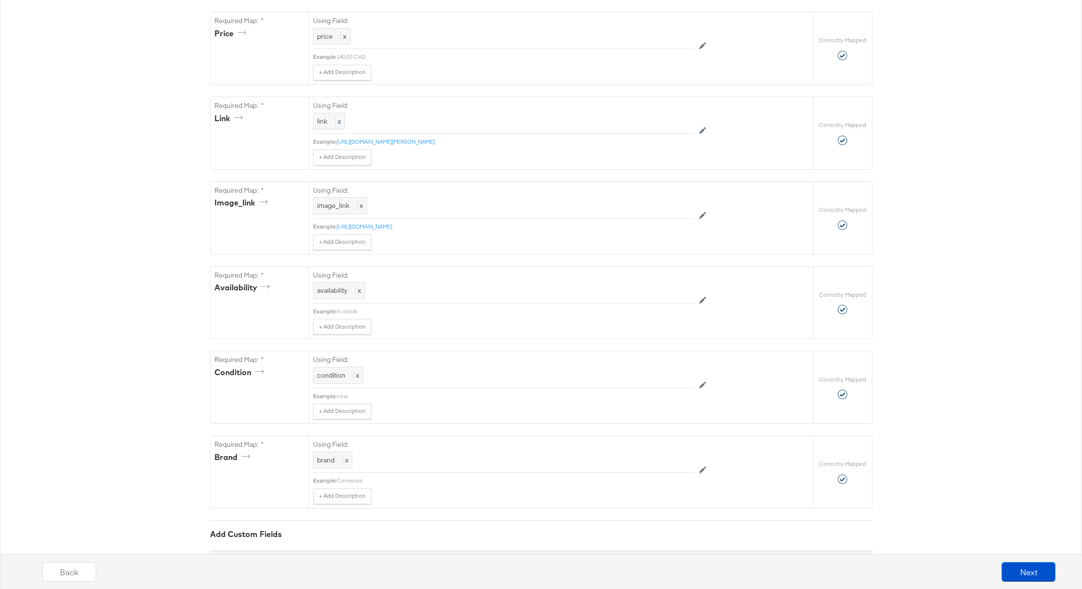
scroll to position [528, 0]
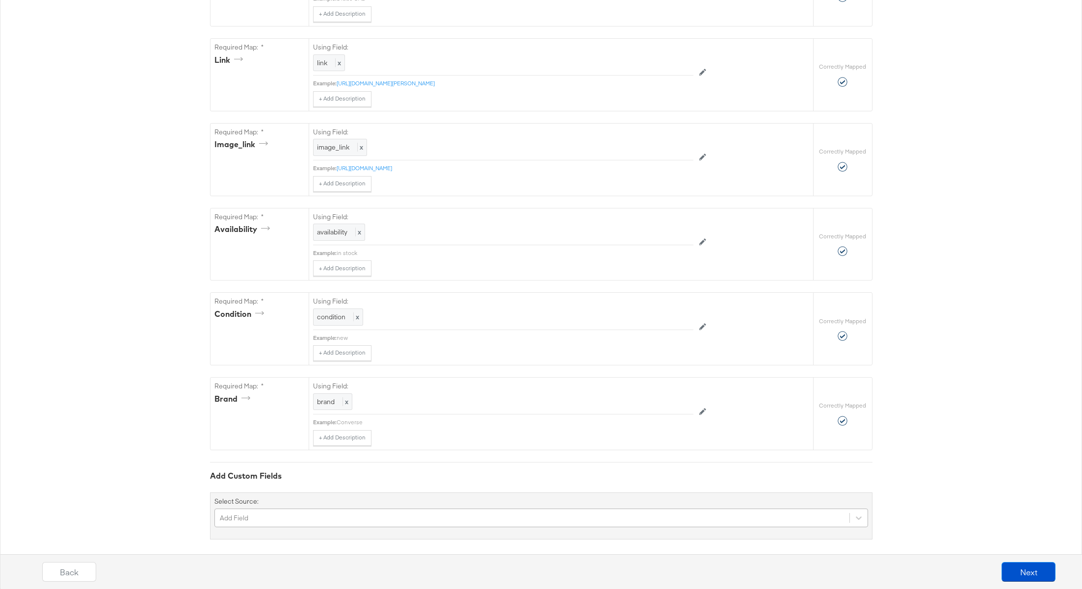
click at [457, 511] on div "Add Field" at bounding box center [540, 518] width 653 height 19
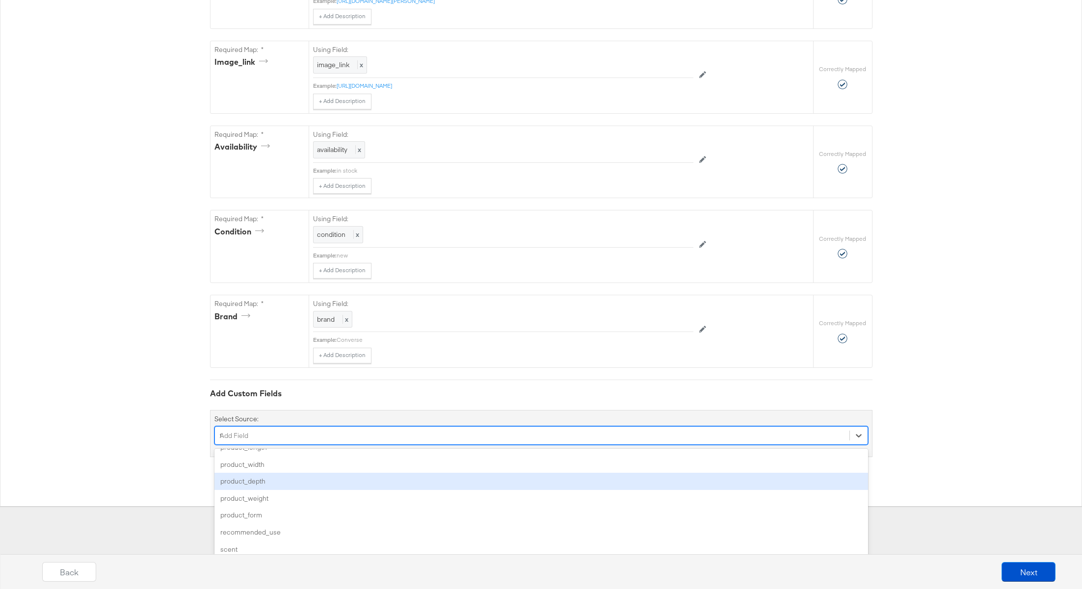
scroll to position [0, 0]
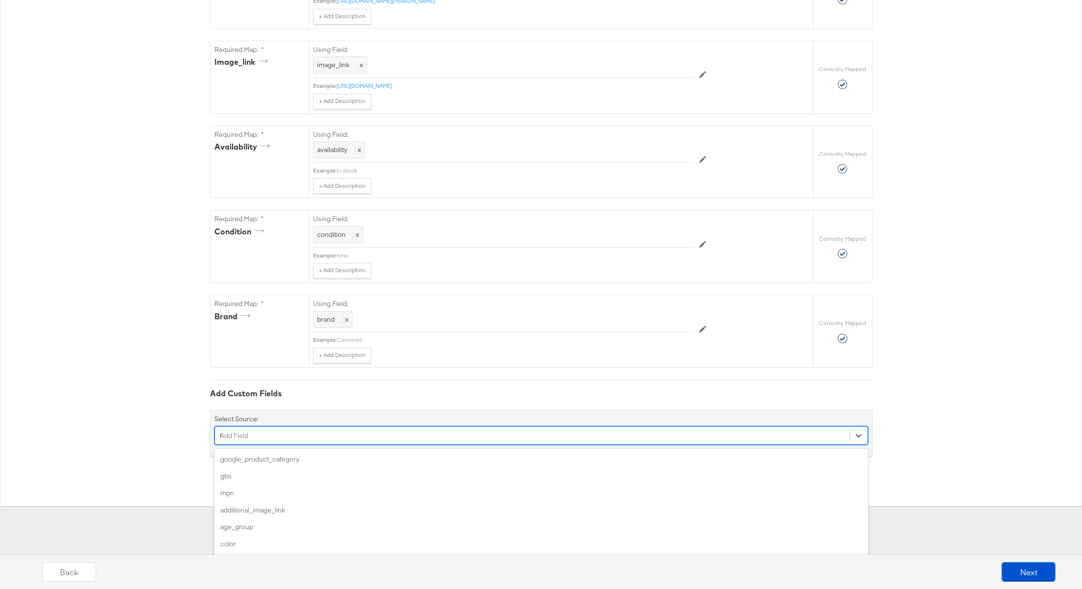
type input "tag"
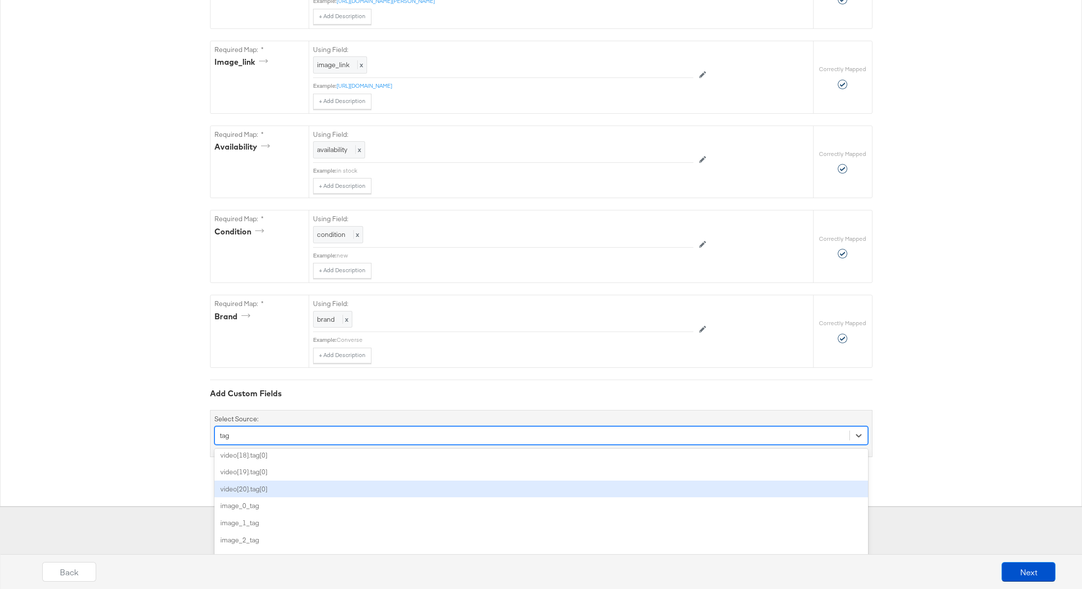
scroll to position [341, 0]
click at [424, 489] on div "image_0_tag" at bounding box center [540, 491] width 653 height 17
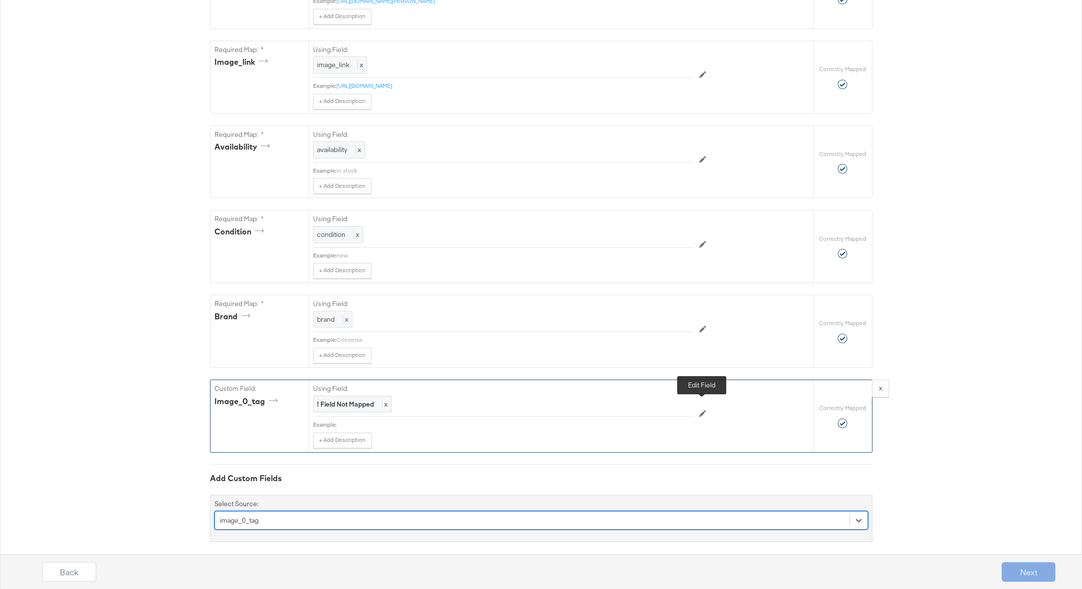
click at [701, 410] on icon at bounding box center [702, 413] width 7 height 7
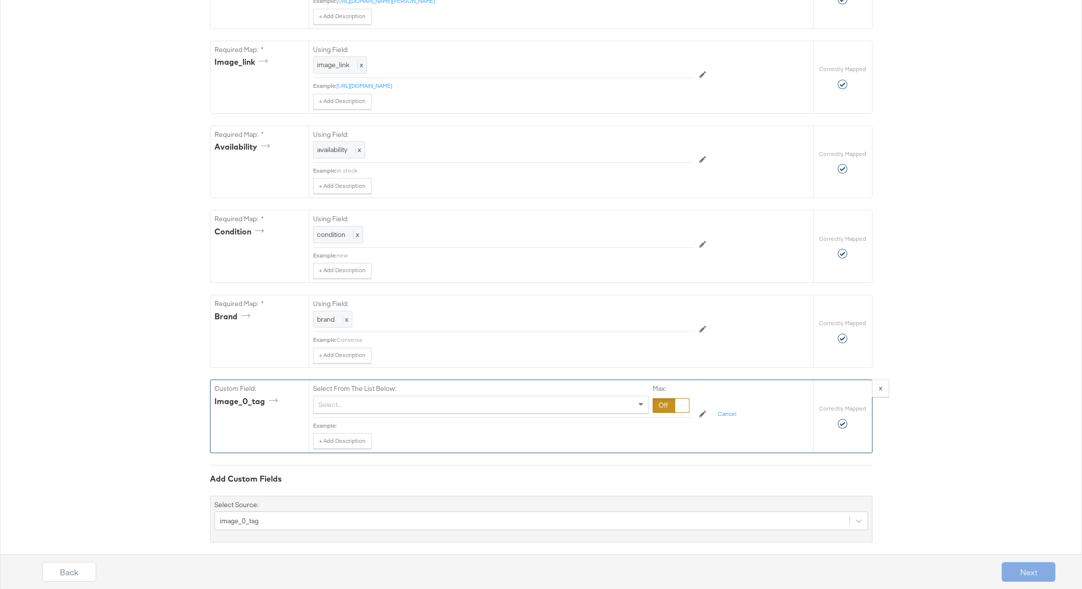
click at [634, 400] on div "Select..." at bounding box center [480, 404] width 335 height 17
click at [364, 399] on div "description x" at bounding box center [341, 404] width 56 height 17
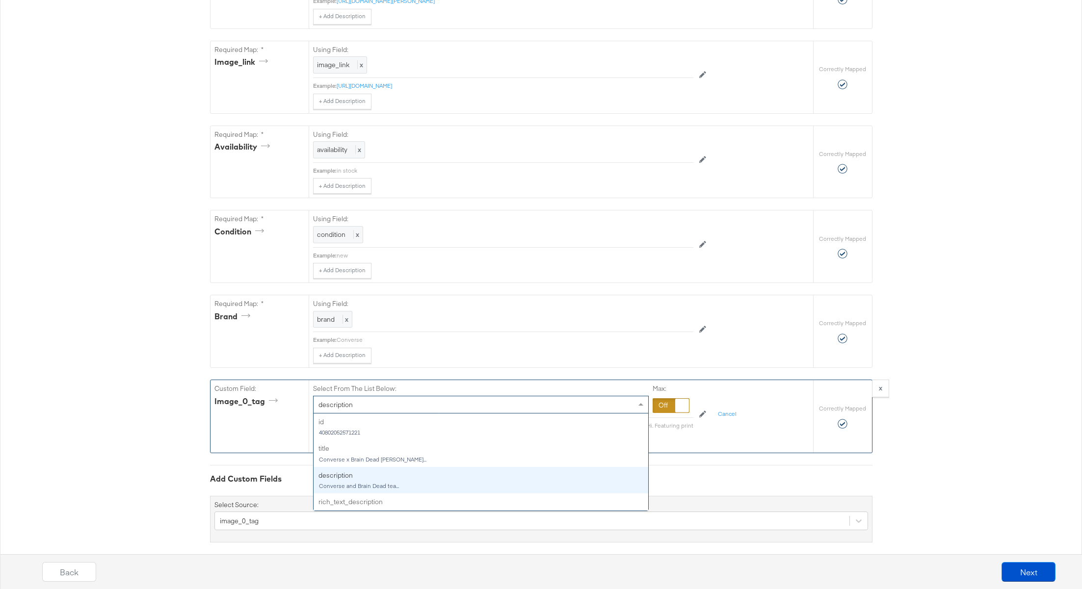
click at [634, 396] on div "description" at bounding box center [480, 404] width 335 height 17
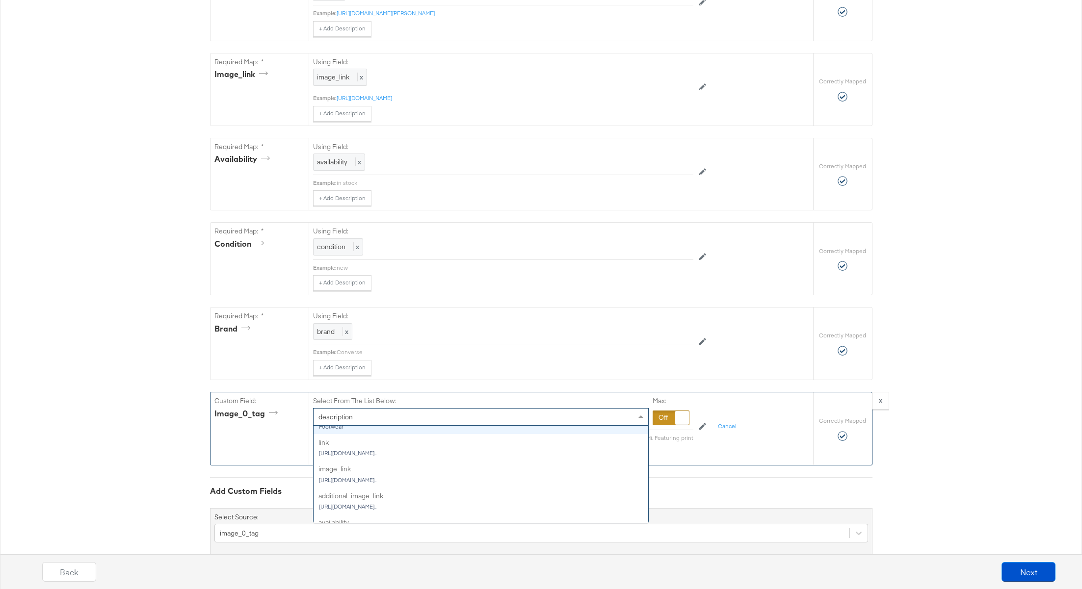
scroll to position [129, 0]
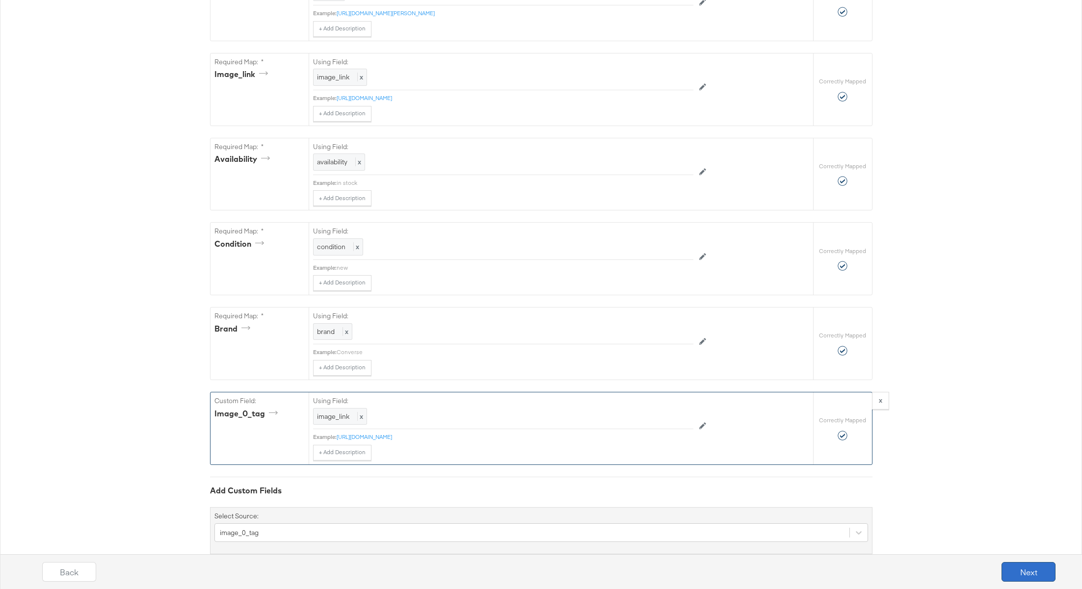
click at [1039, 577] on button "Next" at bounding box center [1028, 572] width 54 height 20
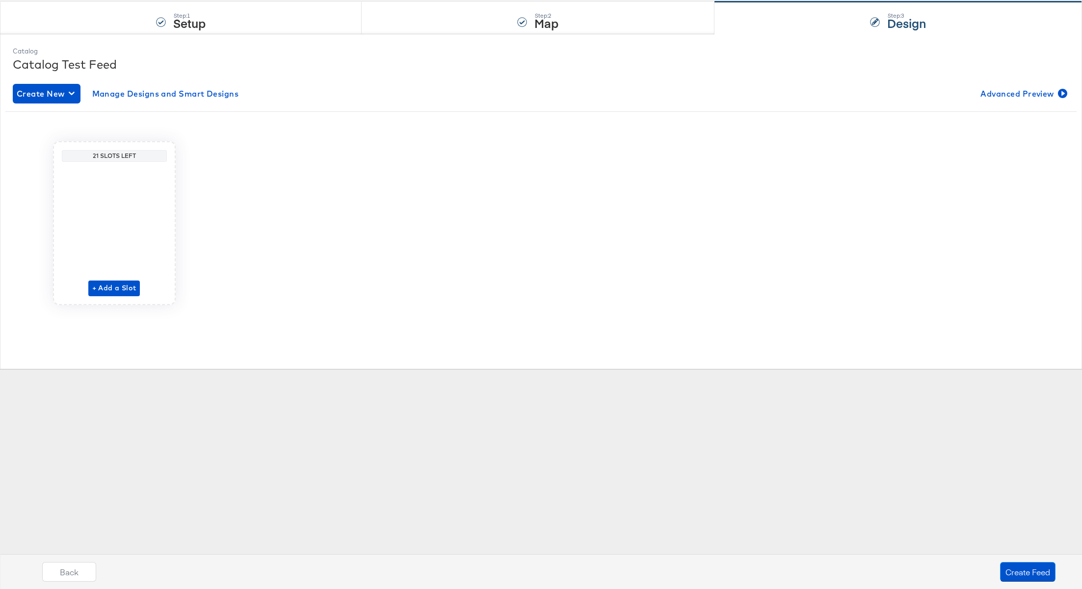
scroll to position [0, 0]
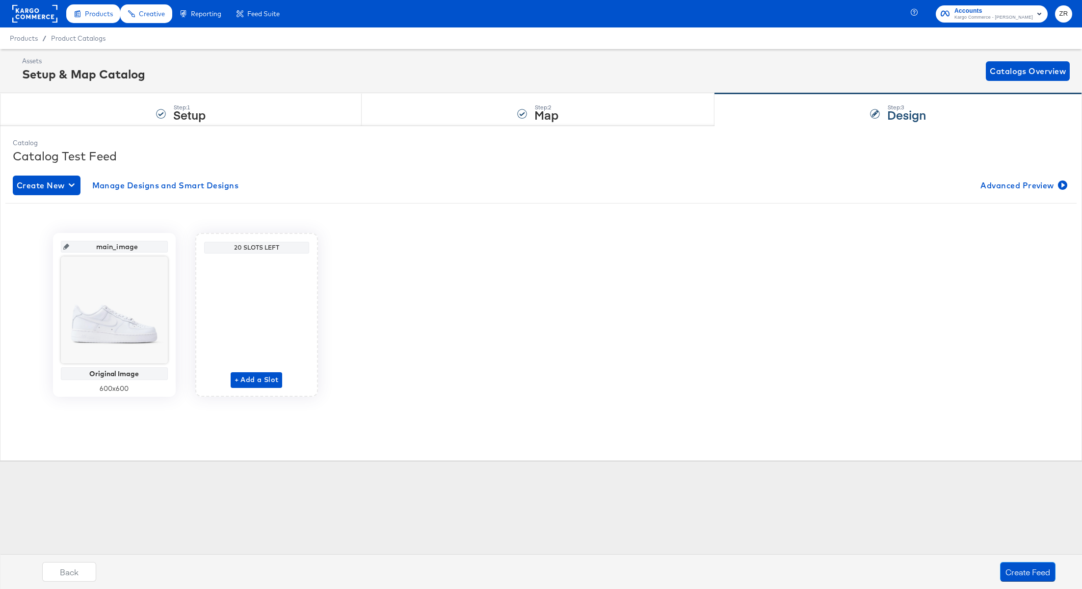
click at [255, 247] on div "20 Slots Left" at bounding box center [257, 248] width 100 height 8
click at [253, 379] on span "+ Add a Slot" at bounding box center [256, 380] width 44 height 12
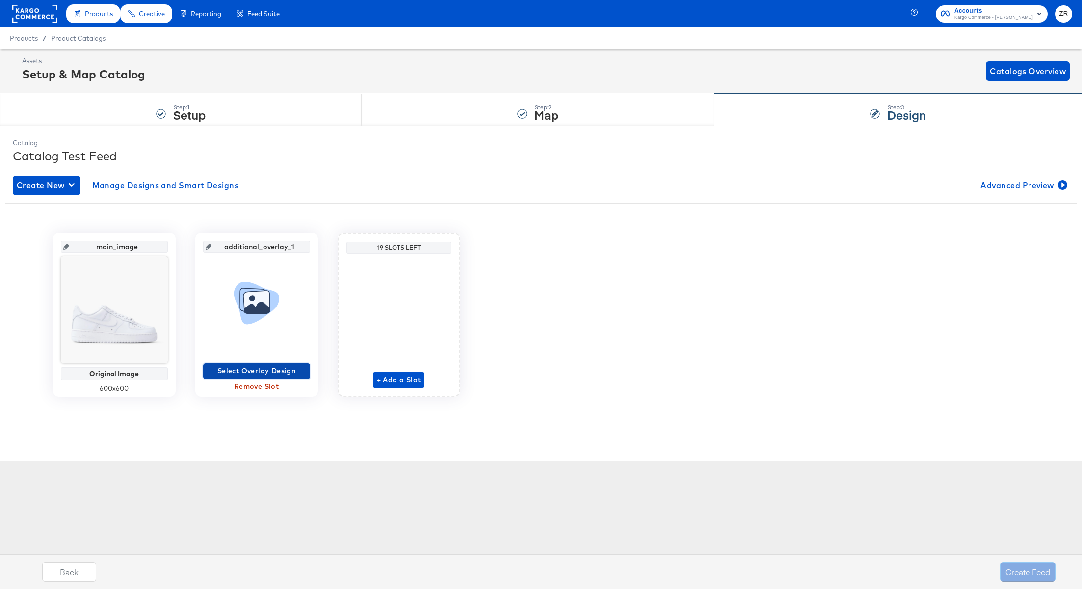
click at [260, 368] on span "Select Overlay Design" at bounding box center [256, 371] width 99 height 12
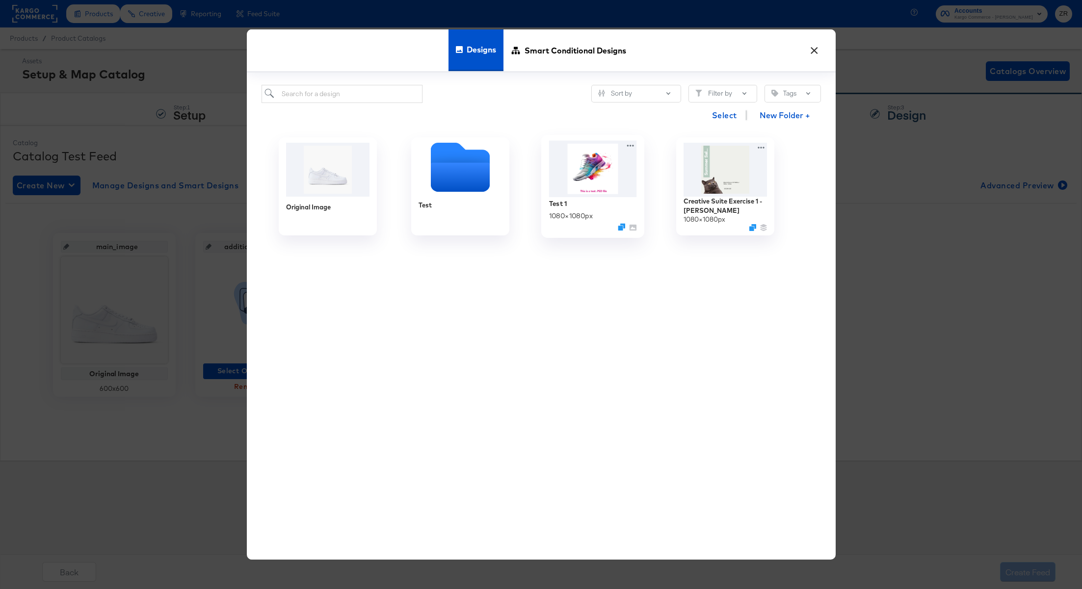
click at [574, 174] on img at bounding box center [592, 169] width 88 height 56
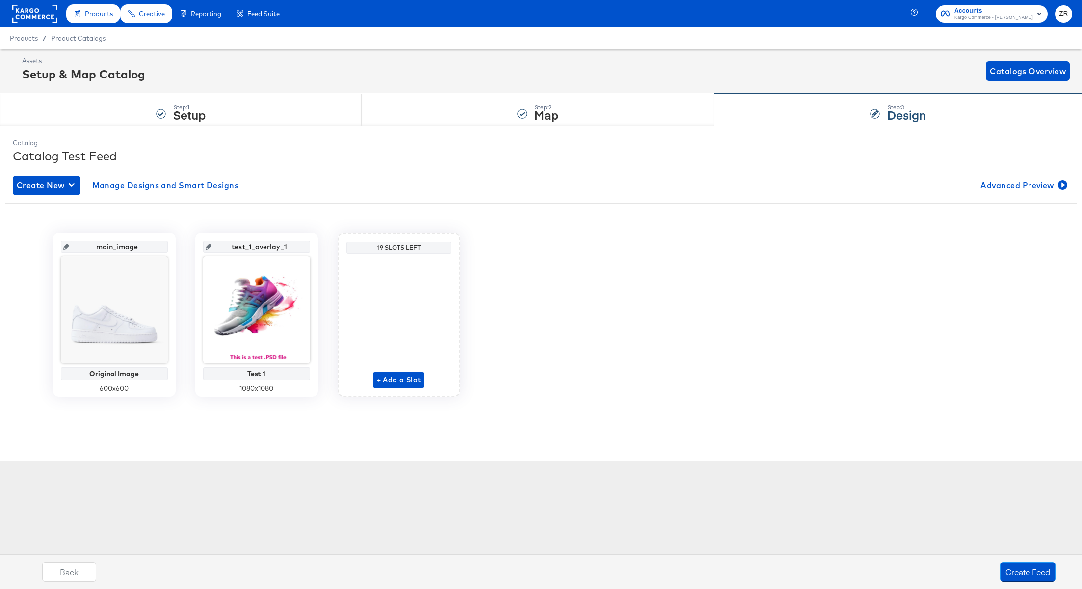
click at [211, 245] on icon at bounding box center [209, 247] width 6 height 6
click at [234, 246] on input "test_1_overlay_1" at bounding box center [259, 243] width 96 height 26
click at [210, 246] on icon at bounding box center [209, 247] width 6 height 6
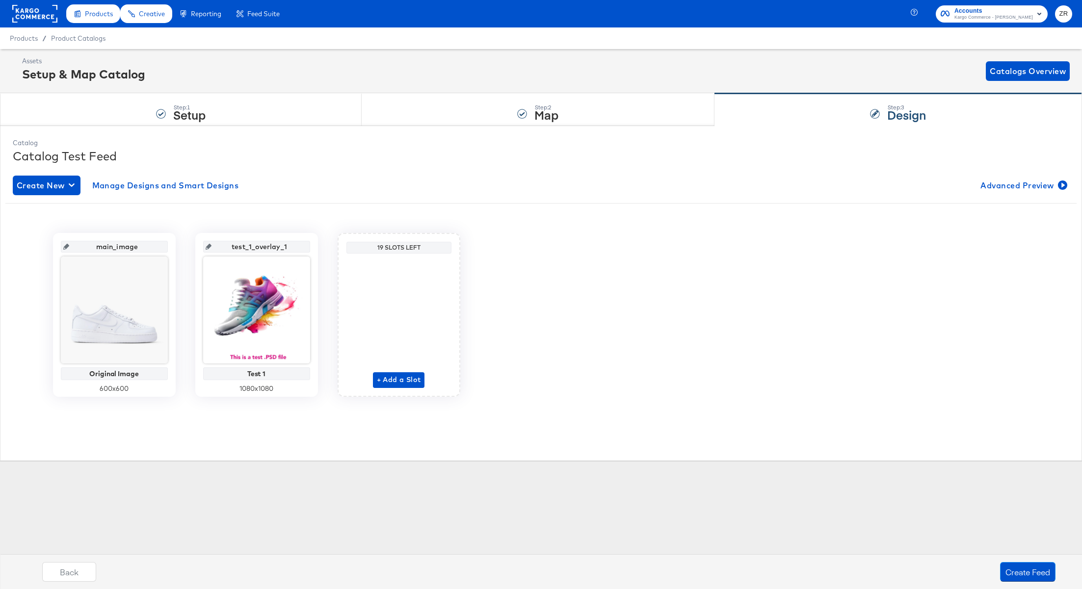
click at [246, 252] on input "test_1_overlay_1" at bounding box center [259, 243] width 96 height 26
click at [521, 161] on div "Catalog Test Feed" at bounding box center [541, 156] width 1056 height 17
click at [277, 245] on input "test_1_overlay_1" at bounding box center [259, 243] width 96 height 26
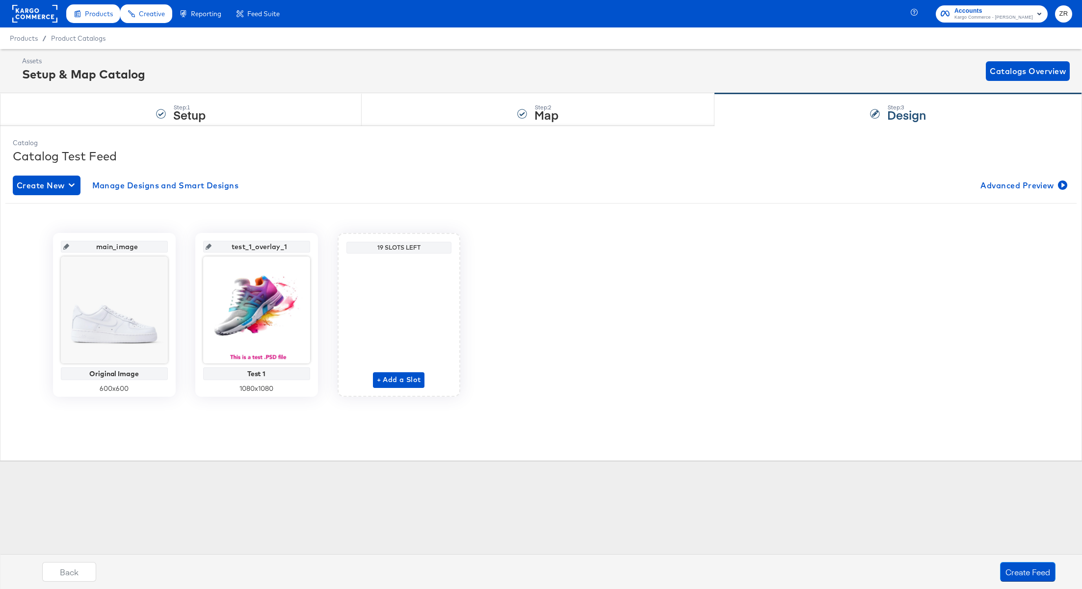
click at [277, 245] on input "test_1_overlay_1" at bounding box center [259, 243] width 96 height 26
type input "T"
type input "Name_Your_Tag"
click at [589, 328] on div "main_image Original Image 600 x 600 Name_Your_Tag Test 1 1080 x 1080 19 Slots L…" at bounding box center [540, 315] width 1071 height 164
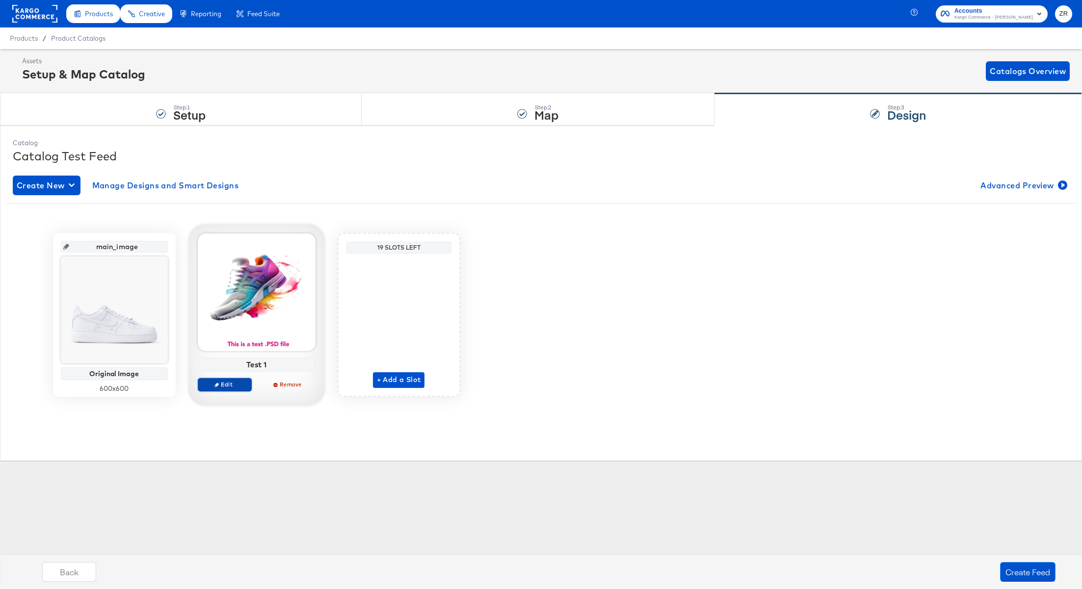
click at [237, 386] on span "Edit" at bounding box center [224, 384] width 45 height 7
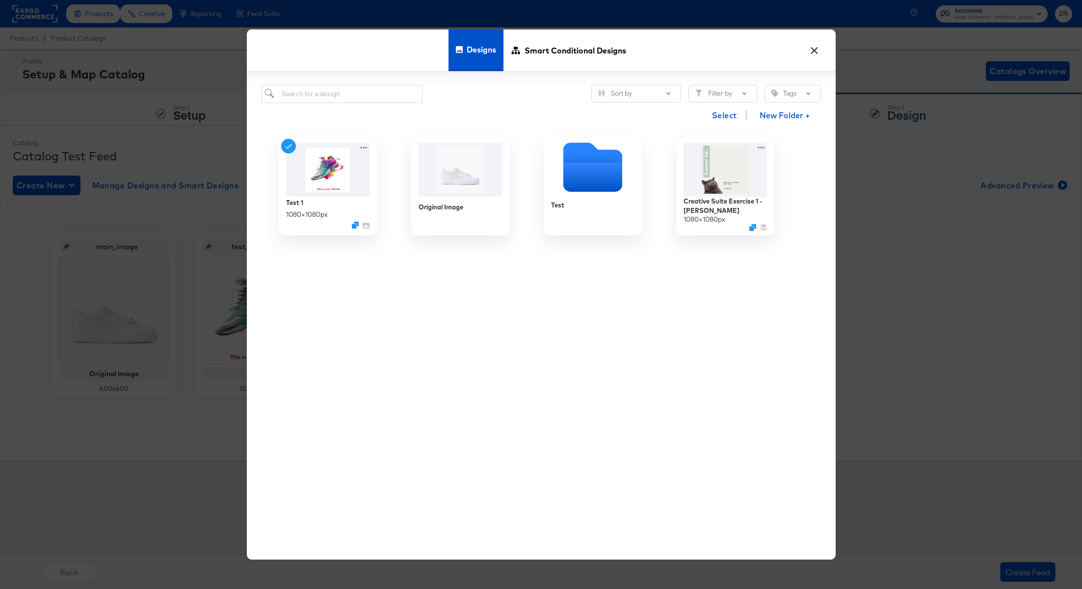
click at [812, 50] on button "×" at bounding box center [814, 48] width 18 height 18
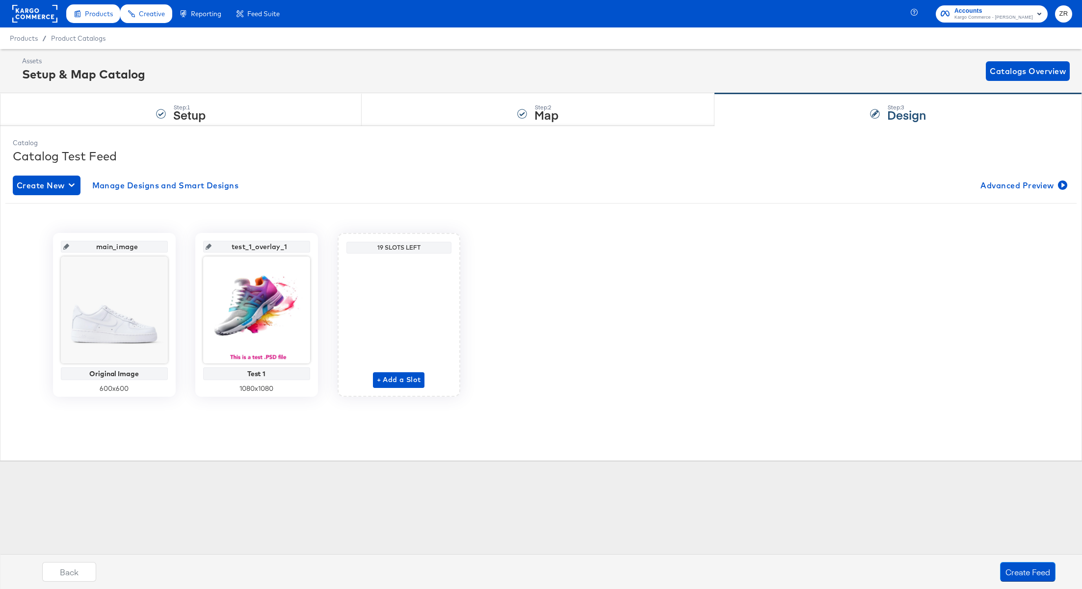
click at [211, 244] on icon at bounding box center [209, 247] width 6 height 6
click at [245, 251] on input "test_1_overlay_1" at bounding box center [259, 243] width 96 height 26
click at [245, 247] on input "test_1_overlay_1" at bounding box center [259, 243] width 96 height 26
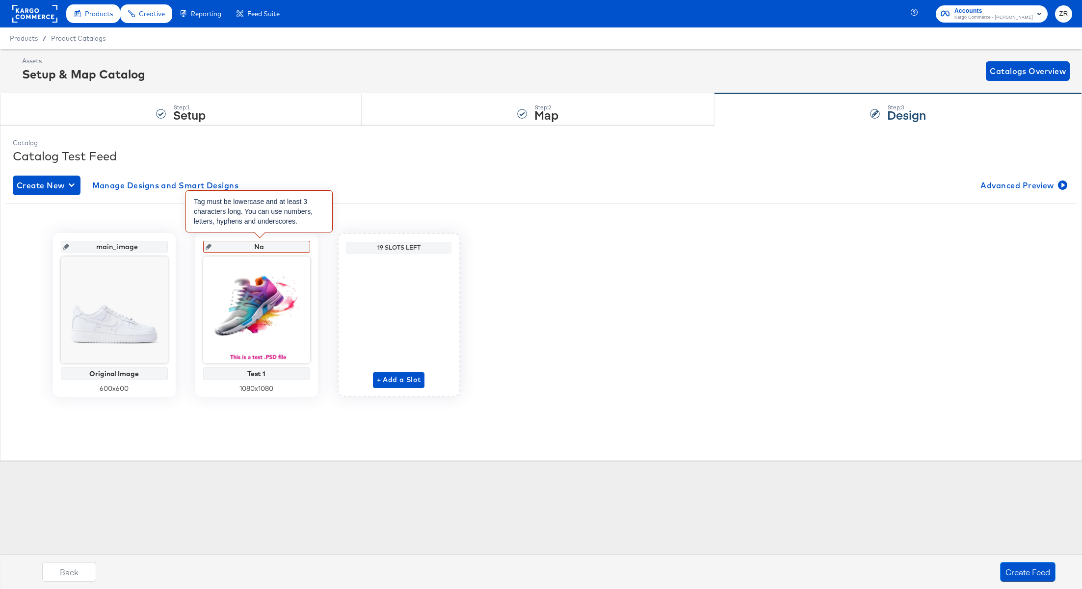
type input "N"
type input "na"
type input "name_your_tag"
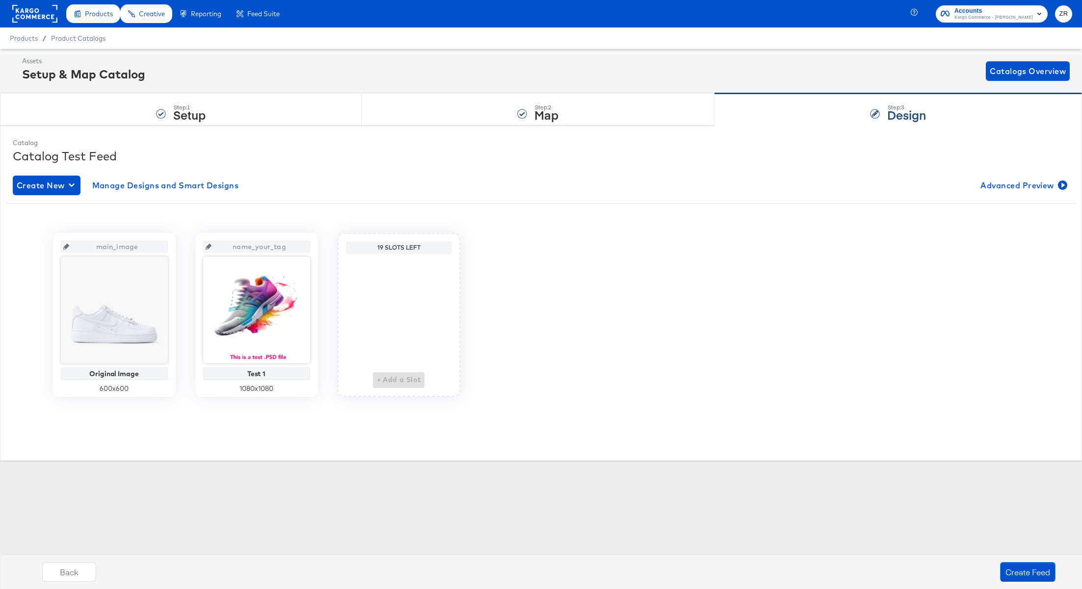
click at [331, 287] on div "main_image Original Image 600 x 600 name_your_tag Test 1 1080 x 1080 19 Slots L…" at bounding box center [540, 315] width 1071 height 164
click at [394, 384] on span "+ Add a Slot" at bounding box center [399, 380] width 44 height 12
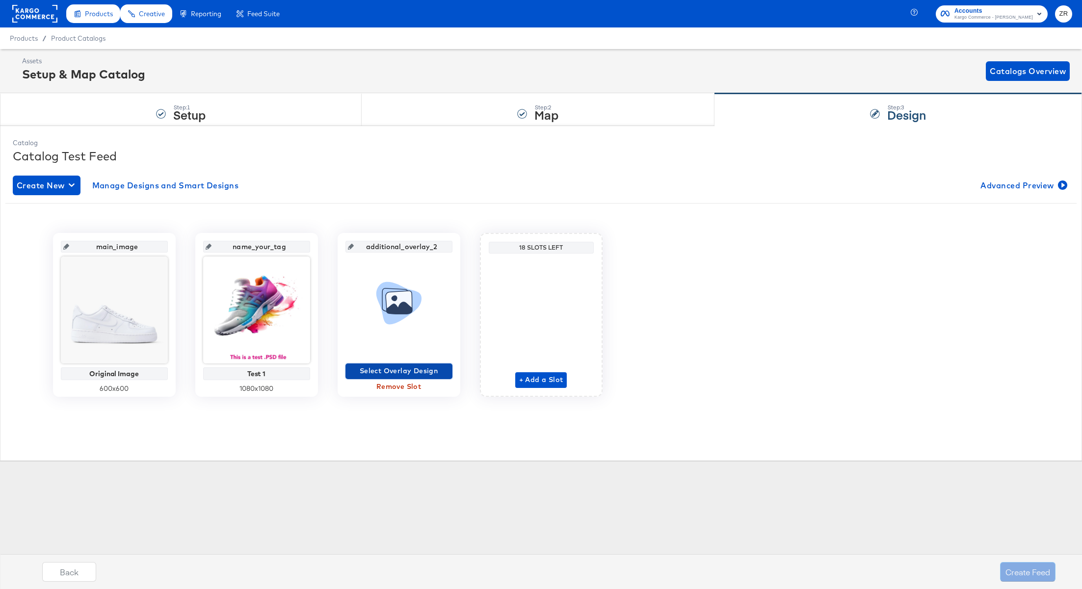
click at [394, 374] on span "Select Overlay Design" at bounding box center [398, 371] width 99 height 12
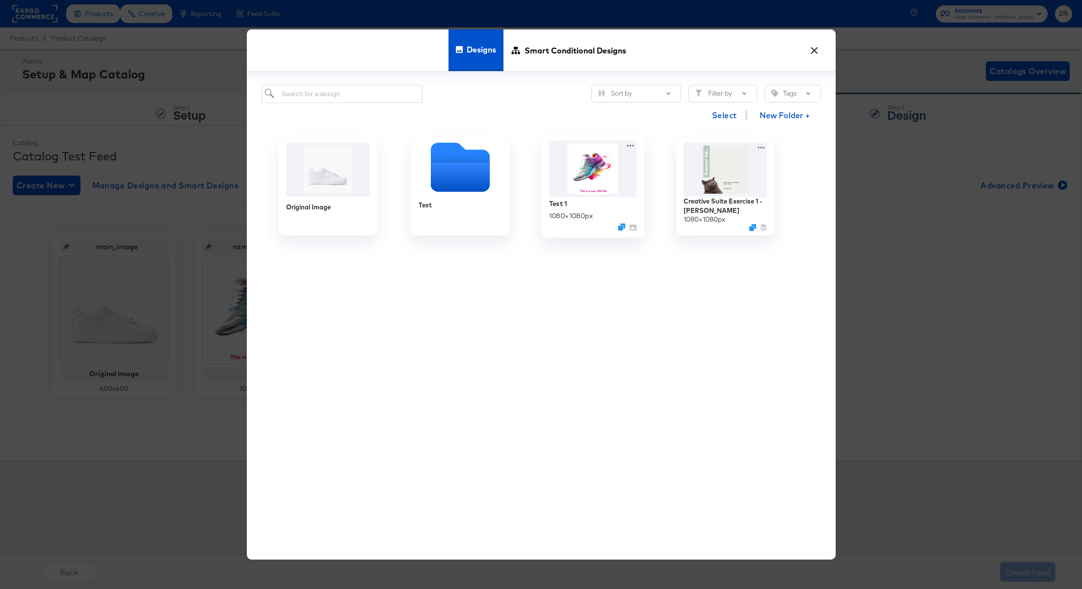
click at [601, 185] on img at bounding box center [592, 169] width 88 height 56
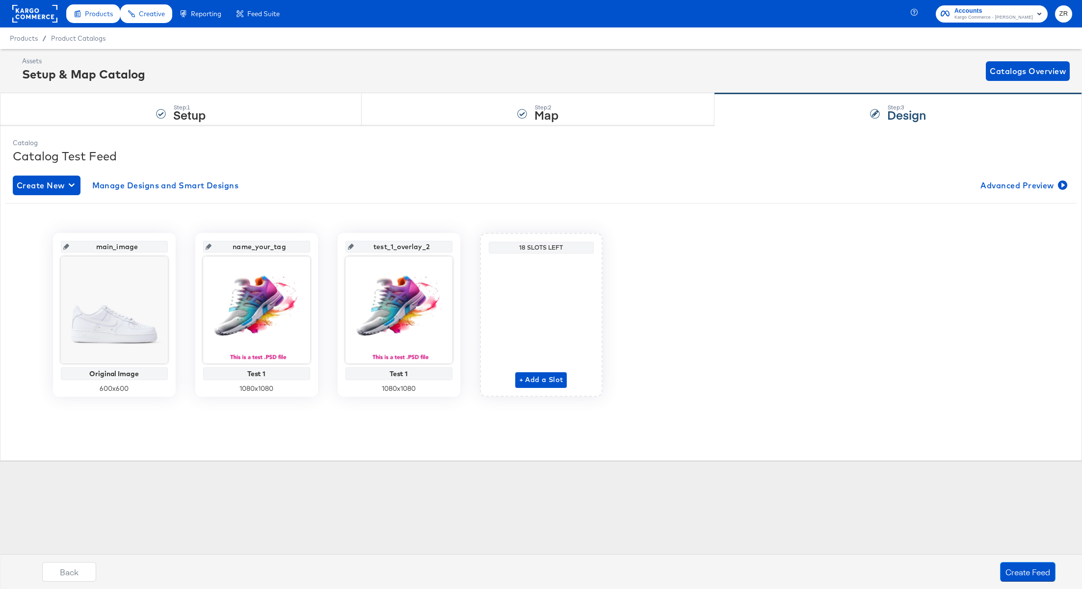
click at [388, 247] on input "test_1_overlay_2" at bounding box center [402, 243] width 96 height 26
type input "na"
type input "name_your_ta"
type input "name_your_tag_2"
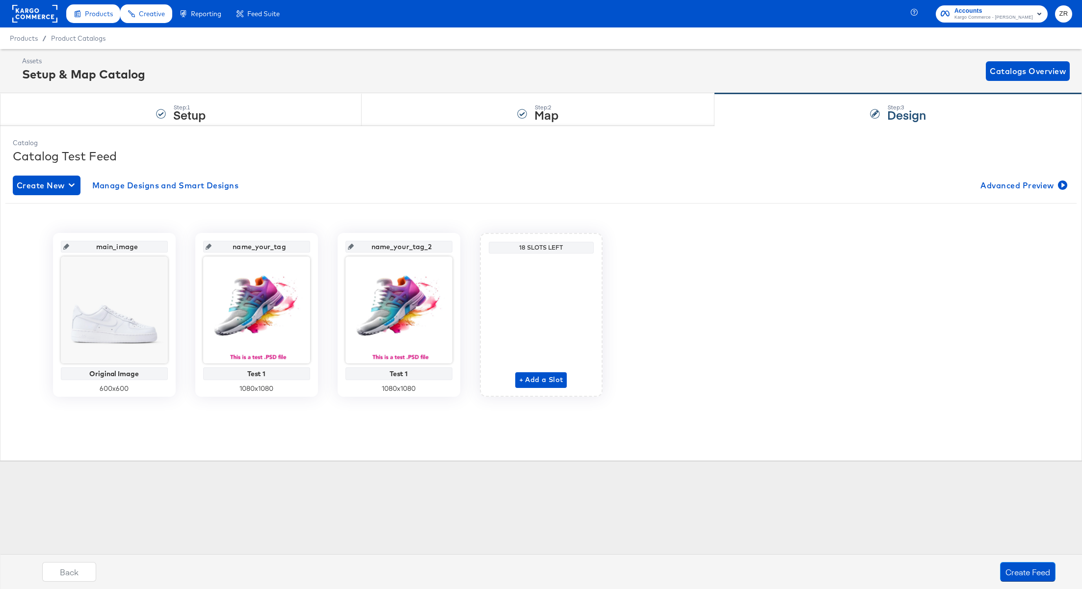
click at [660, 312] on div "main_image Original Image 600 x 600 name_your_tag Test 1 1080 x 1080 name_your_…" at bounding box center [540, 315] width 1071 height 164
click at [542, 380] on span "+ Add a Slot" at bounding box center [541, 380] width 44 height 12
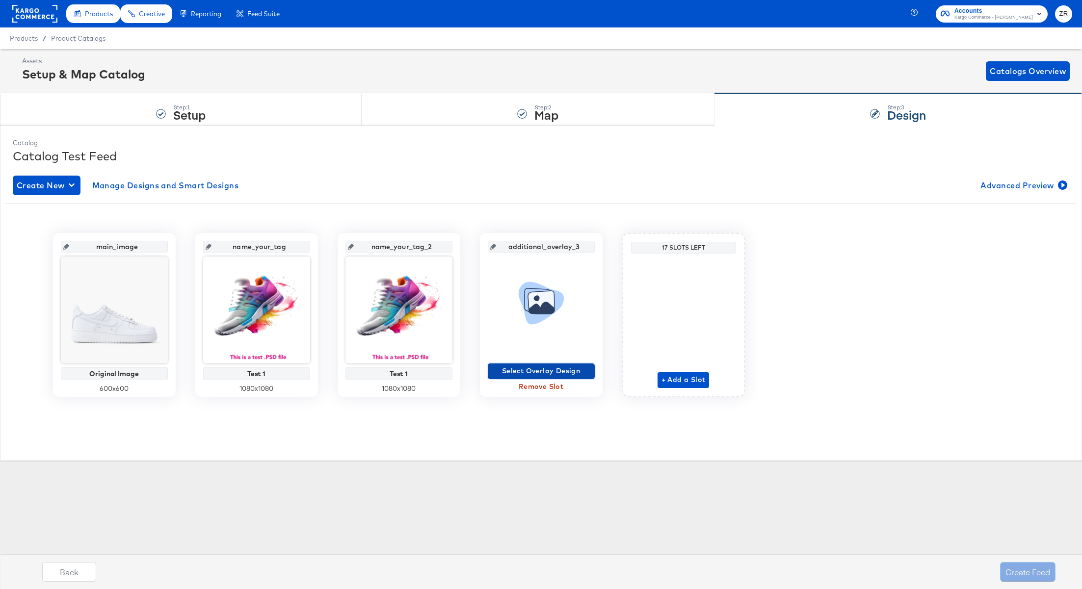
click at [544, 367] on span "Select Overlay Design" at bounding box center [541, 371] width 99 height 12
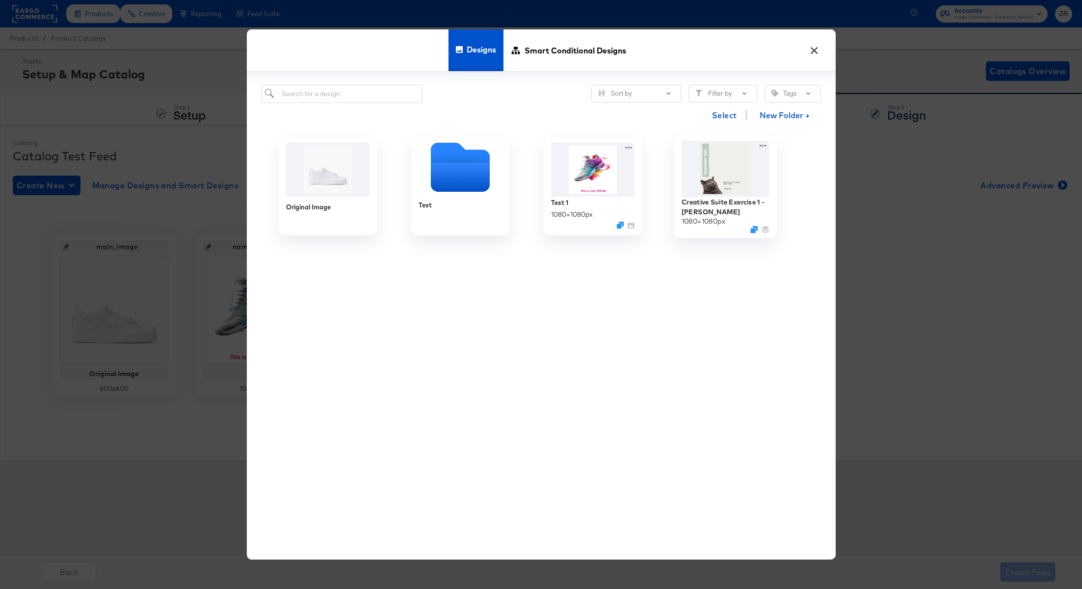
click at [704, 167] on img at bounding box center [725, 169] width 88 height 56
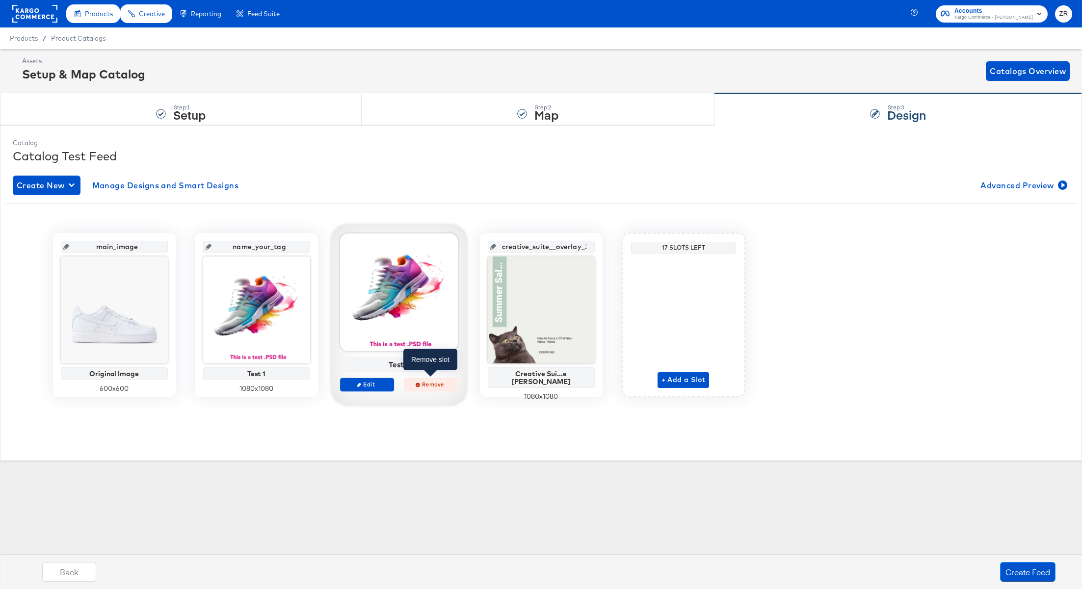
click at [433, 384] on span "Remove" at bounding box center [430, 384] width 45 height 7
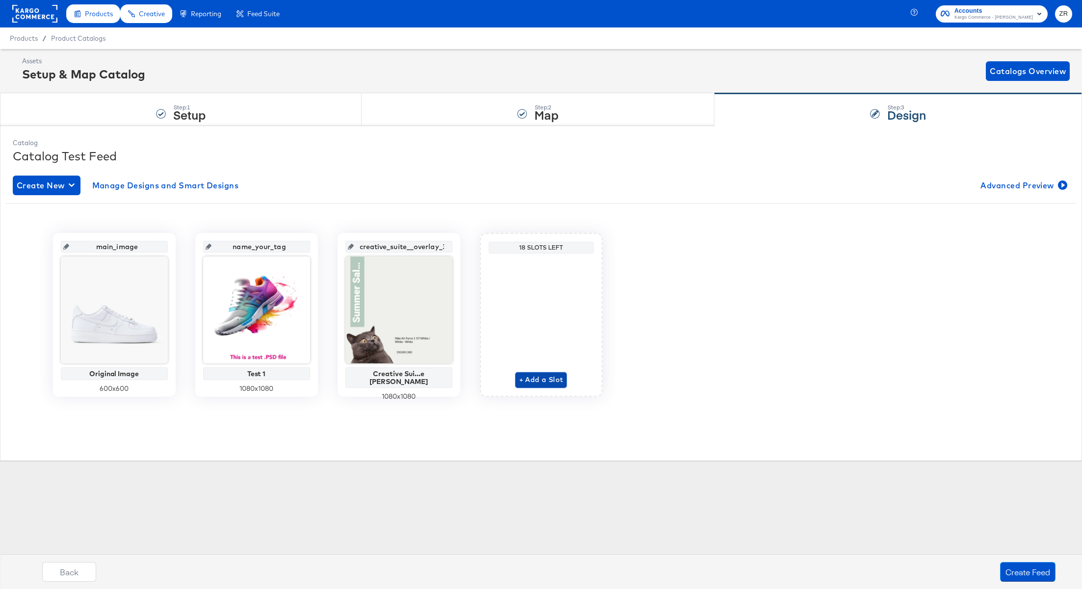
click at [535, 380] on span "+ Add a Slot" at bounding box center [541, 380] width 44 height 12
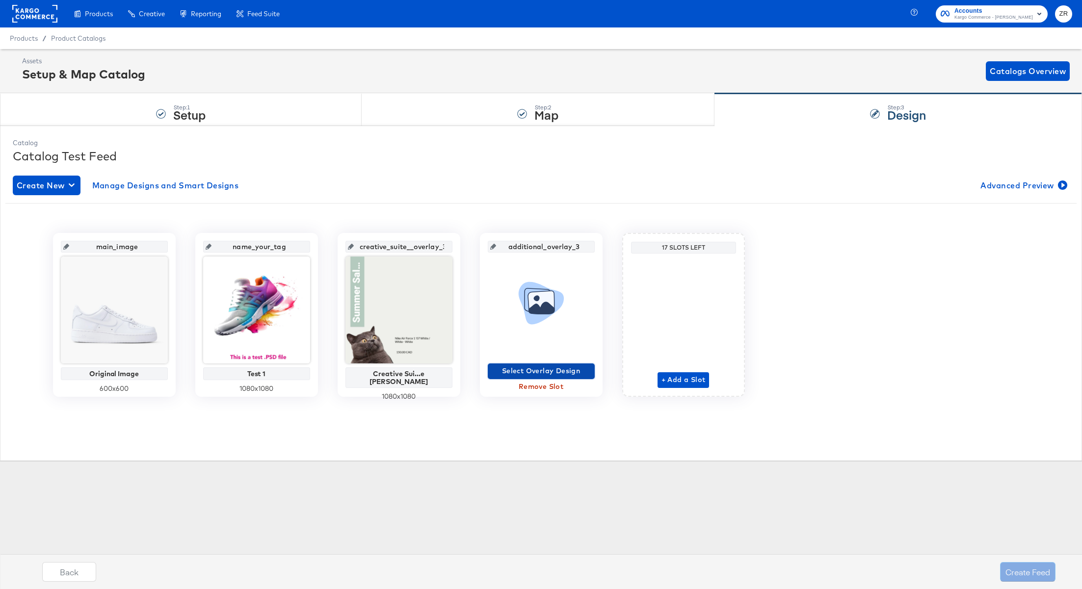
click at [542, 373] on span "Select Overlay Design" at bounding box center [541, 371] width 99 height 12
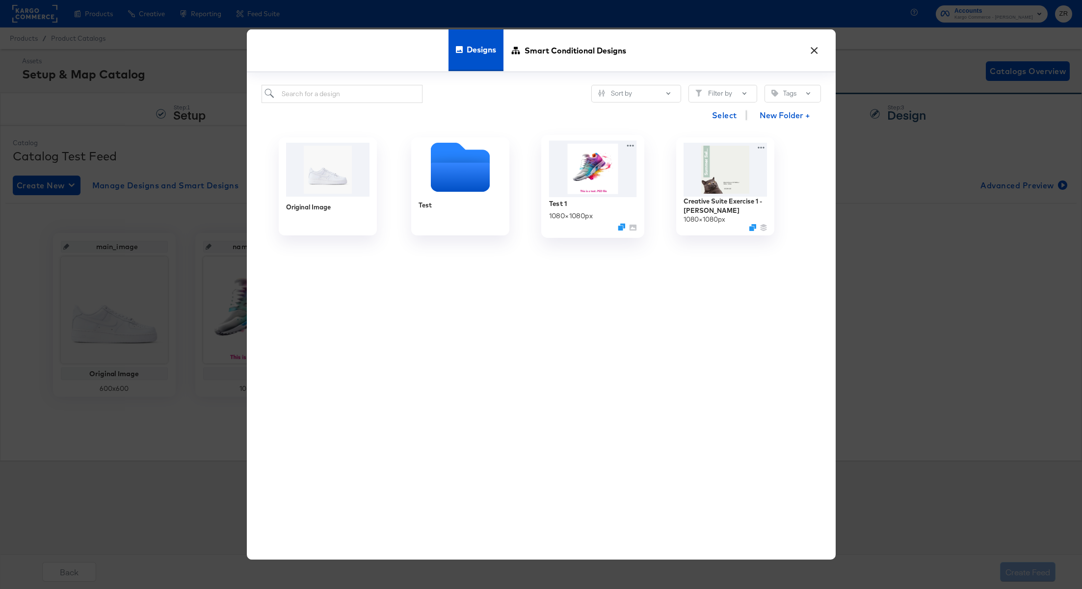
click at [603, 193] on img at bounding box center [592, 169] width 88 height 56
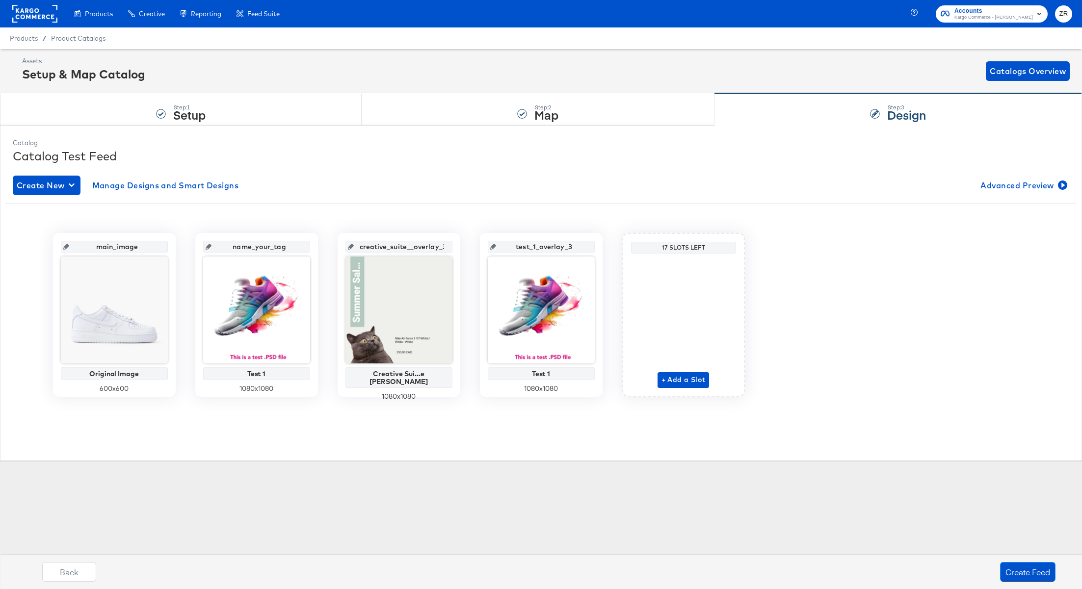
click at [679, 371] on div "+ Add a Slot" at bounding box center [683, 323] width 52 height 130
click at [679, 379] on span "+ Add a Slot" at bounding box center [683, 380] width 44 height 12
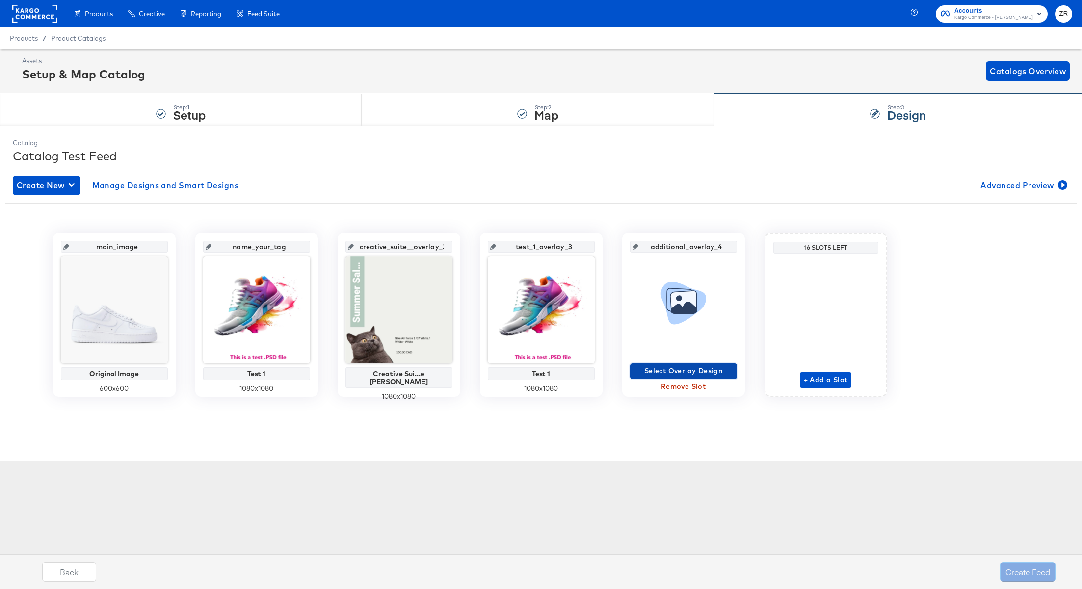
click at [708, 368] on span "Select Overlay Design" at bounding box center [683, 371] width 99 height 12
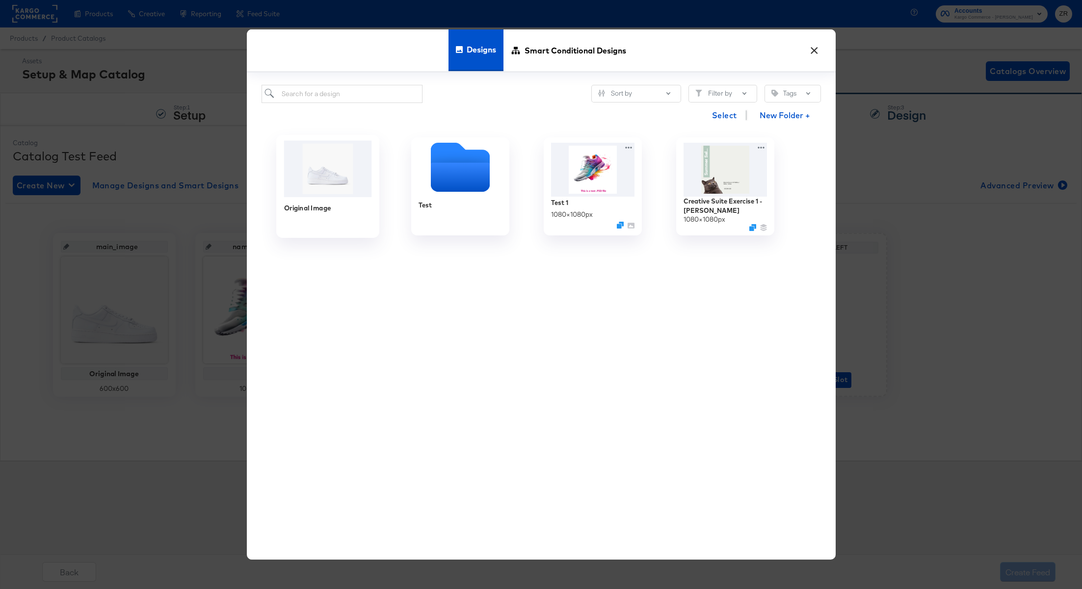
click at [343, 168] on img at bounding box center [328, 169] width 88 height 56
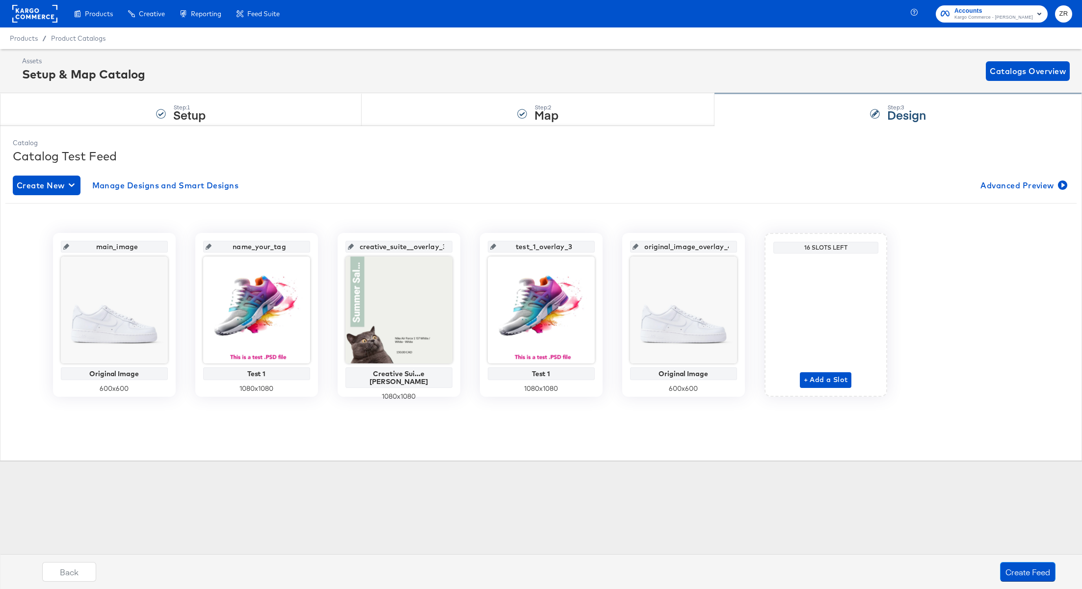
click at [755, 97] on div "Step: 3 Design" at bounding box center [897, 110] width 367 height 32
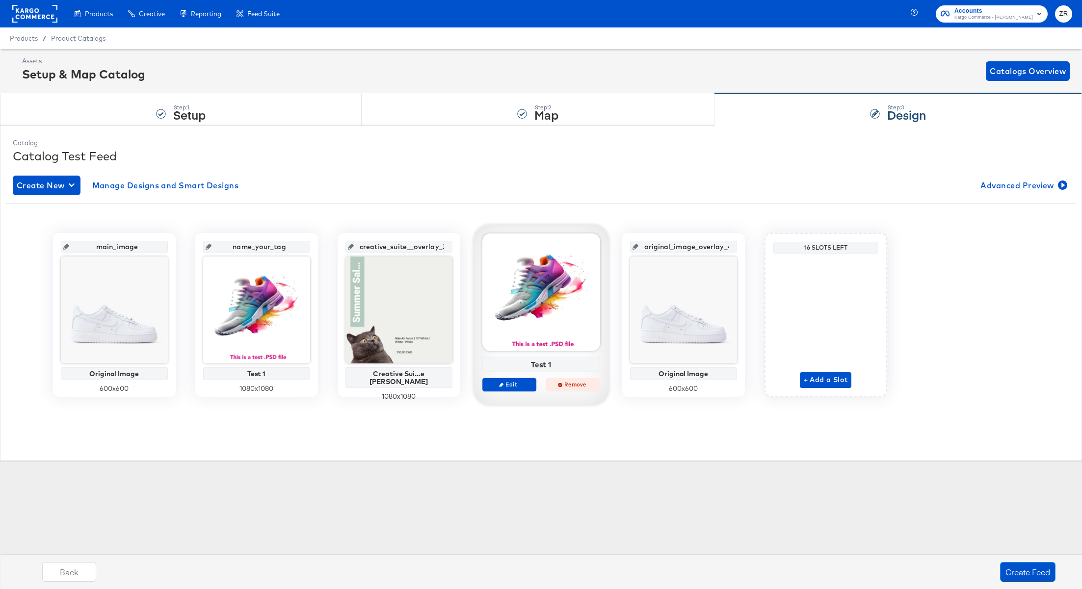
click at [566, 386] on span "Remove" at bounding box center [572, 384] width 45 height 7
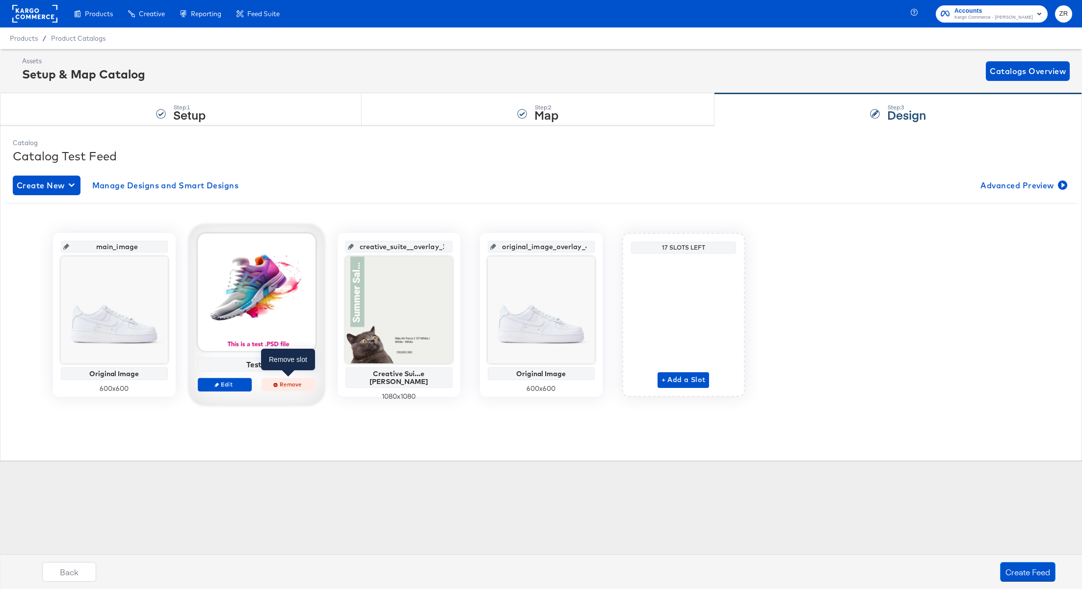
click at [280, 385] on span "Remove" at bounding box center [287, 384] width 45 height 7
